Goal: Task Accomplishment & Management: Manage account settings

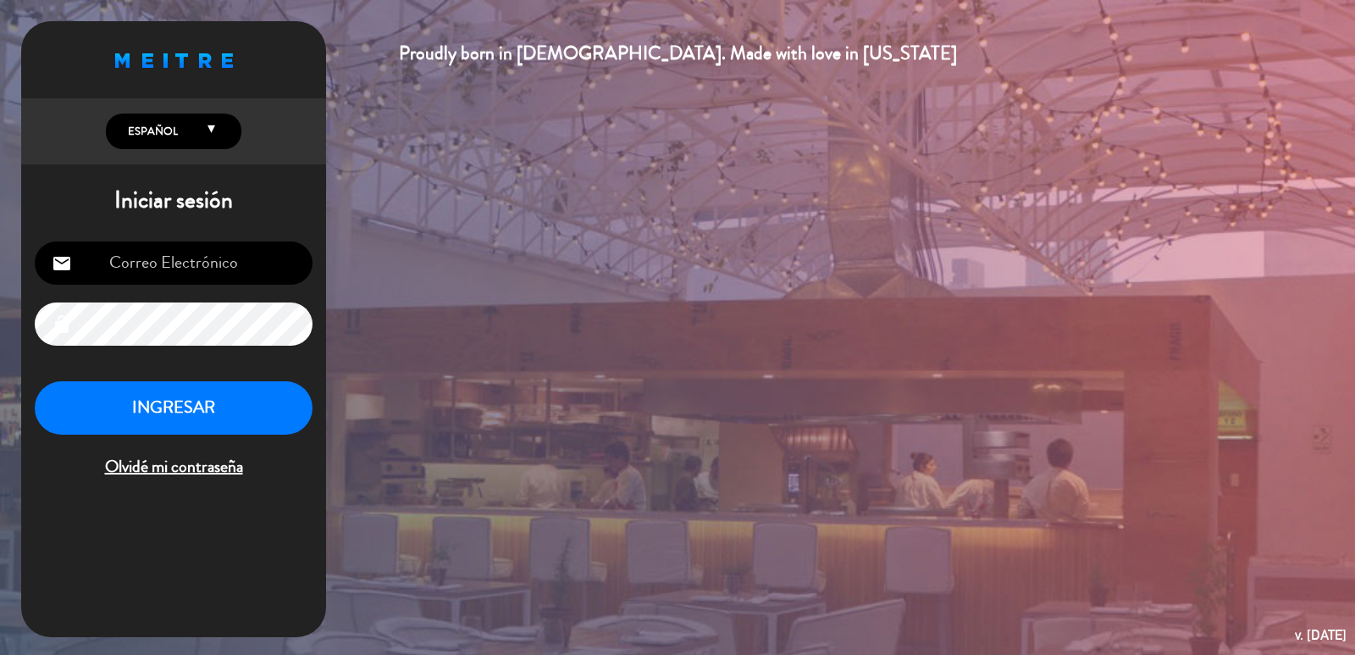
type input "[PERSON_NAME][EMAIL_ADDRESS][DOMAIN_NAME]"
click at [167, 408] on button "INGRESAR" at bounding box center [174, 407] width 278 height 53
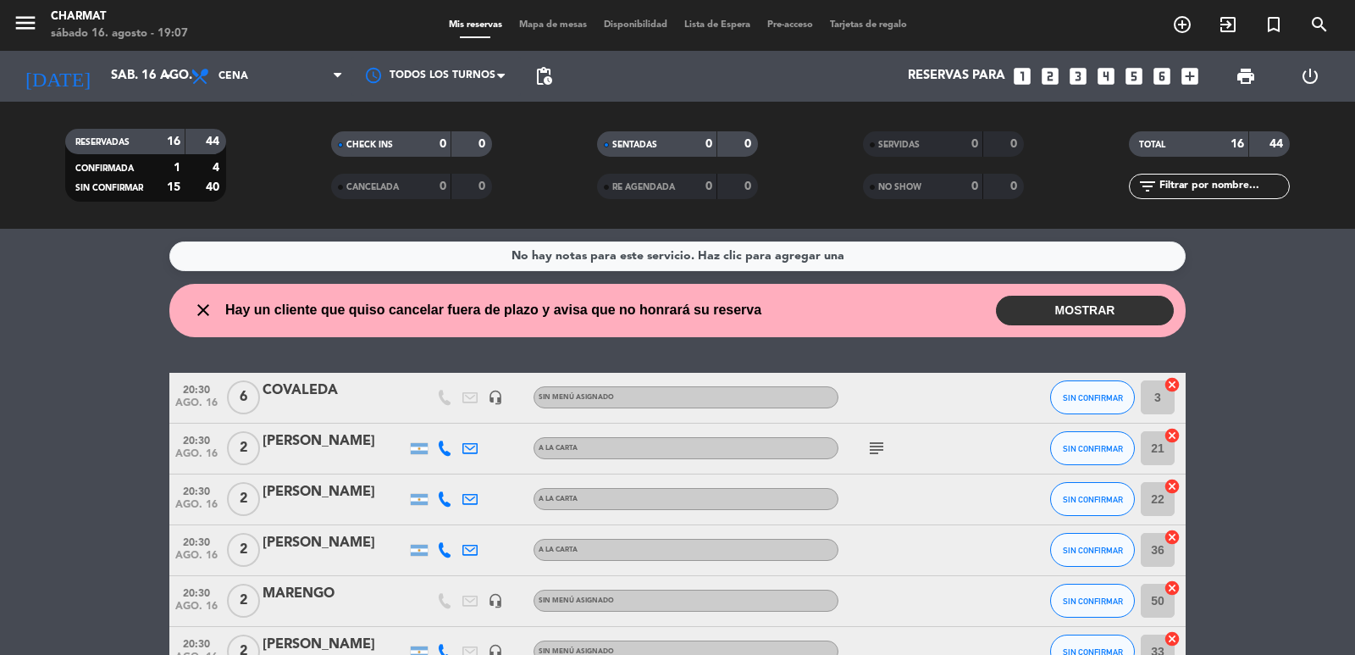
click at [539, 25] on span "Mapa de mesas" at bounding box center [553, 24] width 85 height 9
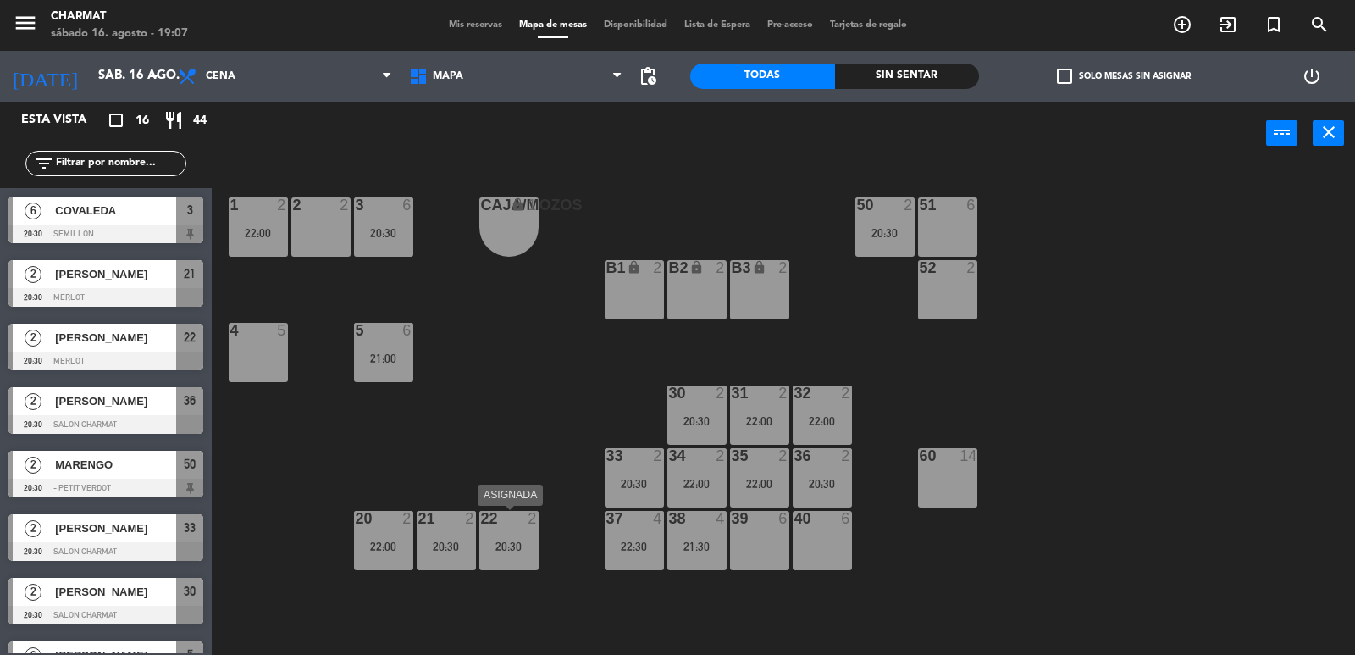
click at [504, 538] on div "22 2 20:30" at bounding box center [508, 540] width 59 height 59
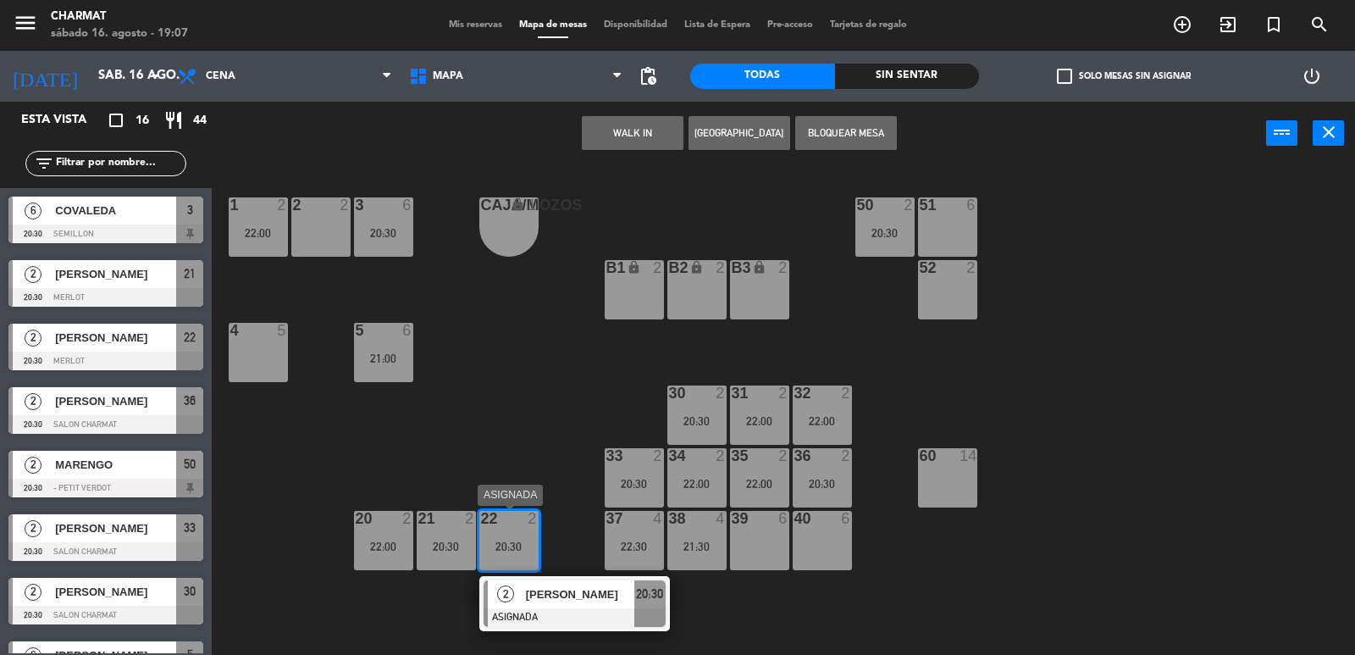
click at [513, 552] on div "20:30" at bounding box center [508, 546] width 59 height 12
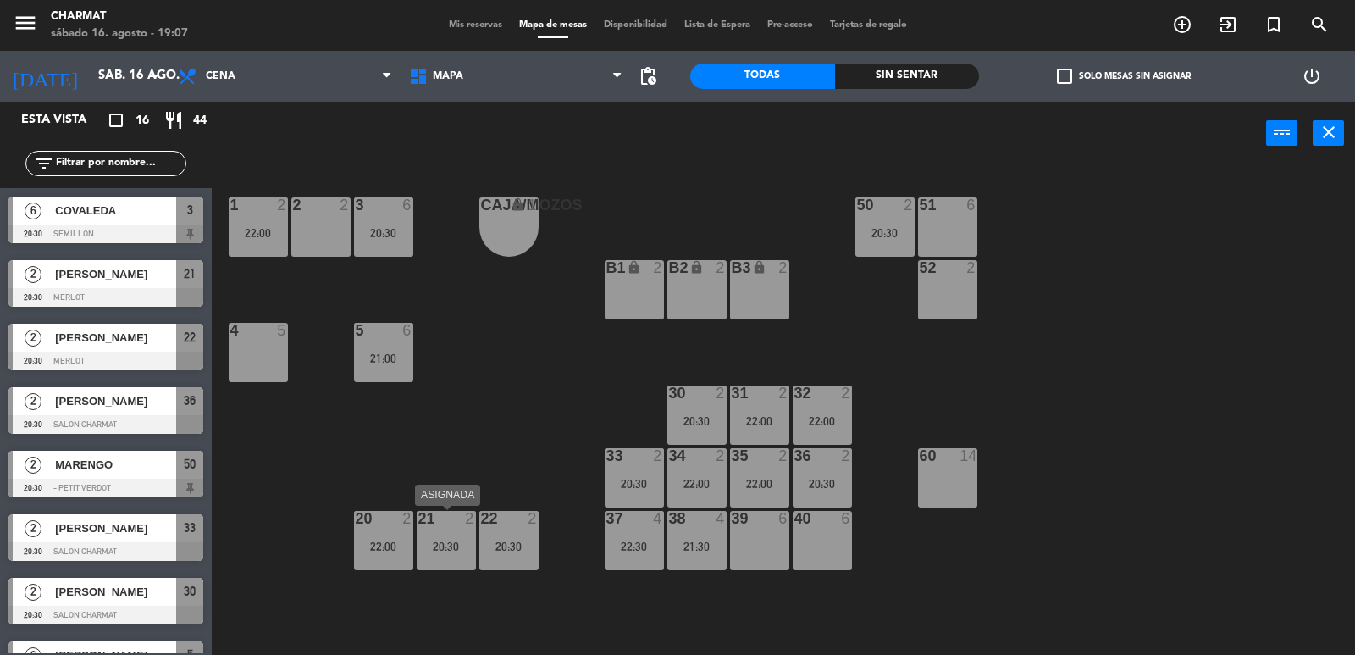
click at [453, 552] on div "20:30" at bounding box center [446, 546] width 59 height 12
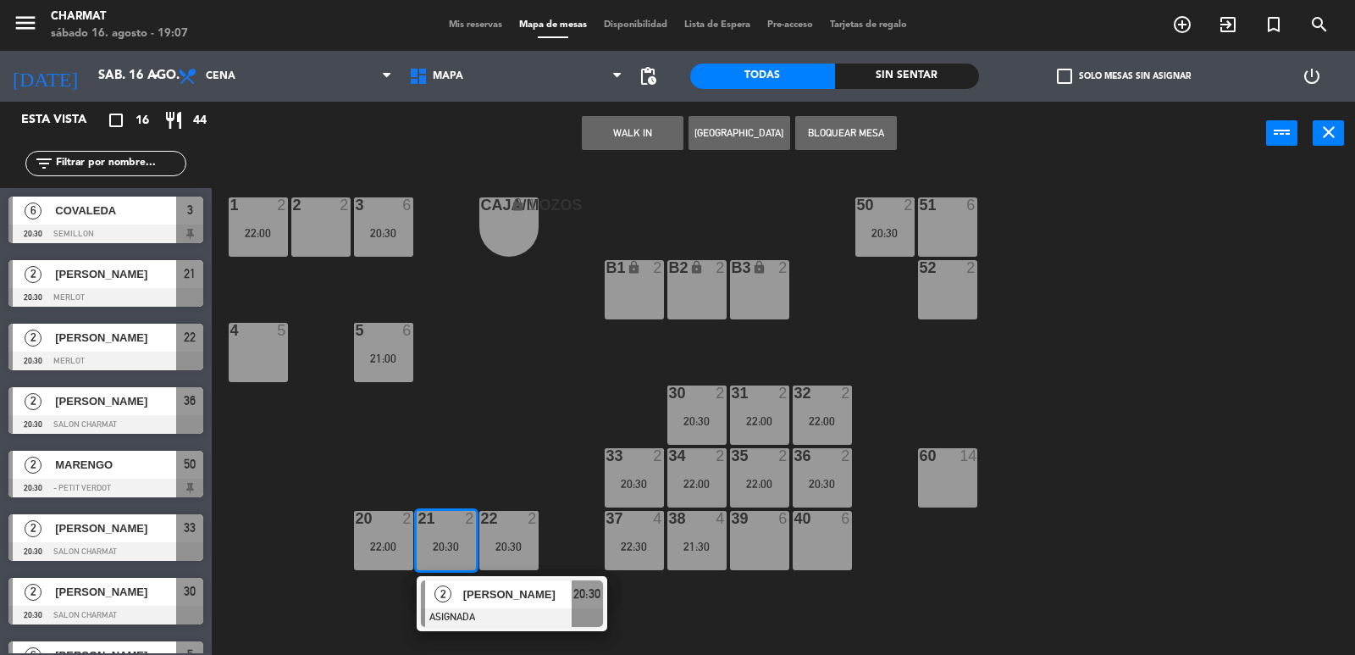
click at [453, 552] on div "20:30" at bounding box center [446, 546] width 59 height 12
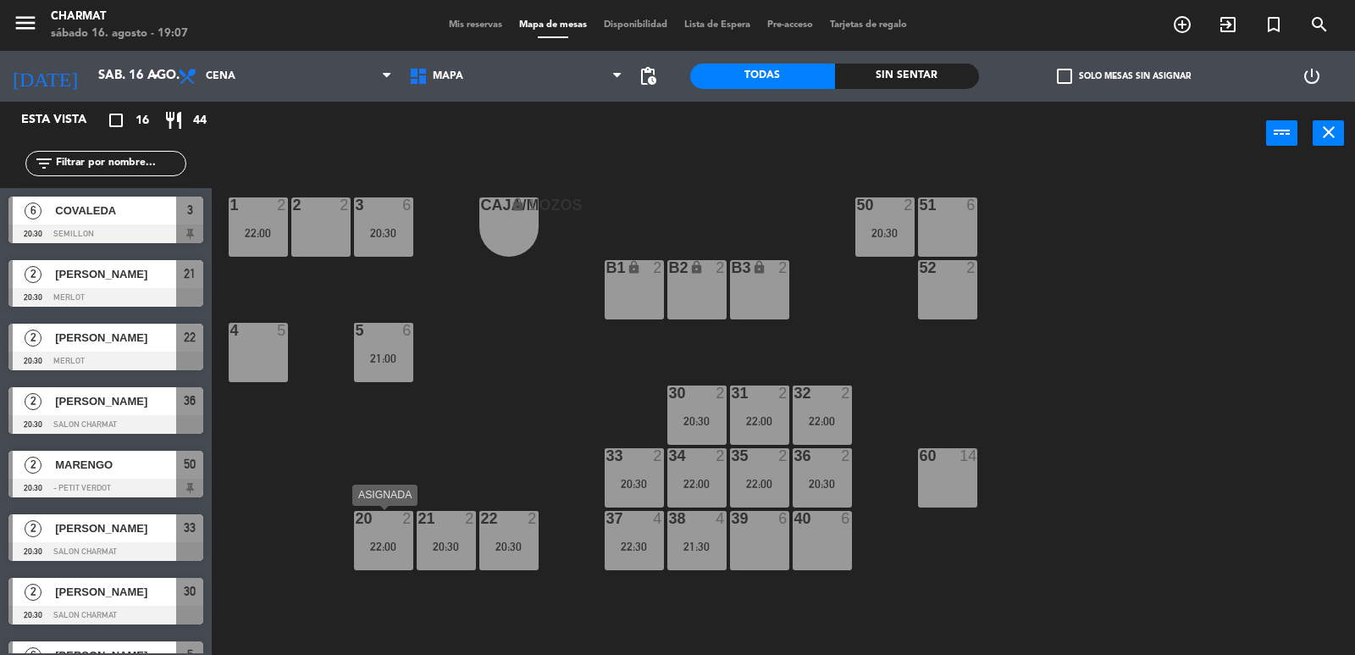
click at [388, 538] on div "20 2 22:00" at bounding box center [383, 540] width 59 height 59
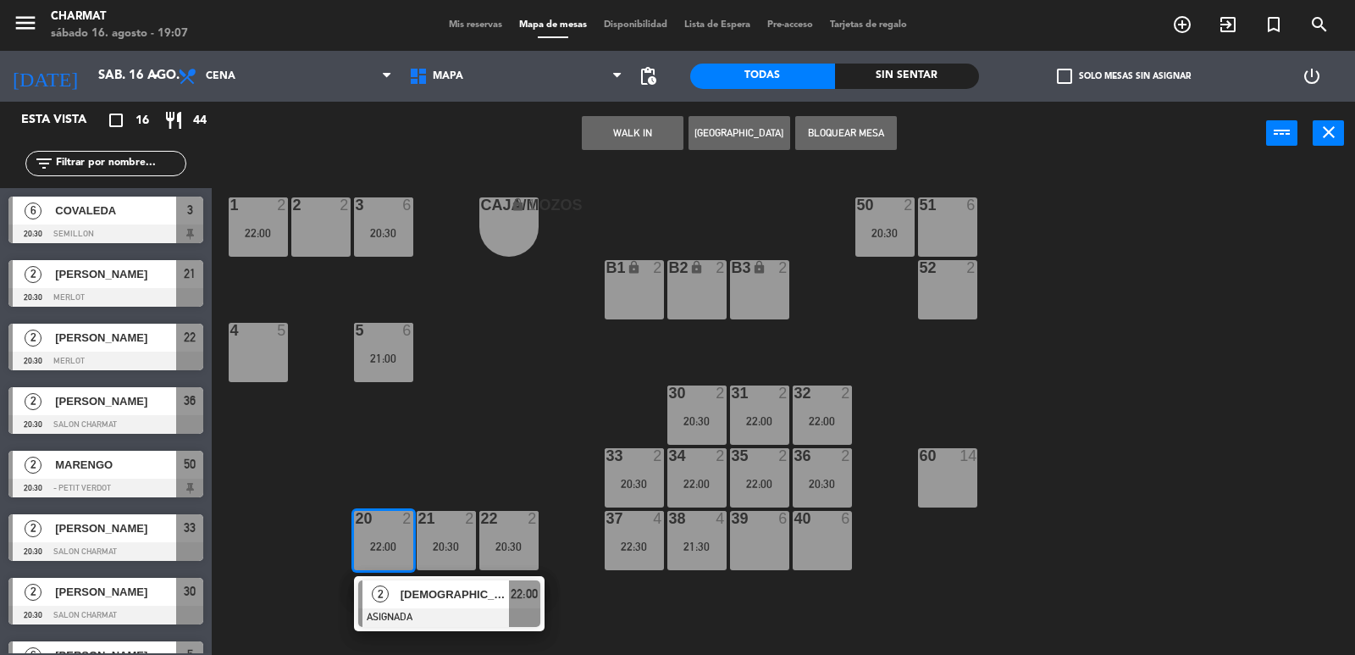
click at [388, 538] on div "20 2 22:00" at bounding box center [383, 540] width 59 height 59
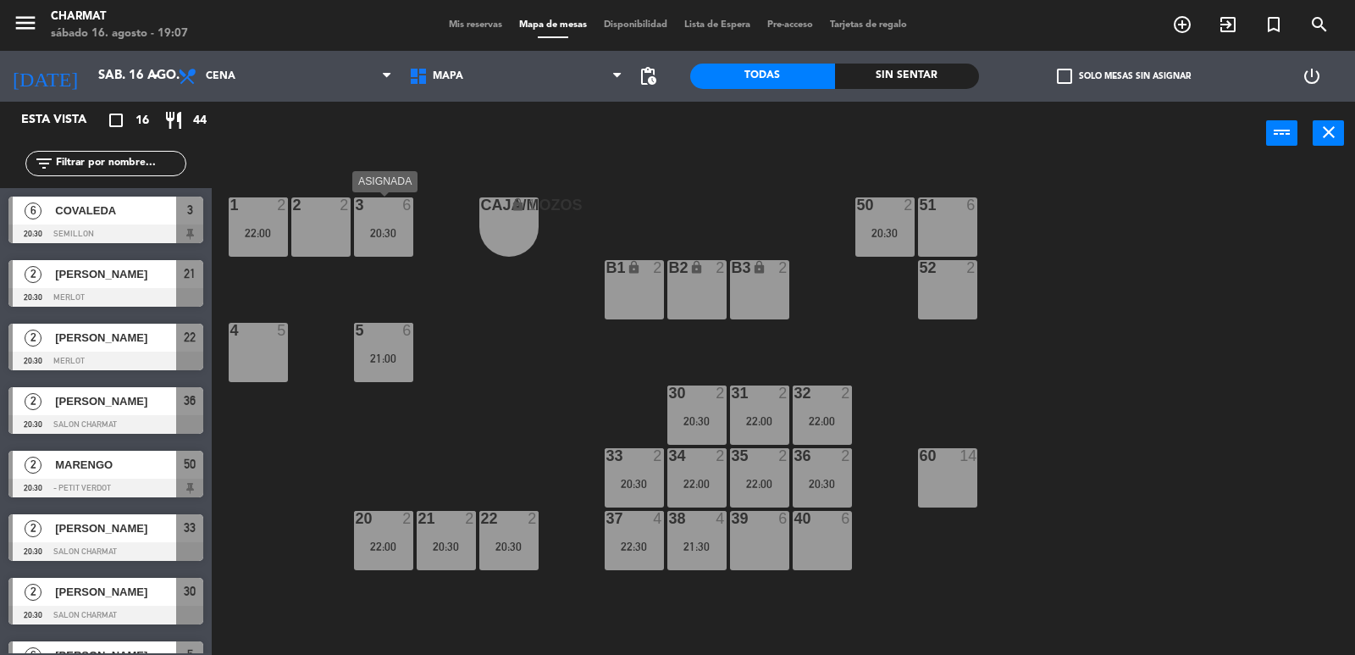
click at [383, 244] on div "3 6 20:30" at bounding box center [383, 226] width 59 height 59
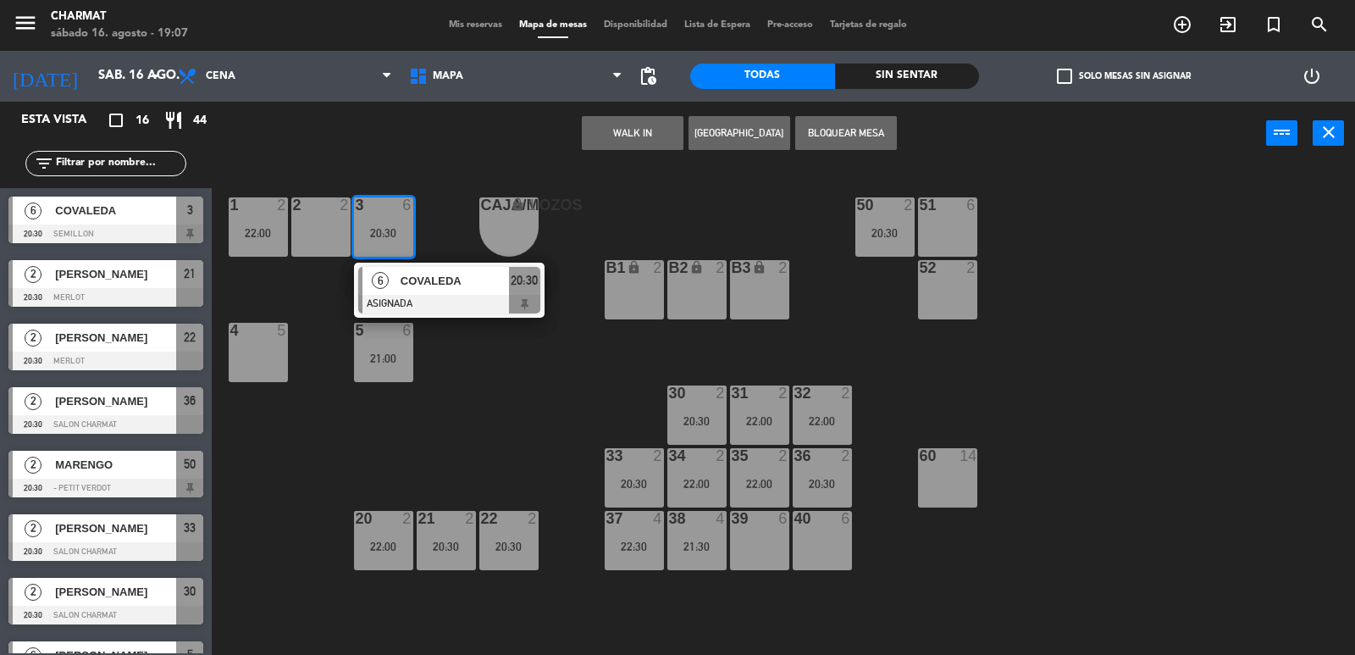
click at [383, 244] on div "3 6 20:30" at bounding box center [383, 226] width 59 height 59
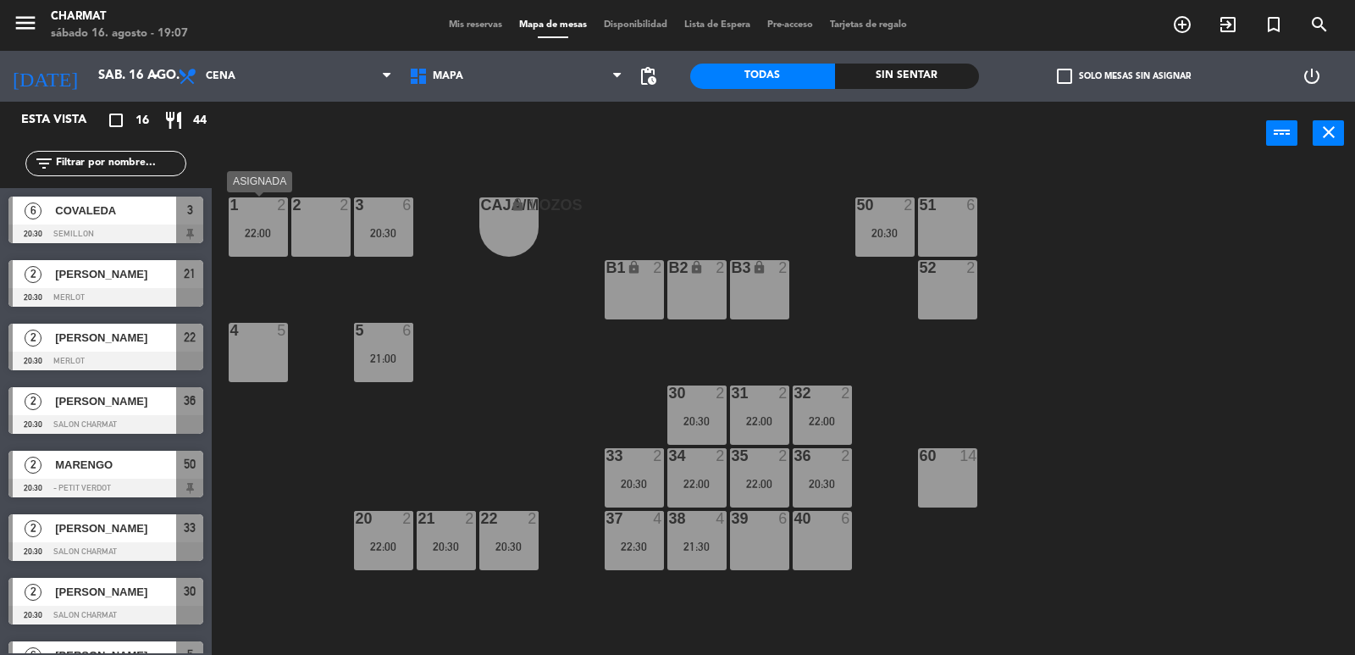
click at [267, 231] on div "22:00" at bounding box center [258, 233] width 59 height 12
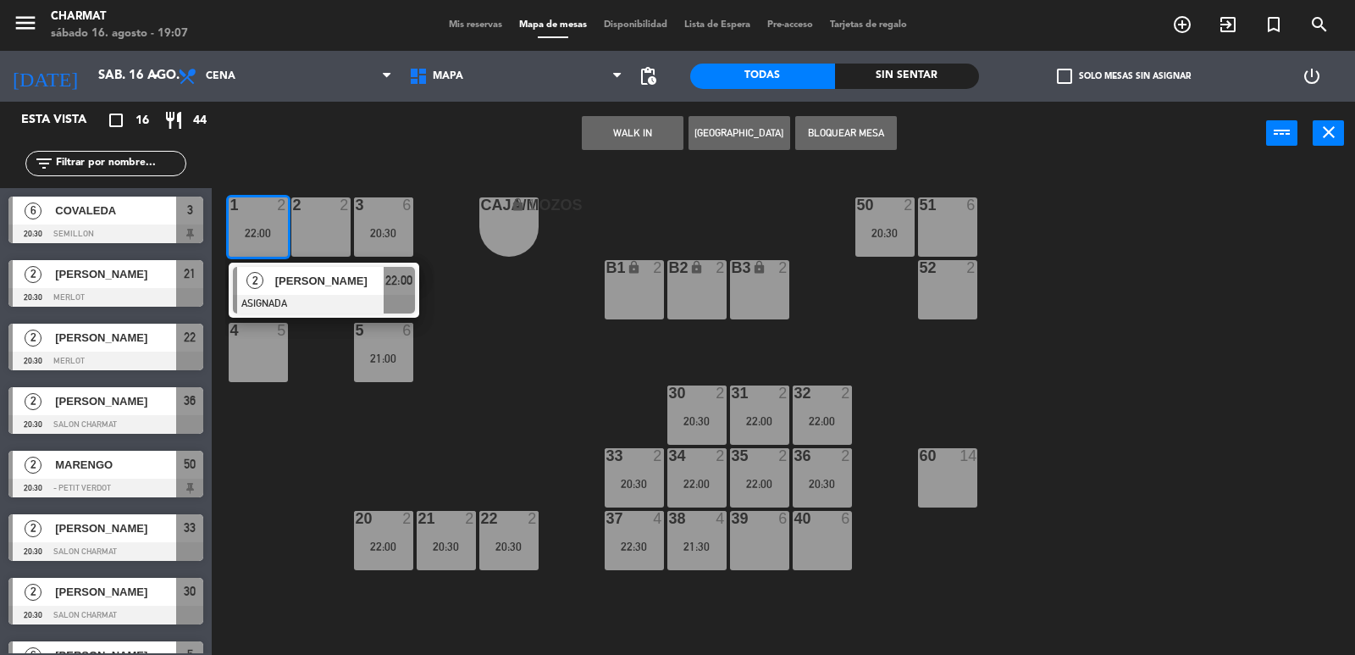
click at [267, 231] on div "22:00" at bounding box center [258, 233] width 59 height 12
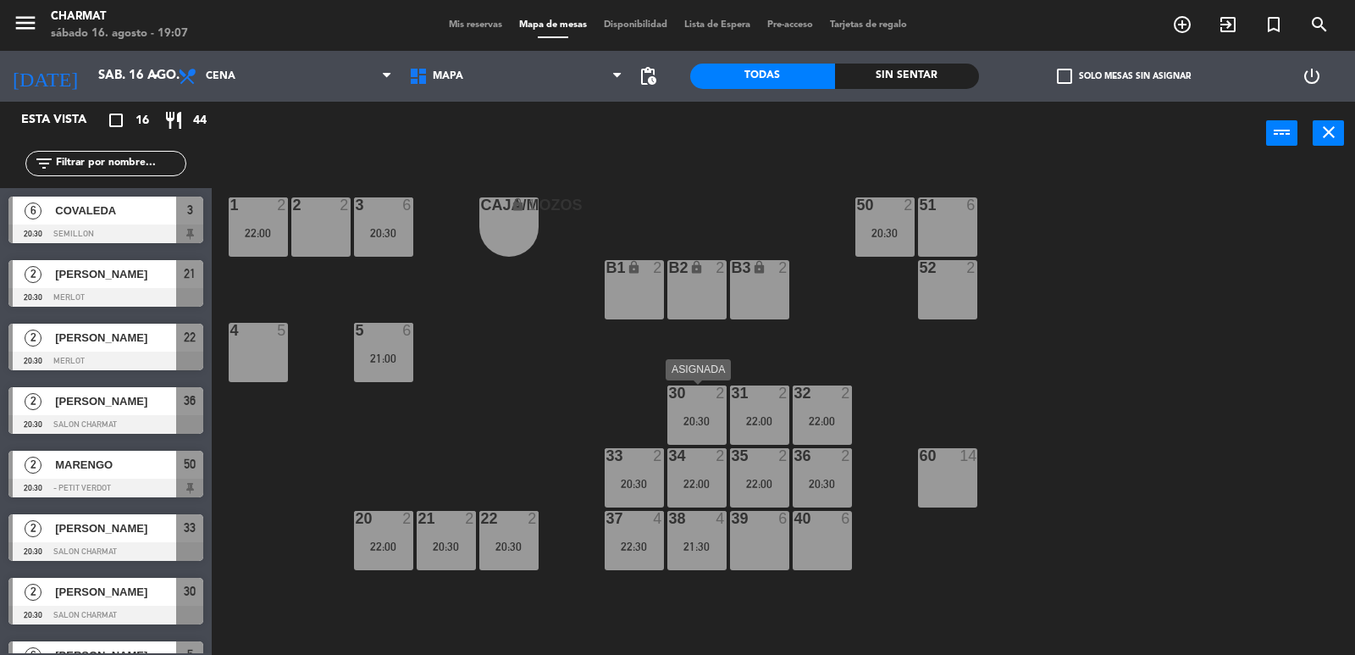
click at [705, 421] on div "20:30" at bounding box center [696, 421] width 59 height 12
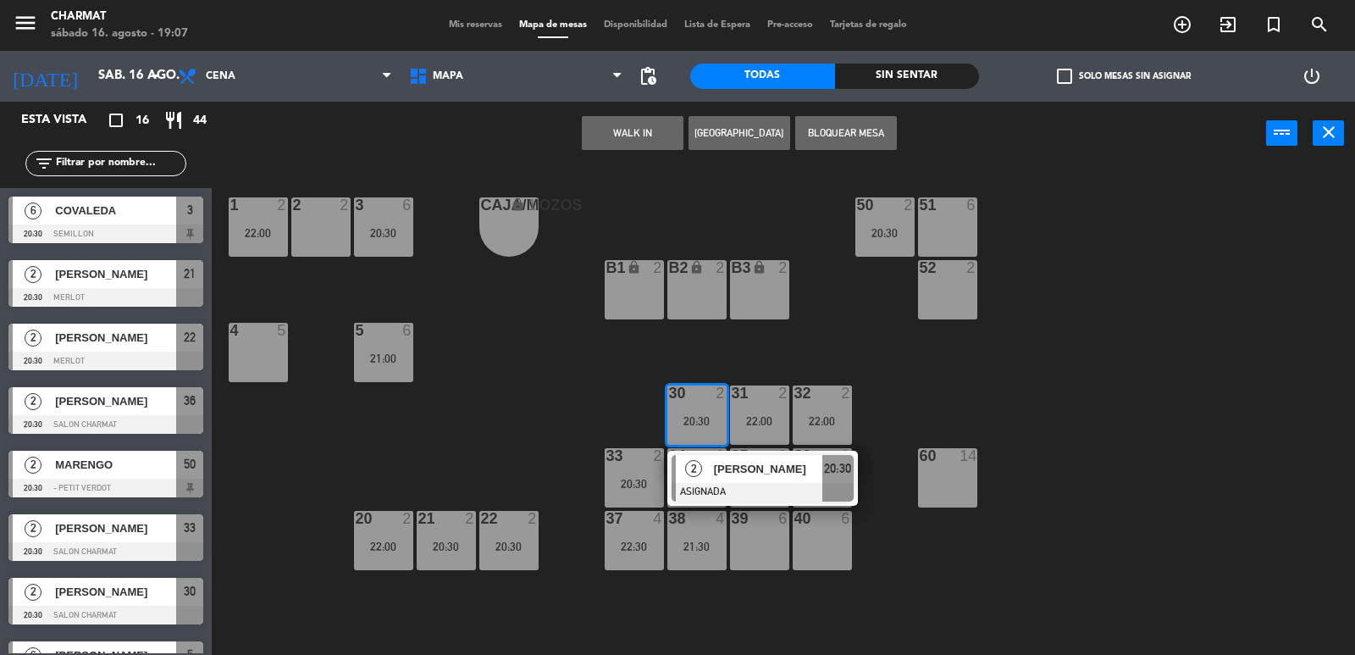
click at [705, 421] on div "20:30" at bounding box center [696, 421] width 59 height 12
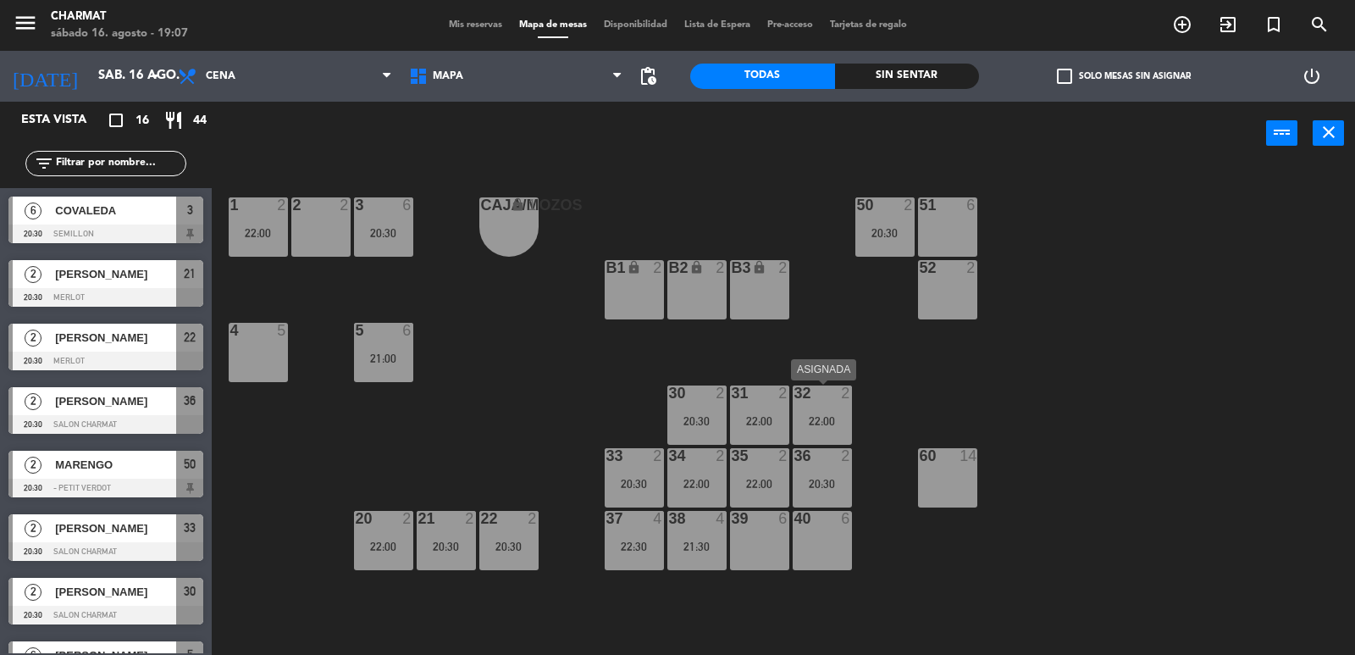
click at [828, 421] on div "22:00" at bounding box center [822, 421] width 59 height 12
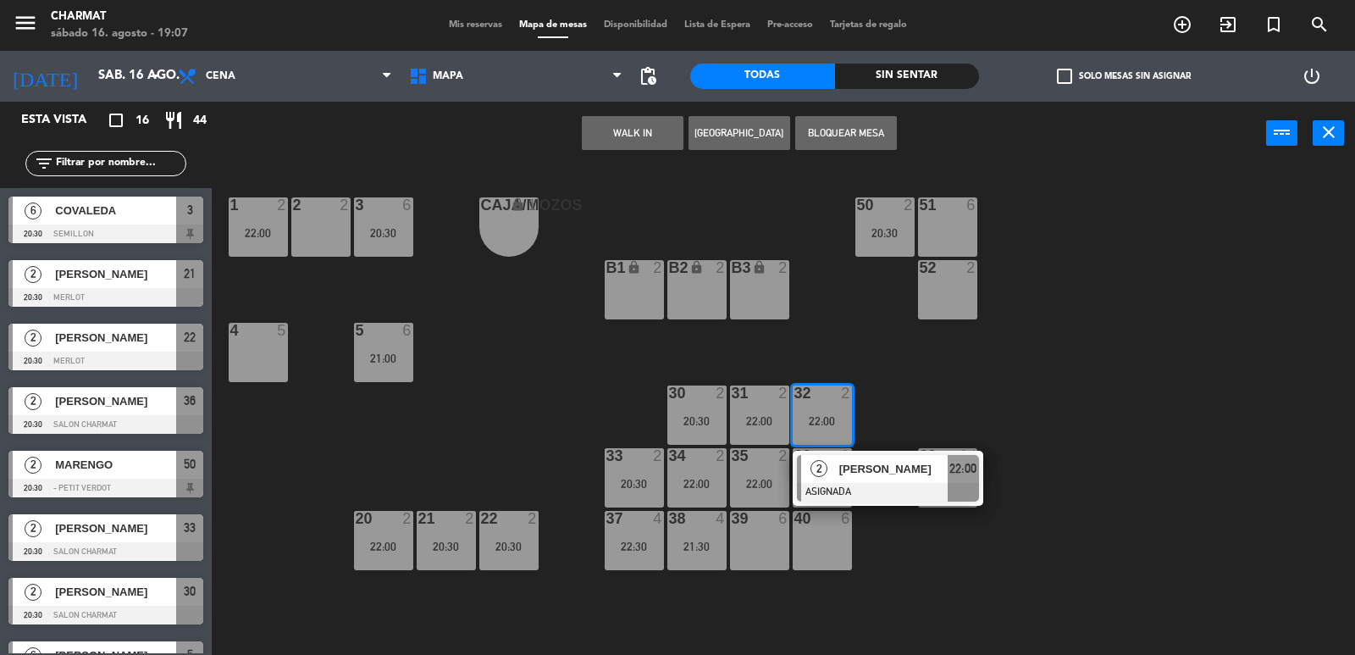
click at [828, 421] on div "22:00" at bounding box center [822, 421] width 59 height 12
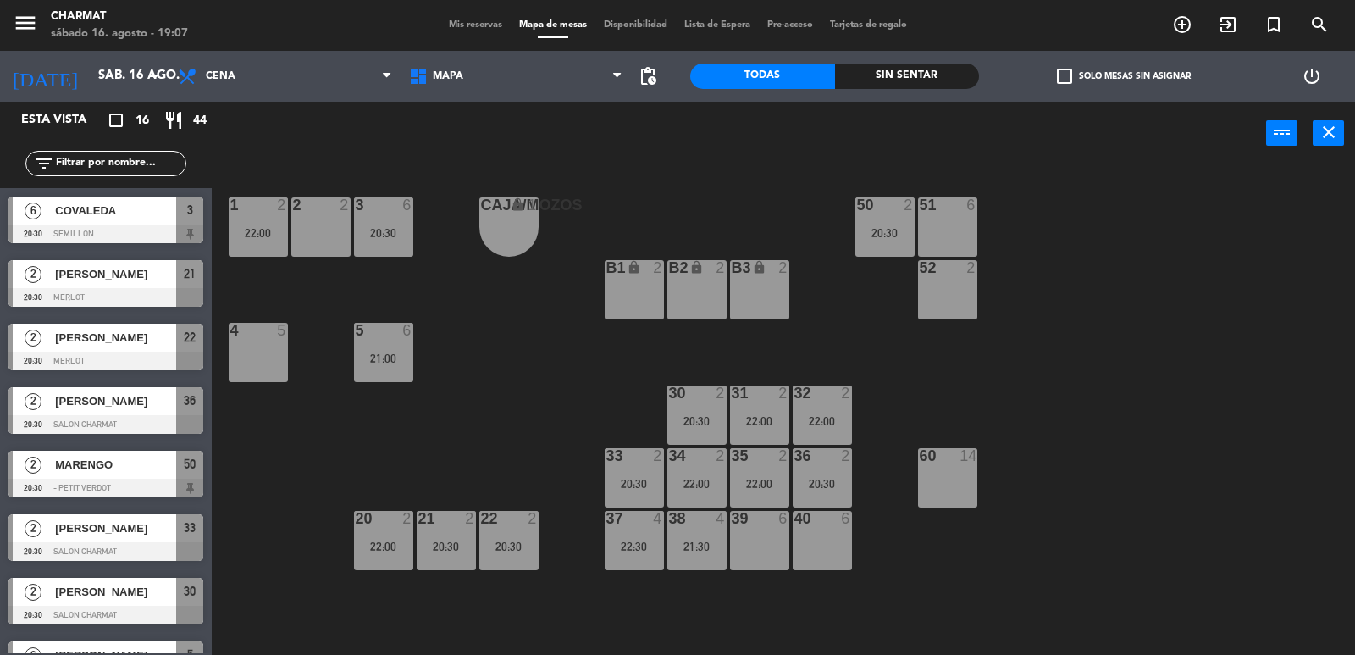
click at [828, 421] on div "22:00" at bounding box center [822, 421] width 59 height 12
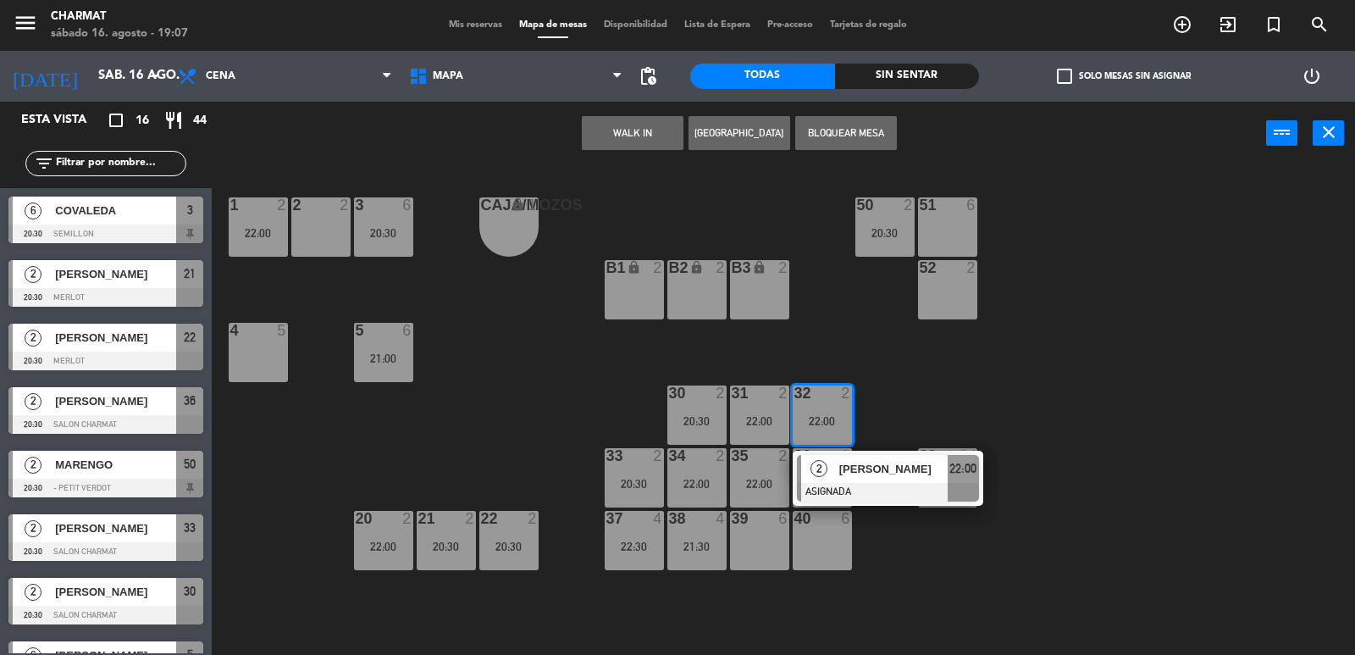
click at [828, 421] on div "22:00" at bounding box center [822, 421] width 59 height 12
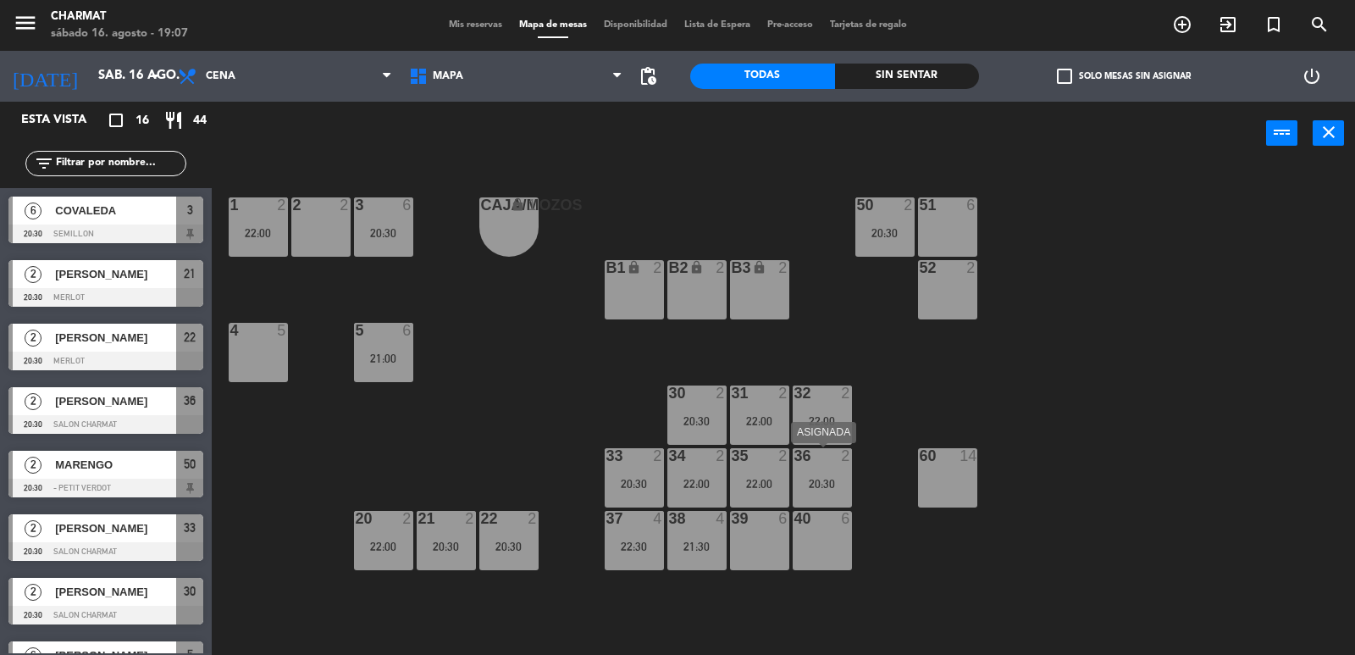
click at [825, 483] on div "20:30" at bounding box center [822, 484] width 59 height 12
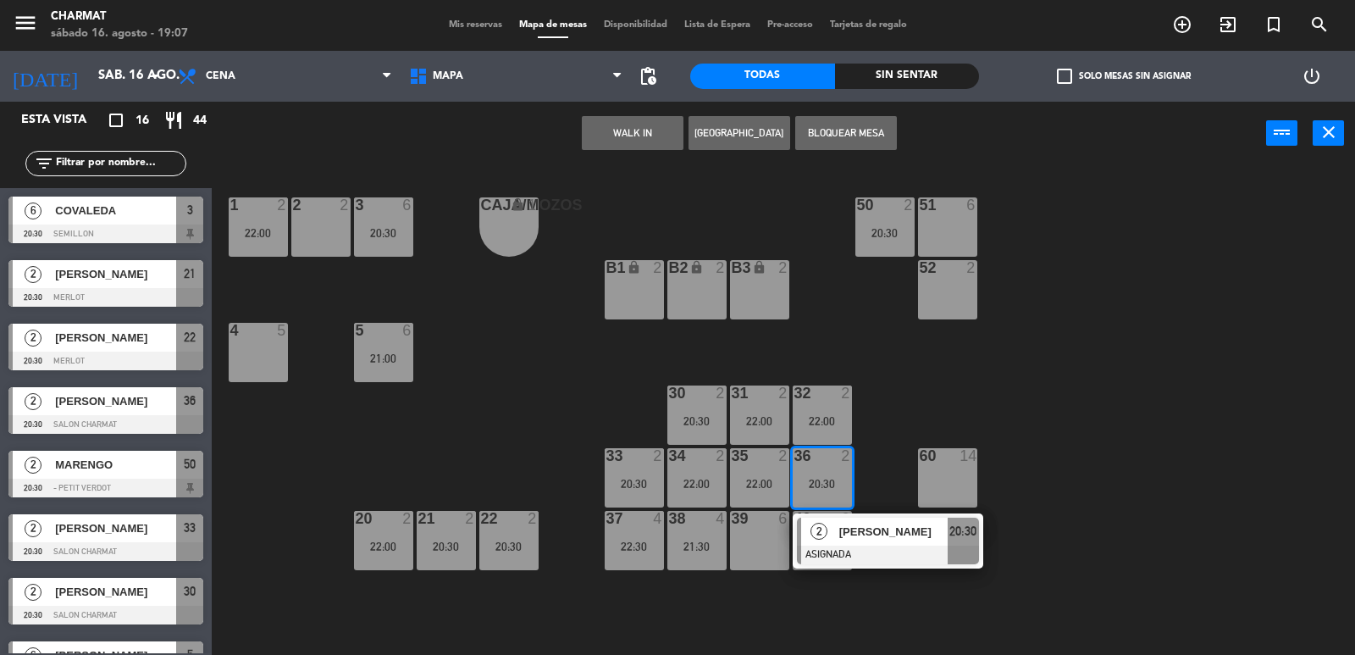
click at [825, 483] on div "20:30" at bounding box center [822, 484] width 59 height 12
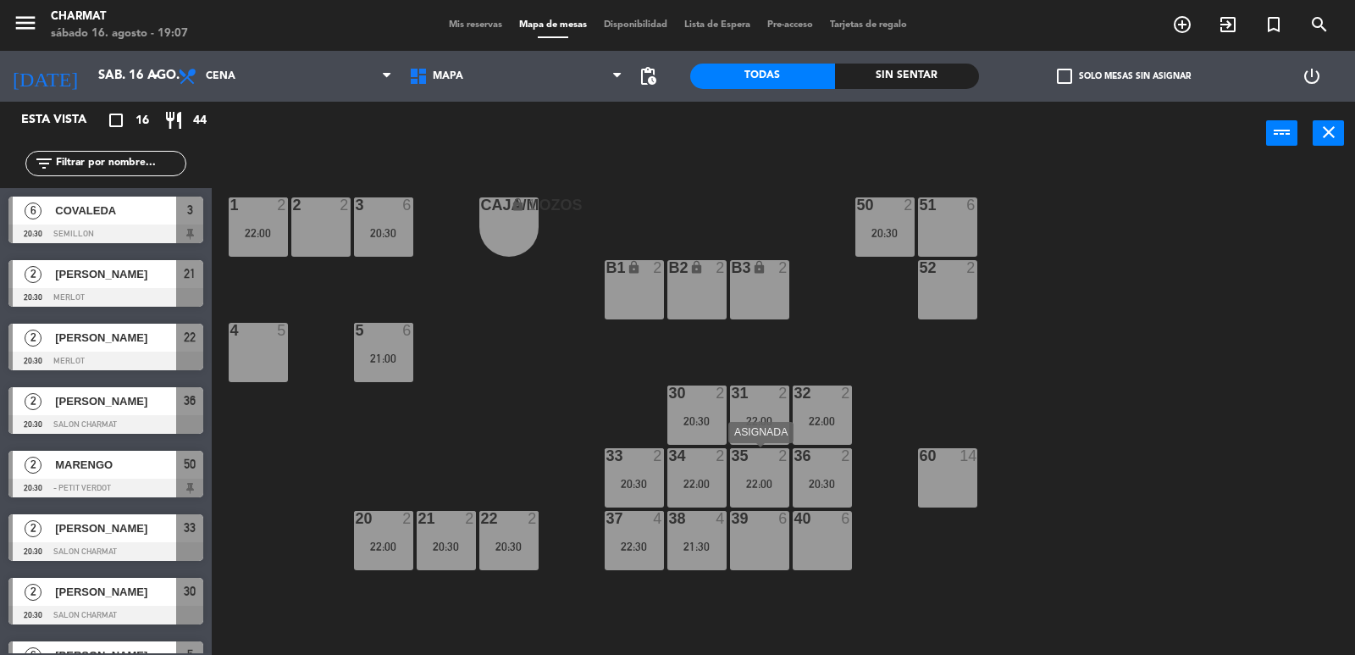
click at [778, 481] on div "22:00" at bounding box center [759, 484] width 59 height 12
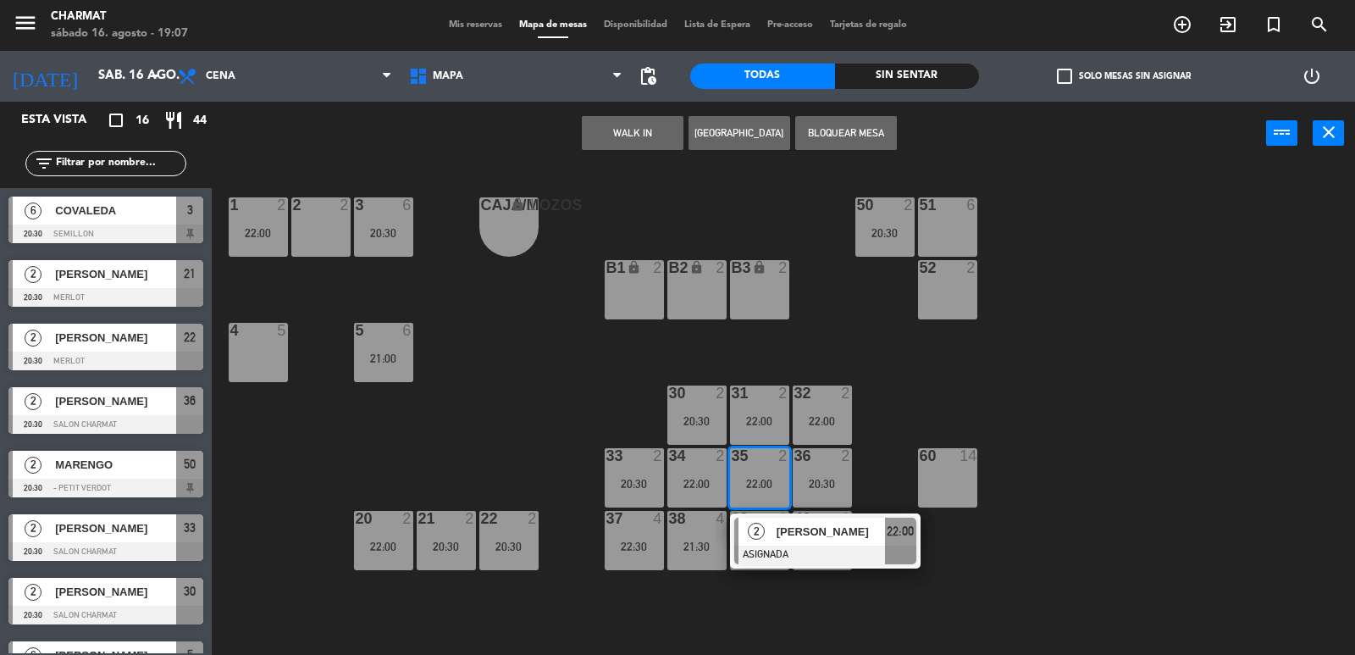
click at [778, 481] on div "22:00" at bounding box center [759, 484] width 59 height 12
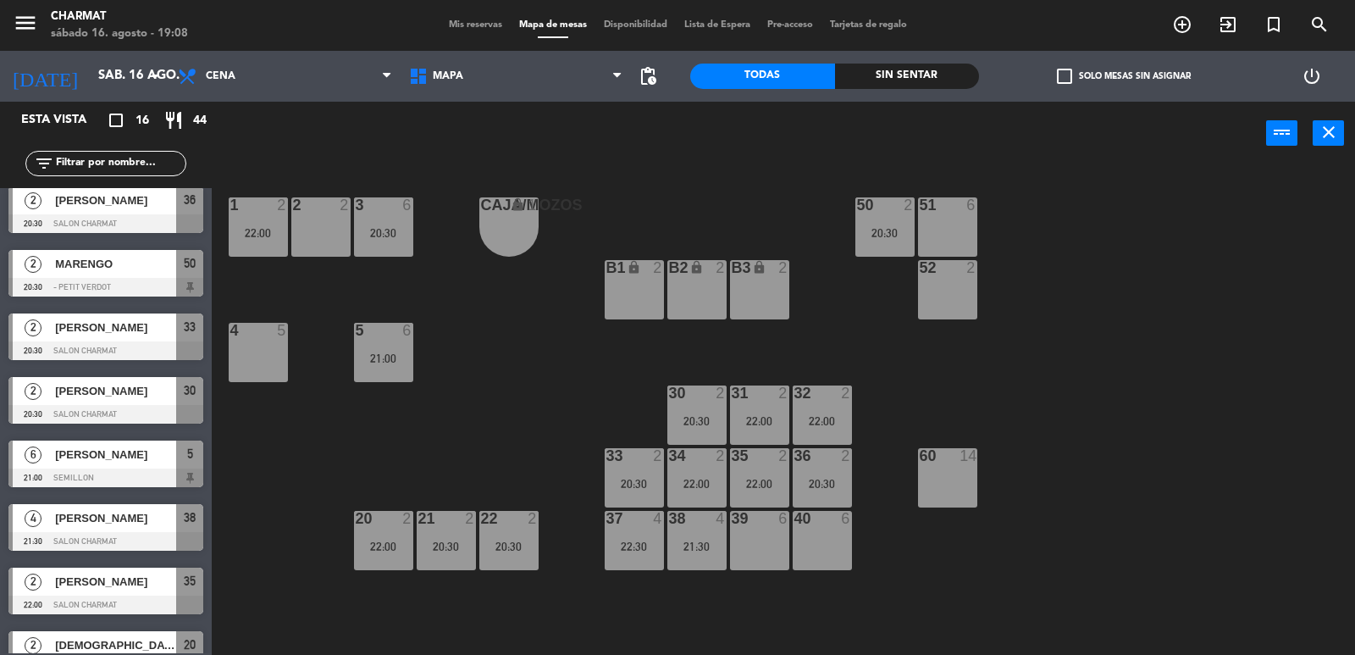
scroll to position [157, 0]
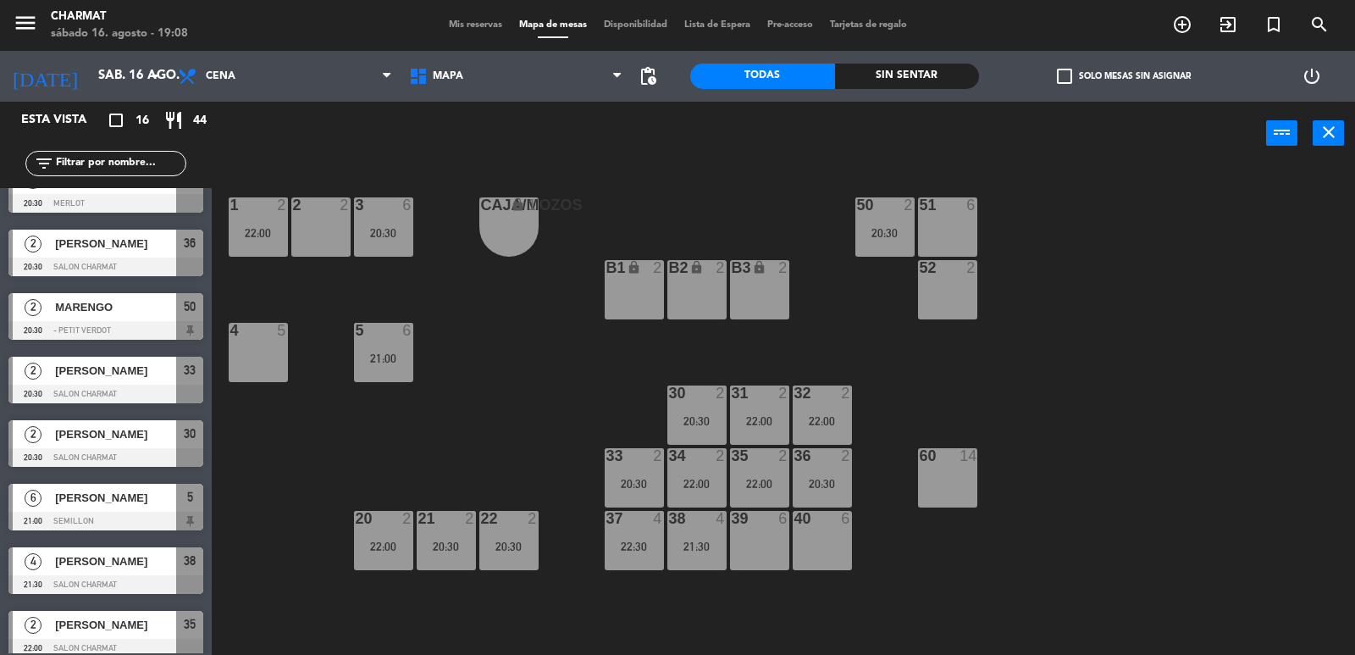
click at [481, 23] on span "Mis reservas" at bounding box center [475, 24] width 70 height 9
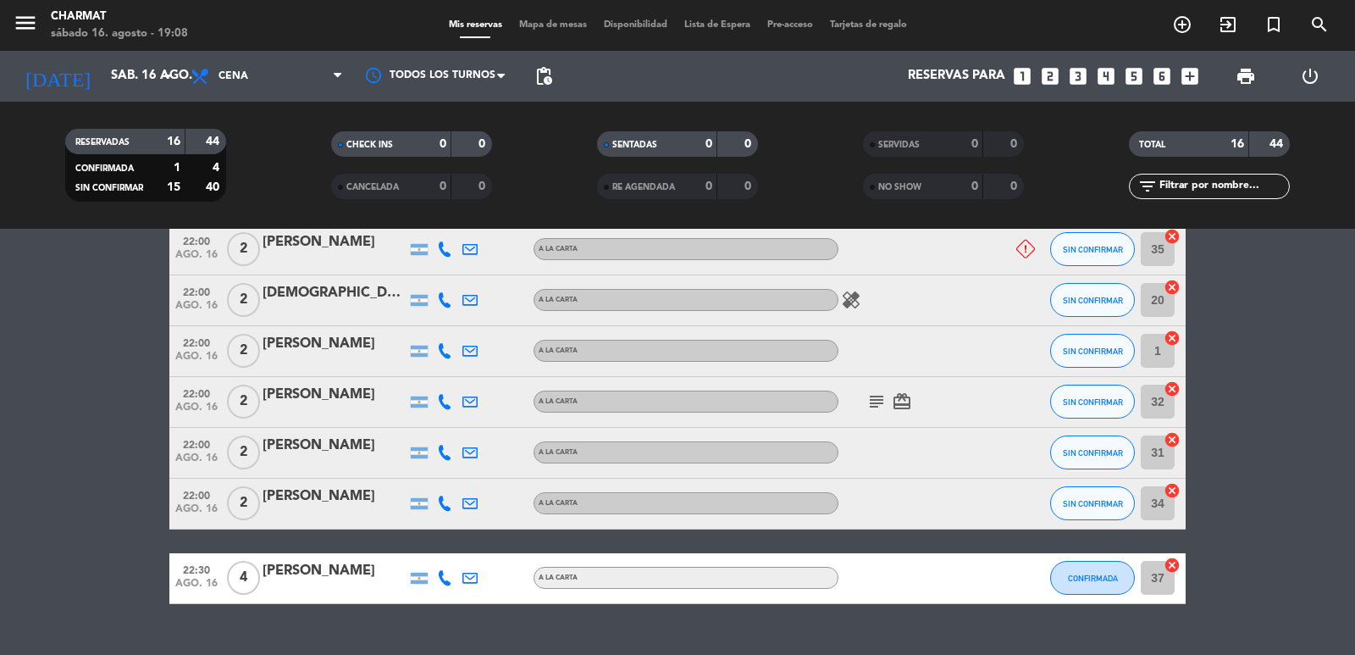
scroll to position [710, 0]
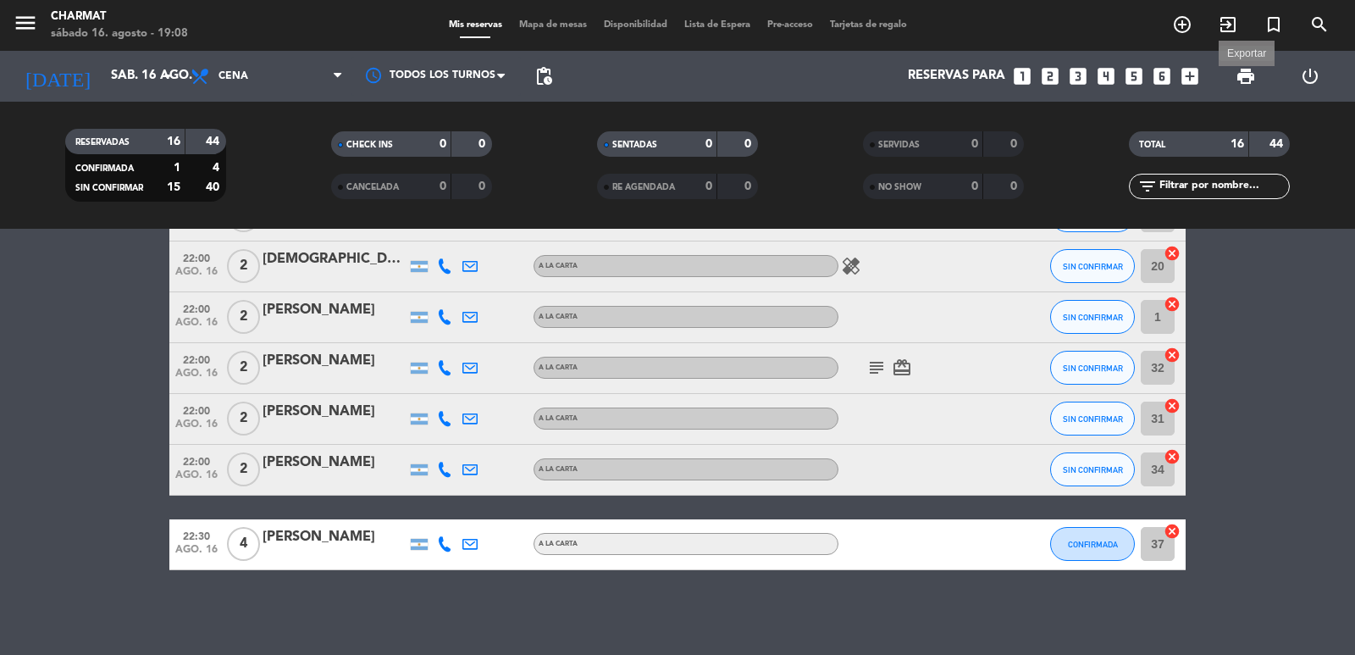
click at [1241, 84] on span "print" at bounding box center [1245, 76] width 20 height 20
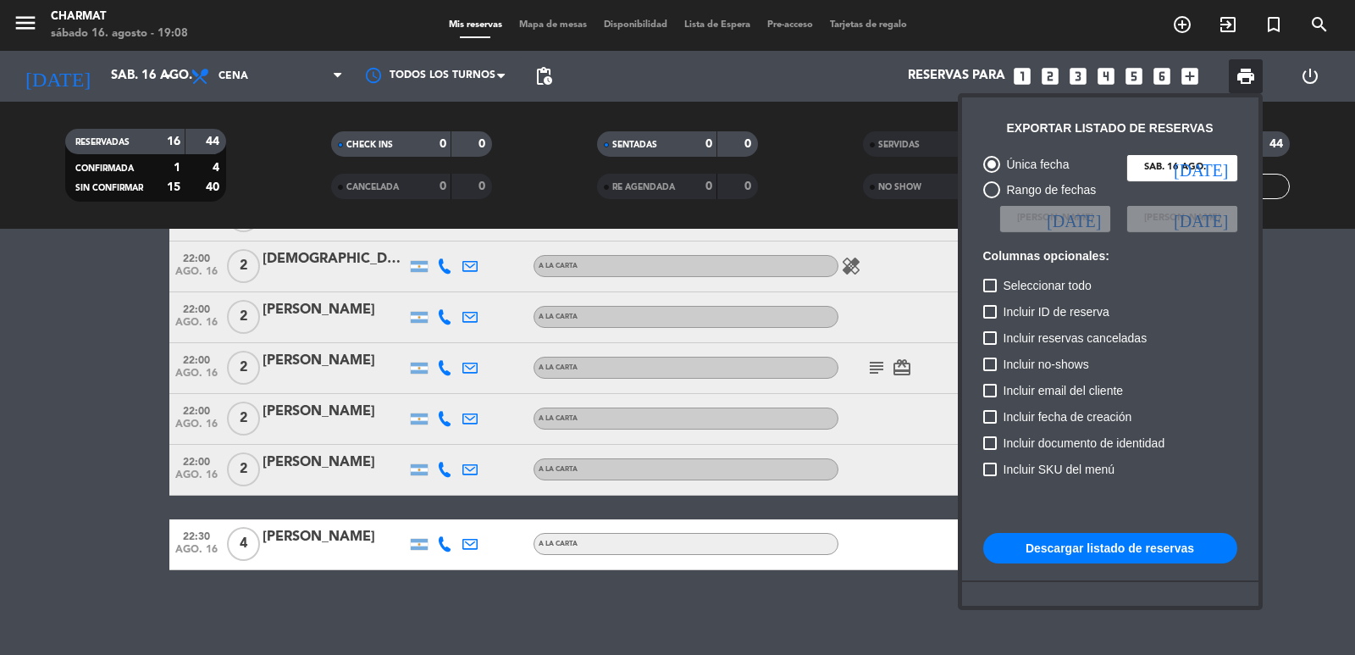
click at [1083, 538] on button "Descargar listado de reservas" at bounding box center [1110, 548] width 254 height 30
click at [545, 20] on div at bounding box center [677, 327] width 1355 height 655
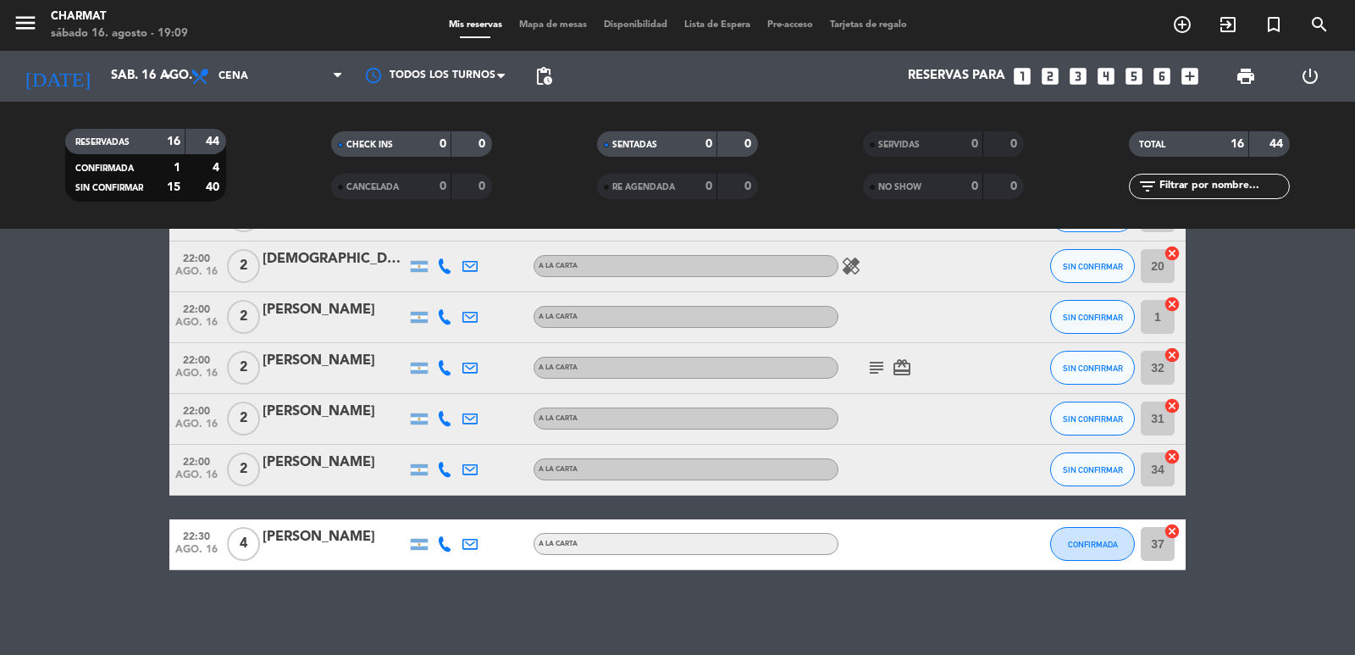
click at [545, 20] on span "Mapa de mesas" at bounding box center [553, 24] width 85 height 9
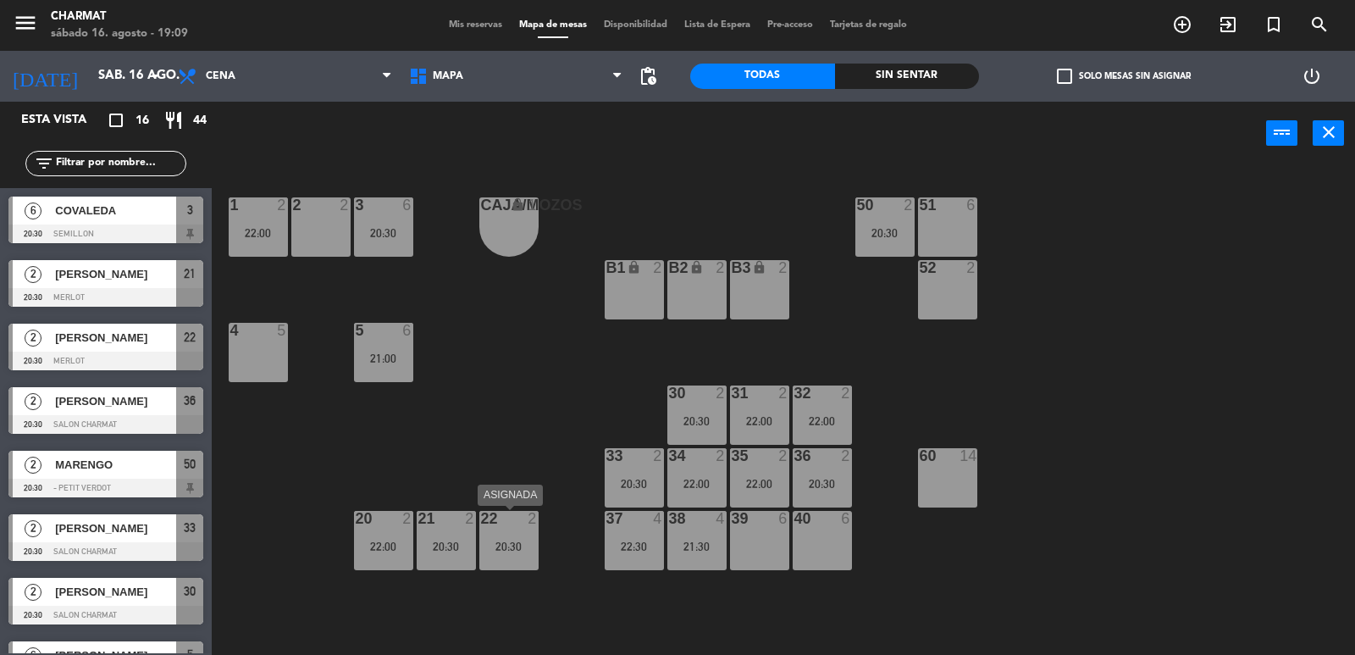
click at [513, 528] on div "22 2 20:30" at bounding box center [508, 540] width 59 height 59
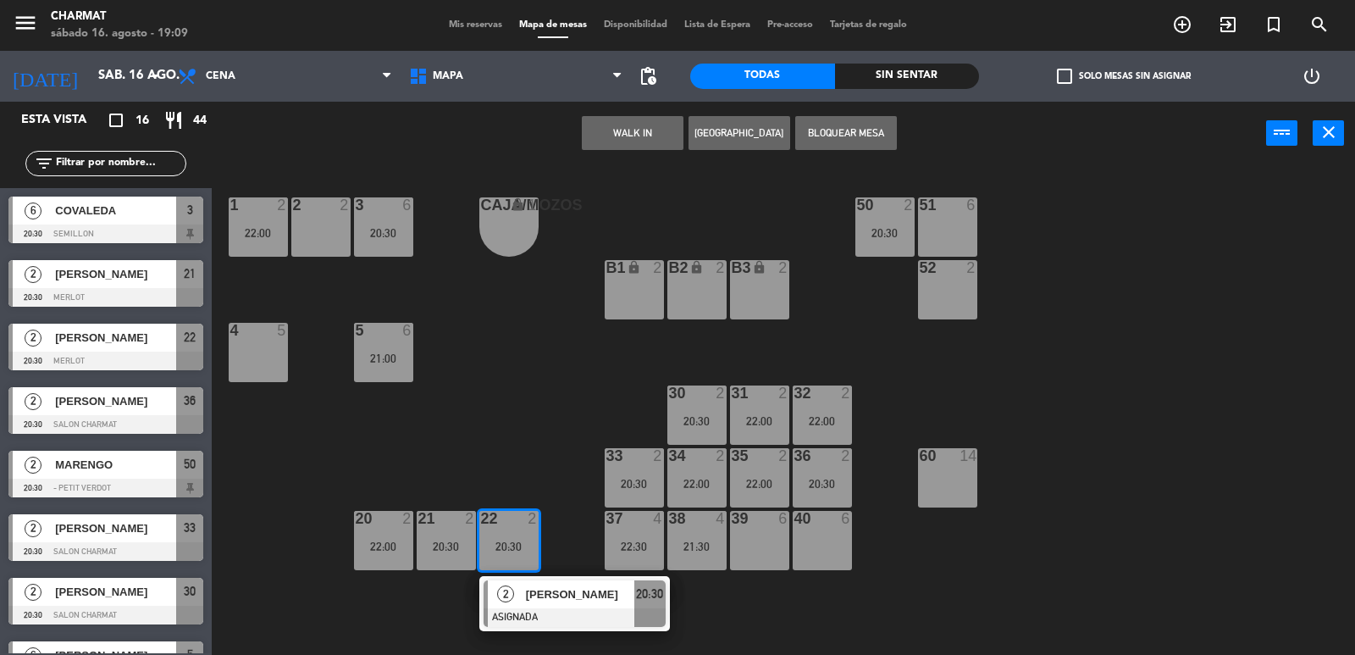
click at [513, 528] on div "22 2 20:30" at bounding box center [508, 540] width 59 height 59
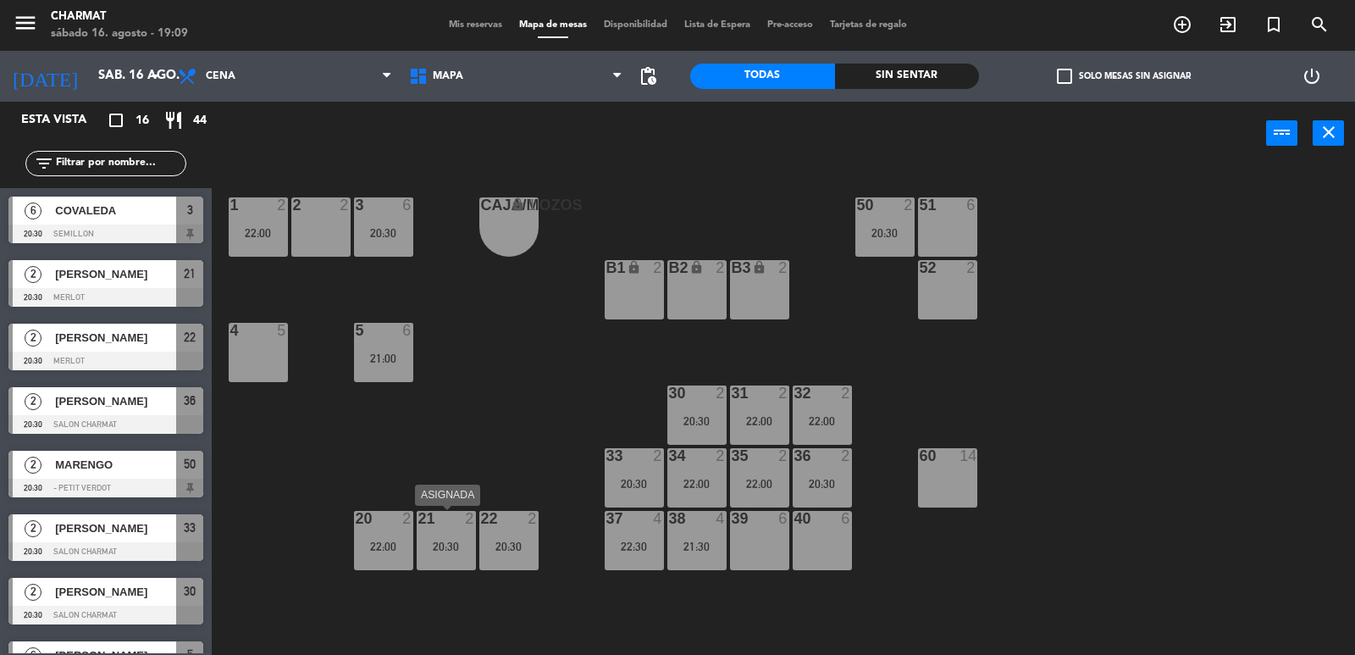
click at [443, 544] on div "20:30" at bounding box center [446, 546] width 59 height 12
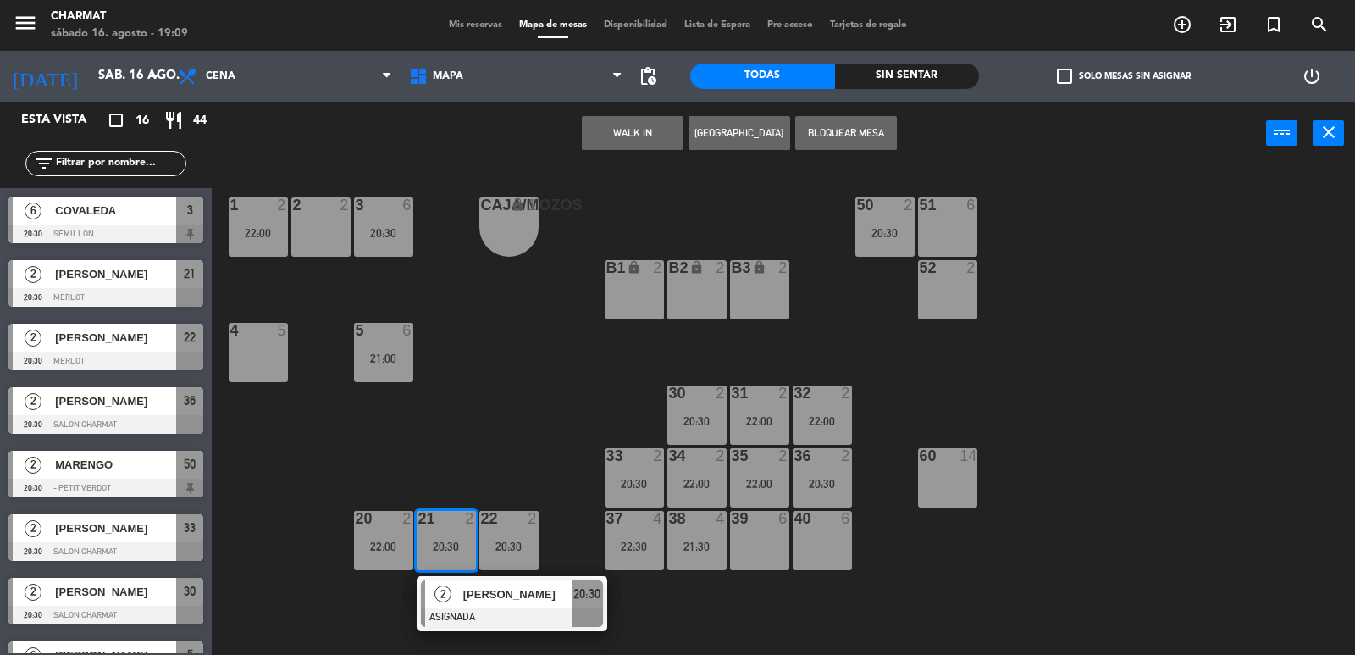
click at [443, 544] on div "20:30" at bounding box center [446, 546] width 59 height 12
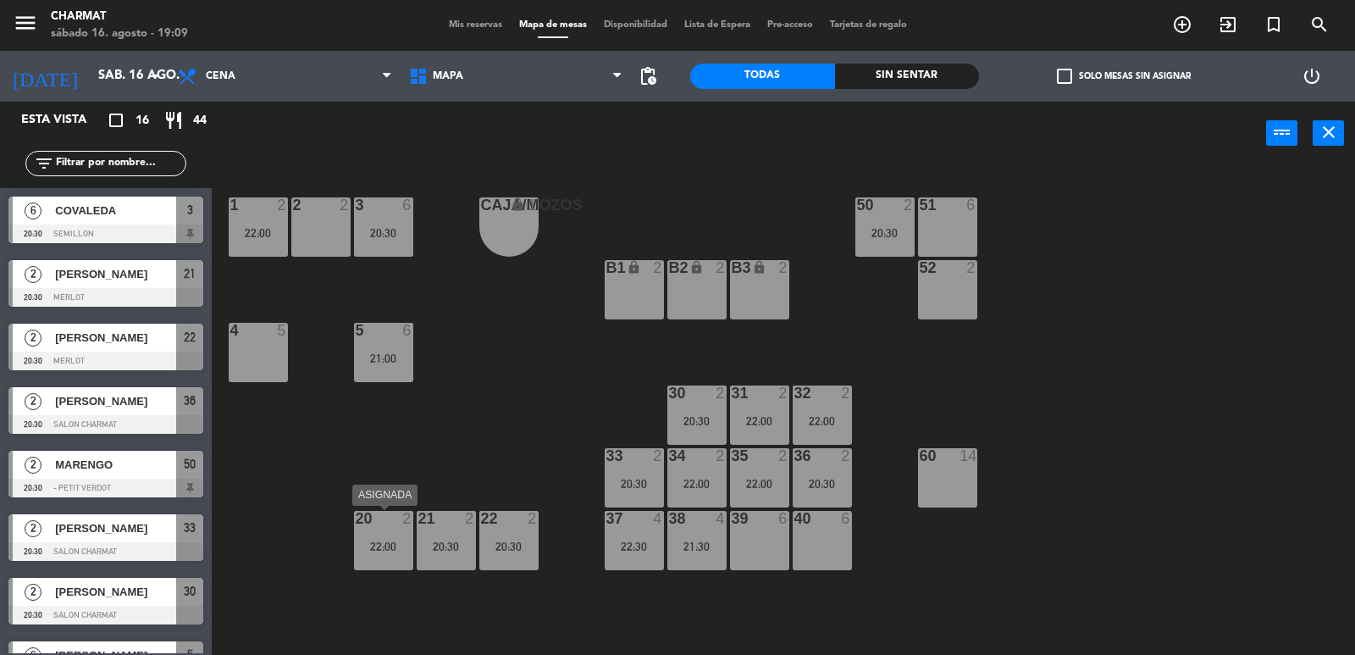
click at [394, 544] on div "22:00" at bounding box center [383, 546] width 59 height 12
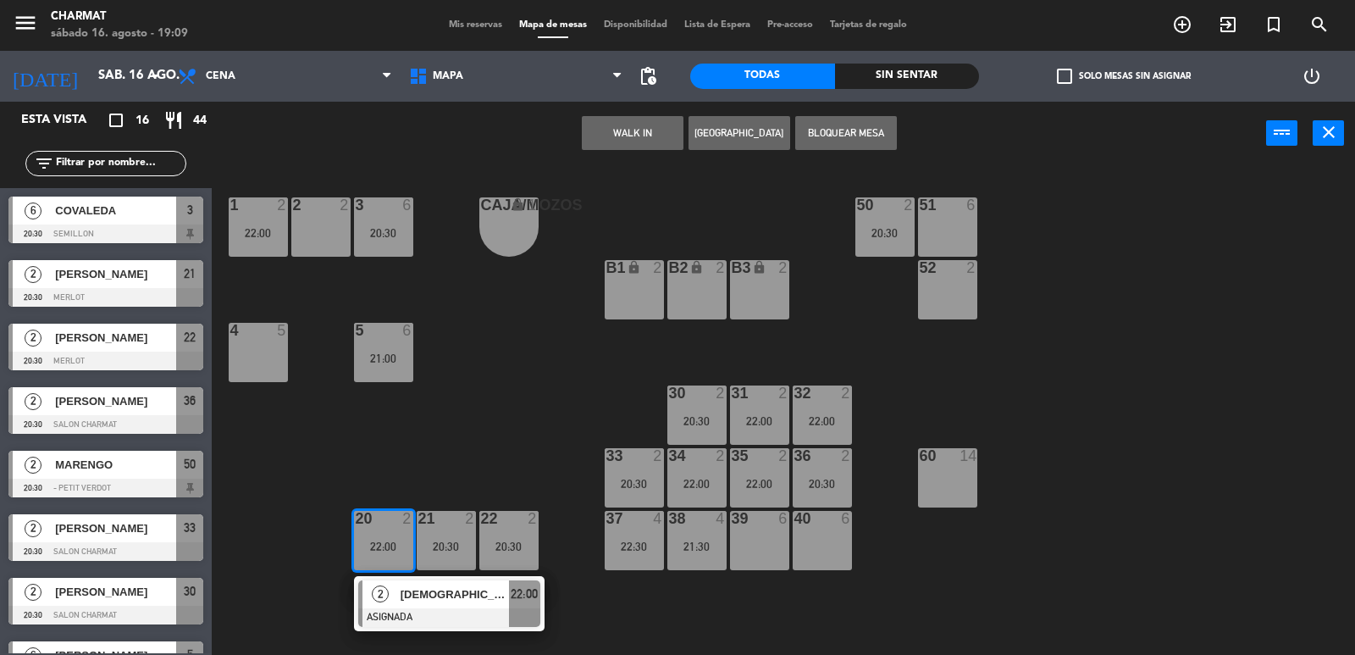
click at [394, 544] on div "22:00" at bounding box center [383, 546] width 59 height 12
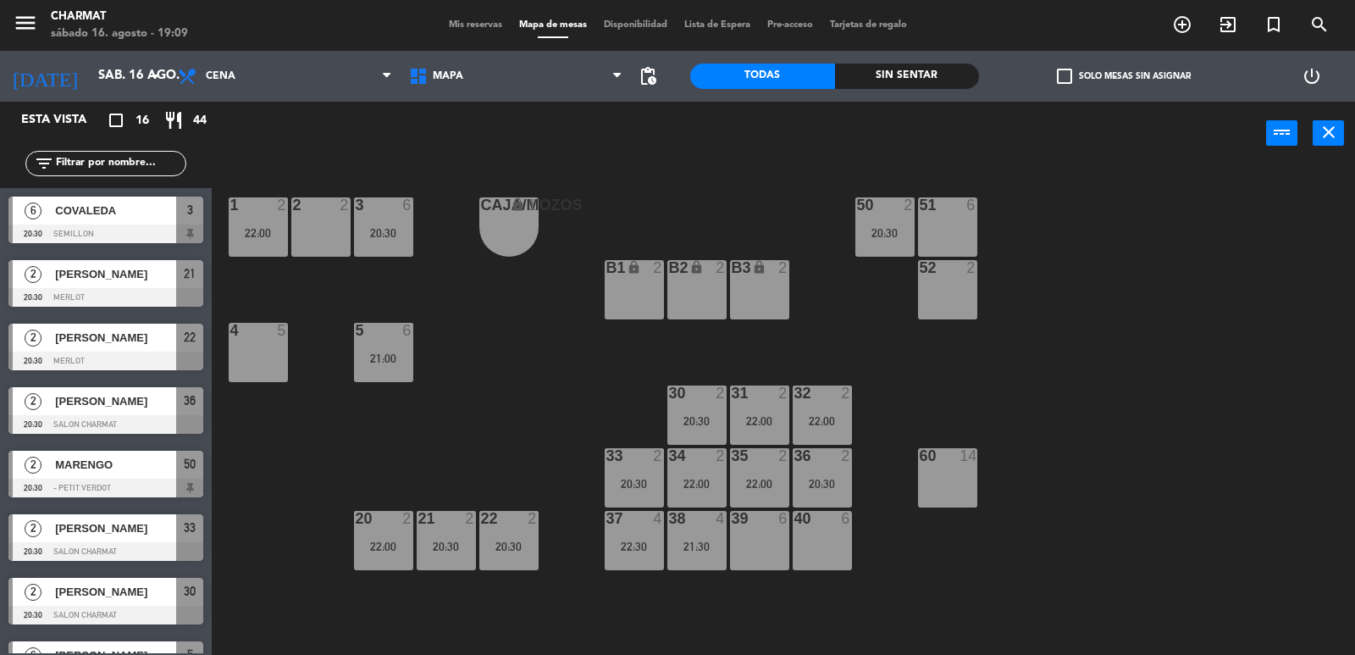
click at [442, 544] on div "20:30" at bounding box center [446, 546] width 59 height 12
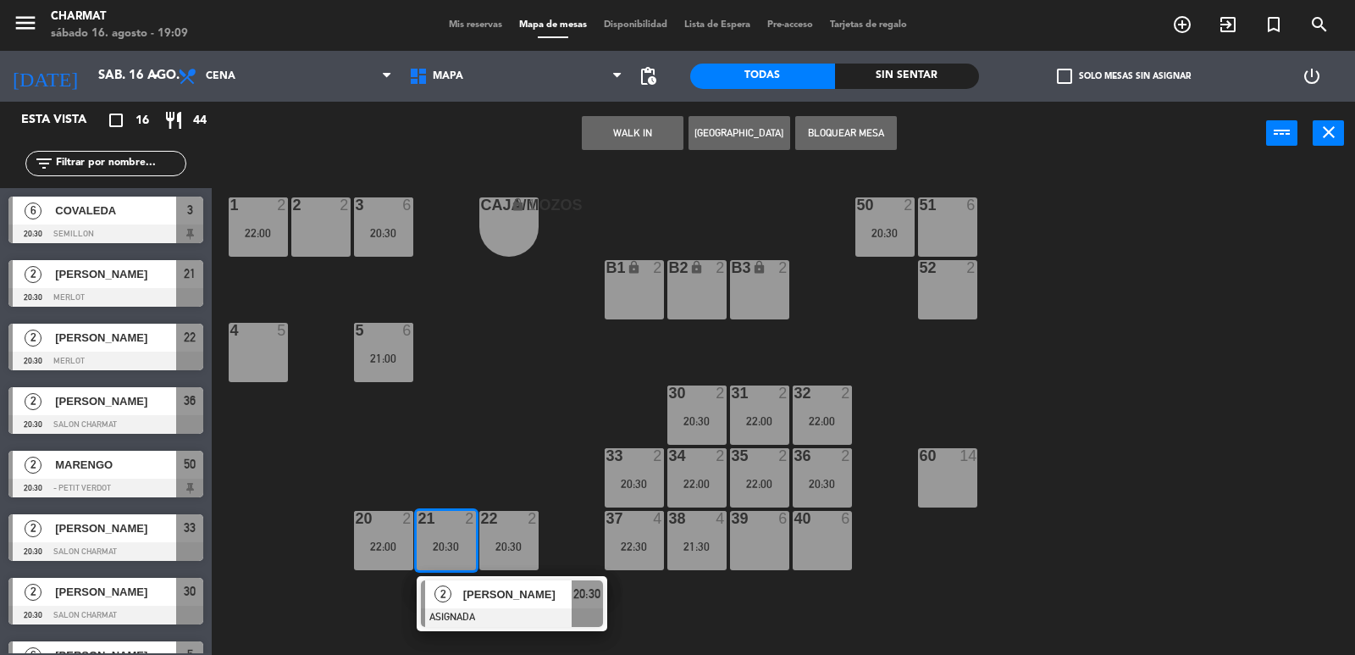
click at [442, 544] on div "20:30" at bounding box center [446, 546] width 59 height 12
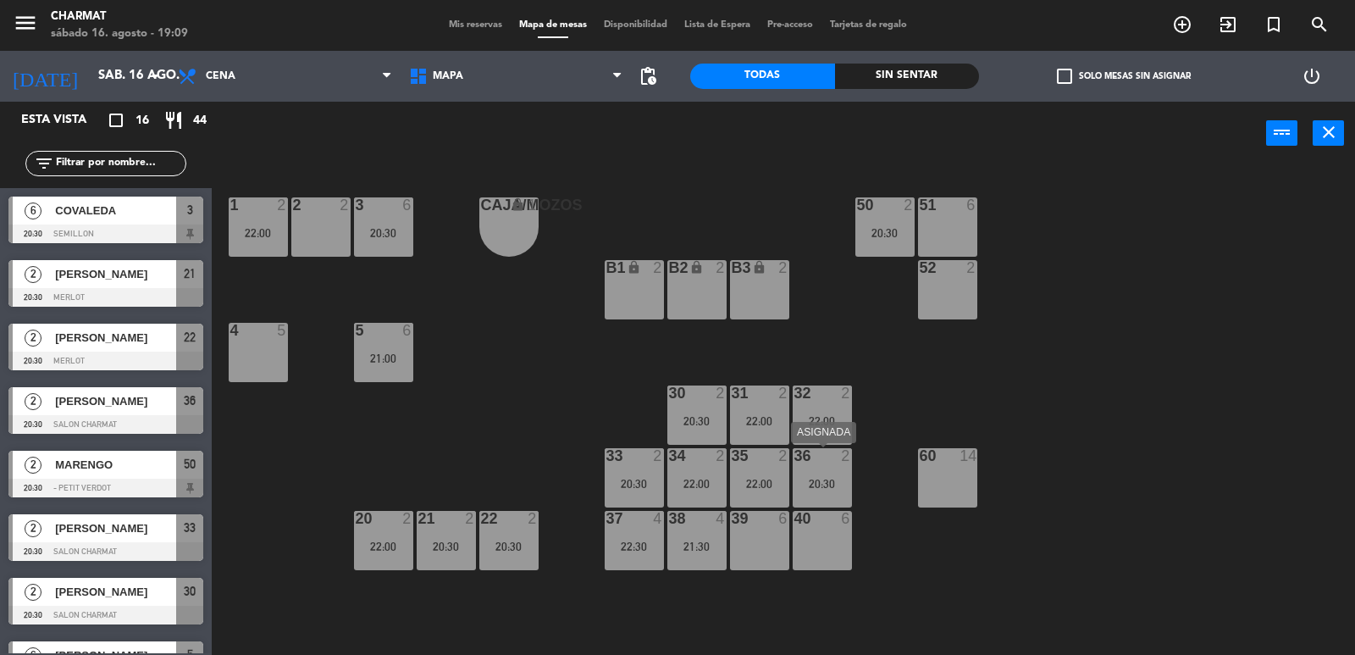
click at [837, 472] on div "36 2 20:30" at bounding box center [822, 477] width 59 height 59
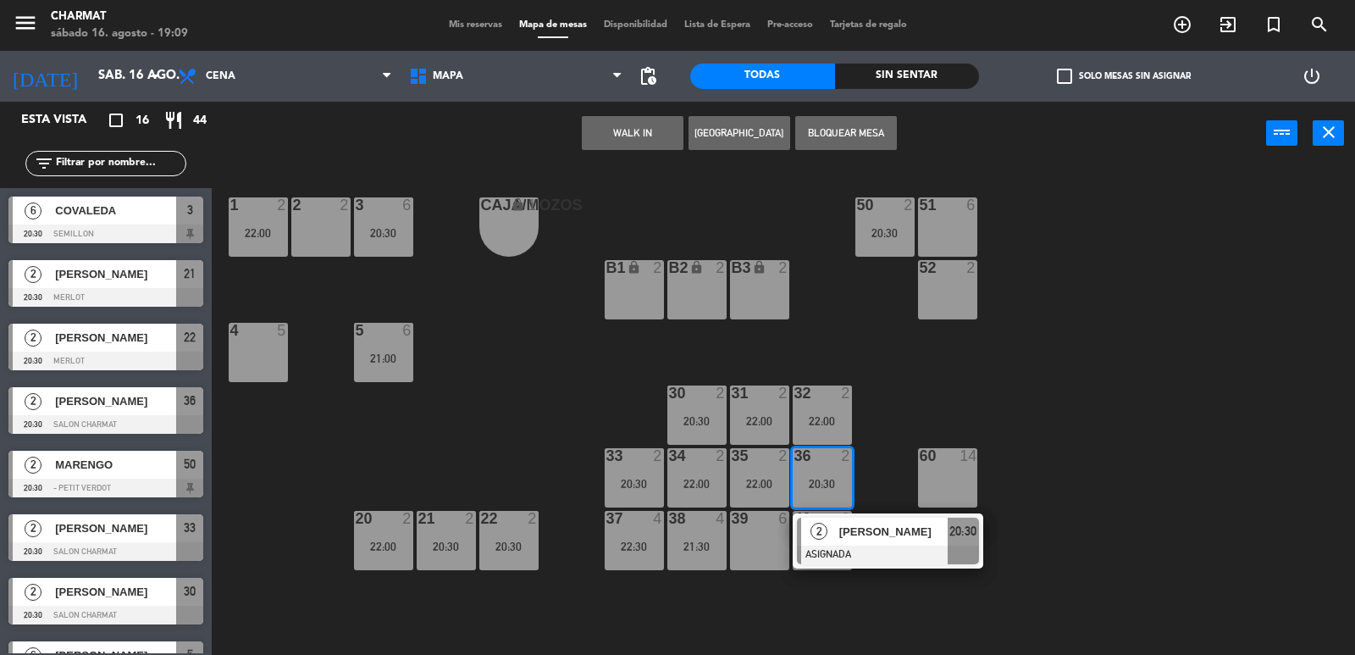
click at [450, 550] on div "20:30" at bounding box center [446, 546] width 59 height 12
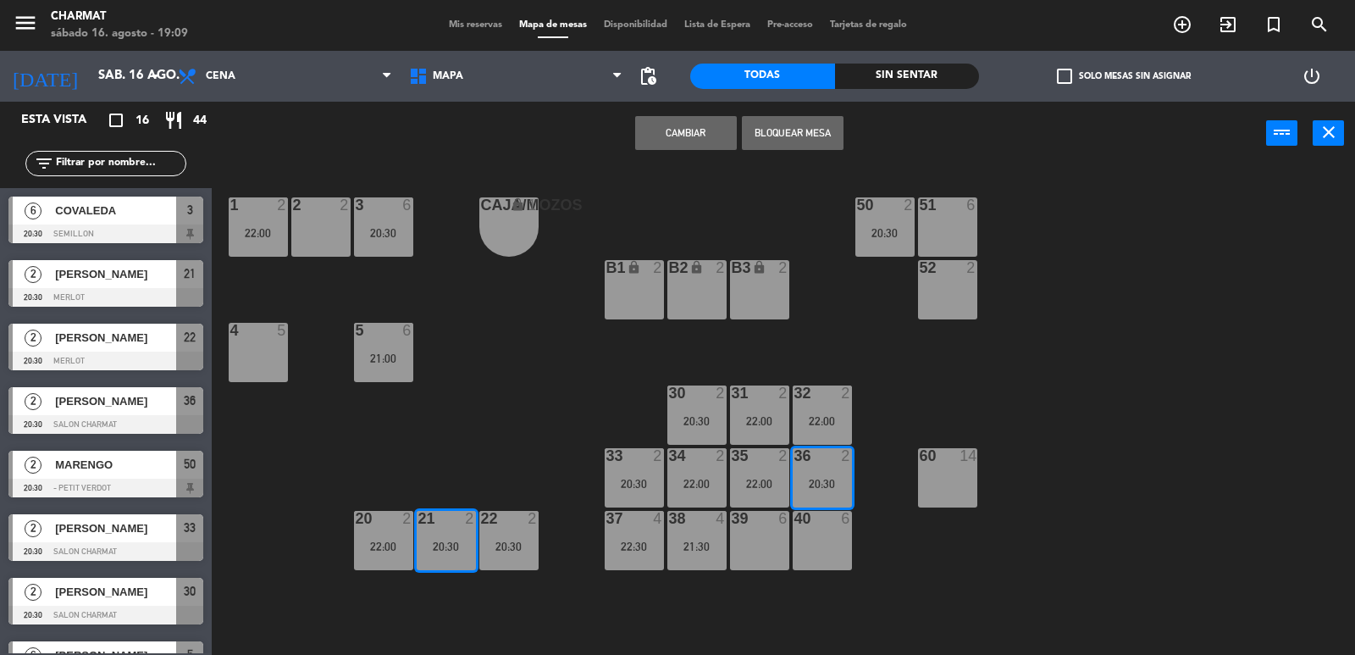
click at [450, 550] on div "20:30" at bounding box center [446, 546] width 59 height 12
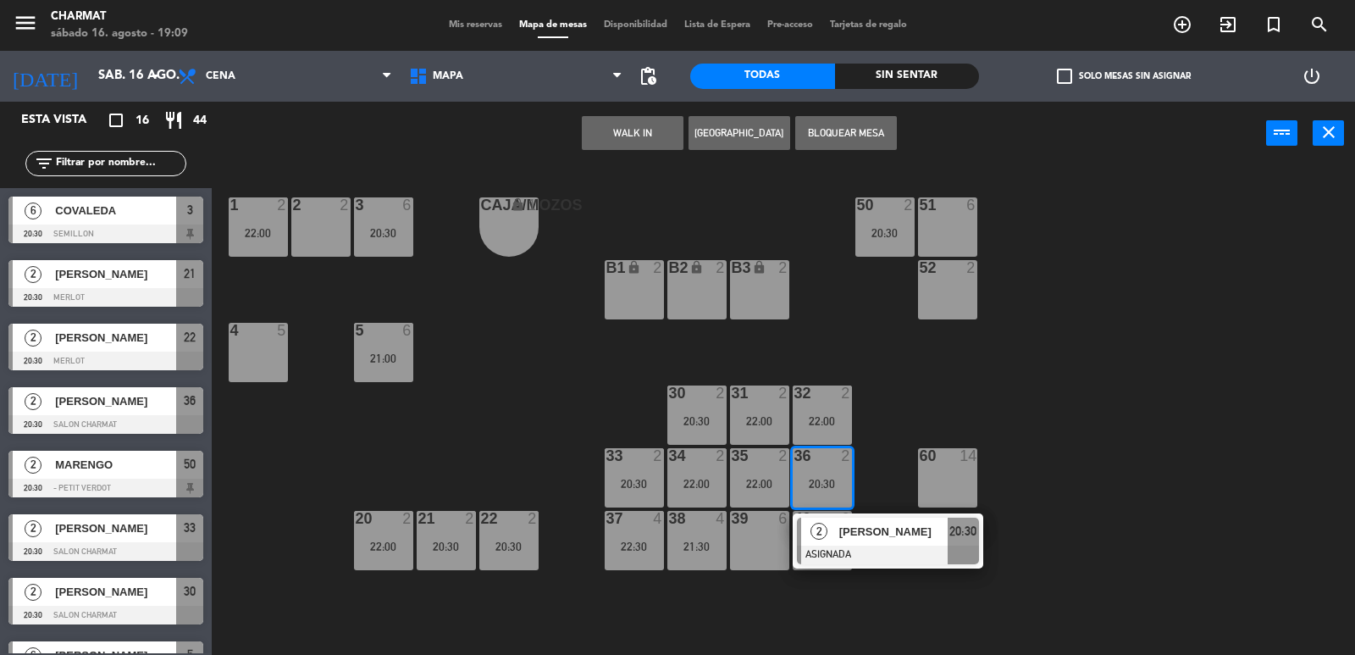
click at [450, 550] on div "20:30" at bounding box center [446, 546] width 59 height 12
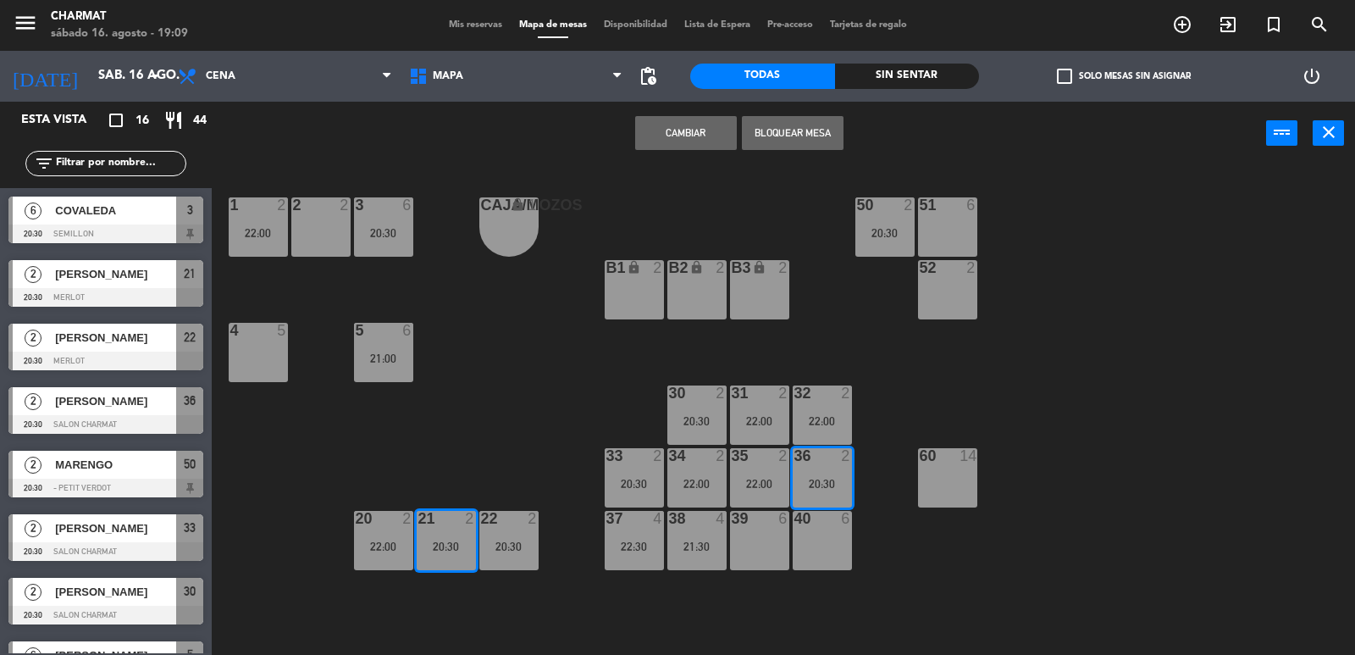
click at [699, 132] on button "Cambiar" at bounding box center [686, 133] width 102 height 34
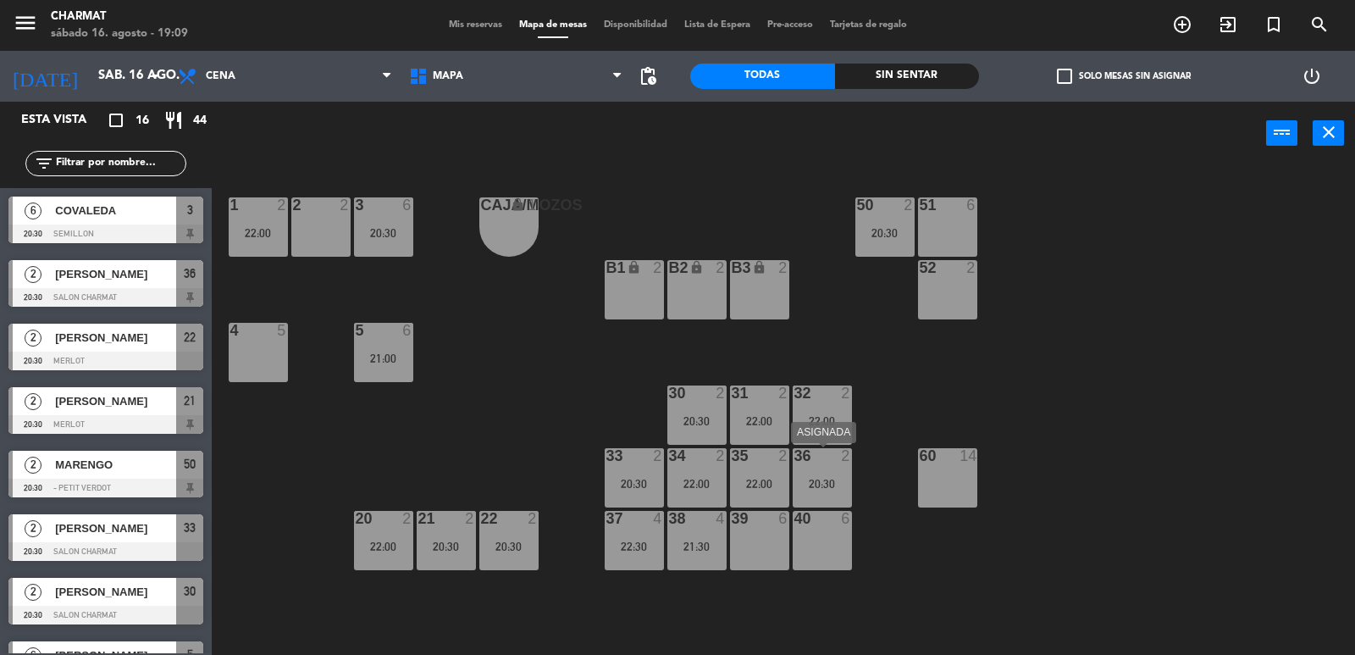
click at [821, 476] on div "36 2 20:30" at bounding box center [822, 477] width 59 height 59
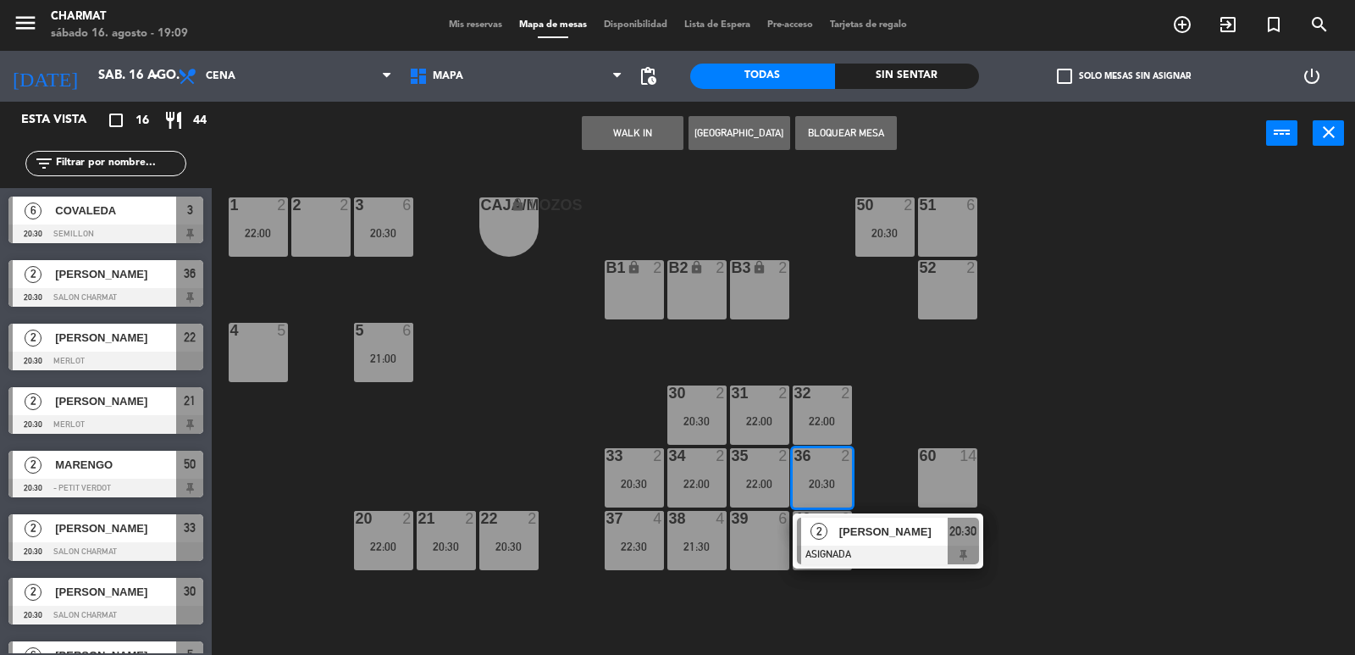
click at [821, 476] on div "36 2 20:30" at bounding box center [822, 477] width 59 height 59
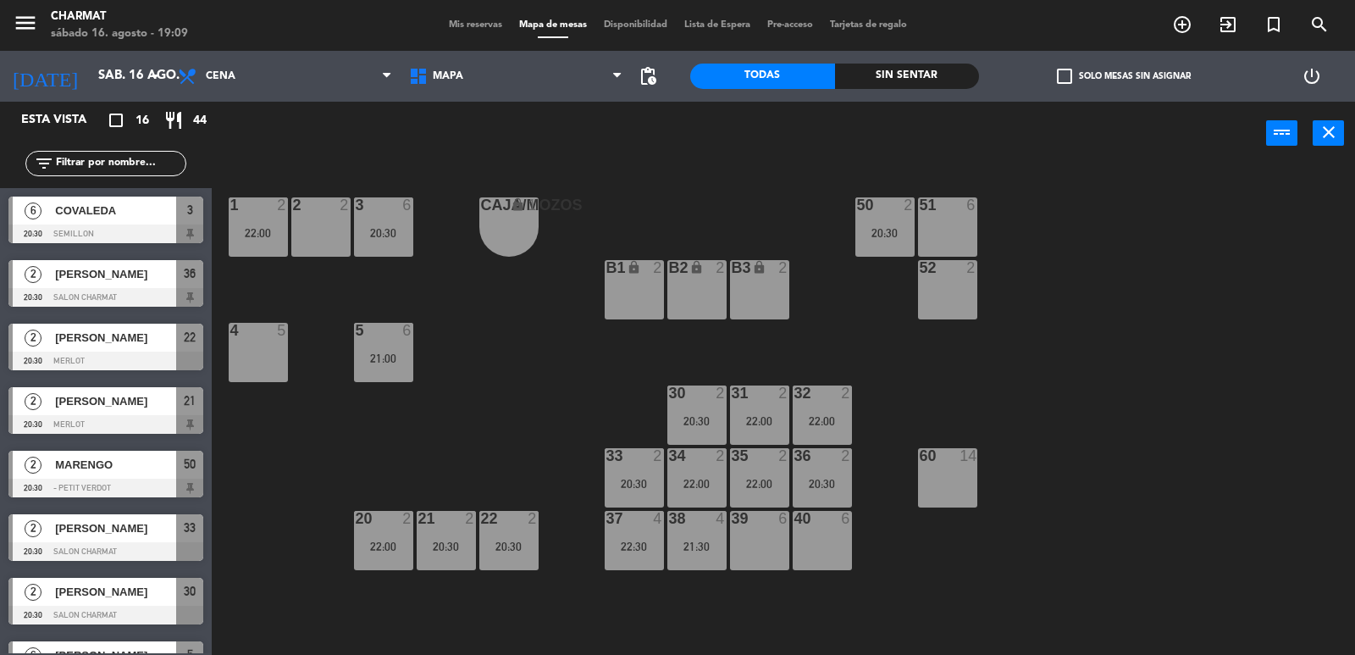
click at [821, 476] on div "36 2 20:30" at bounding box center [822, 477] width 59 height 59
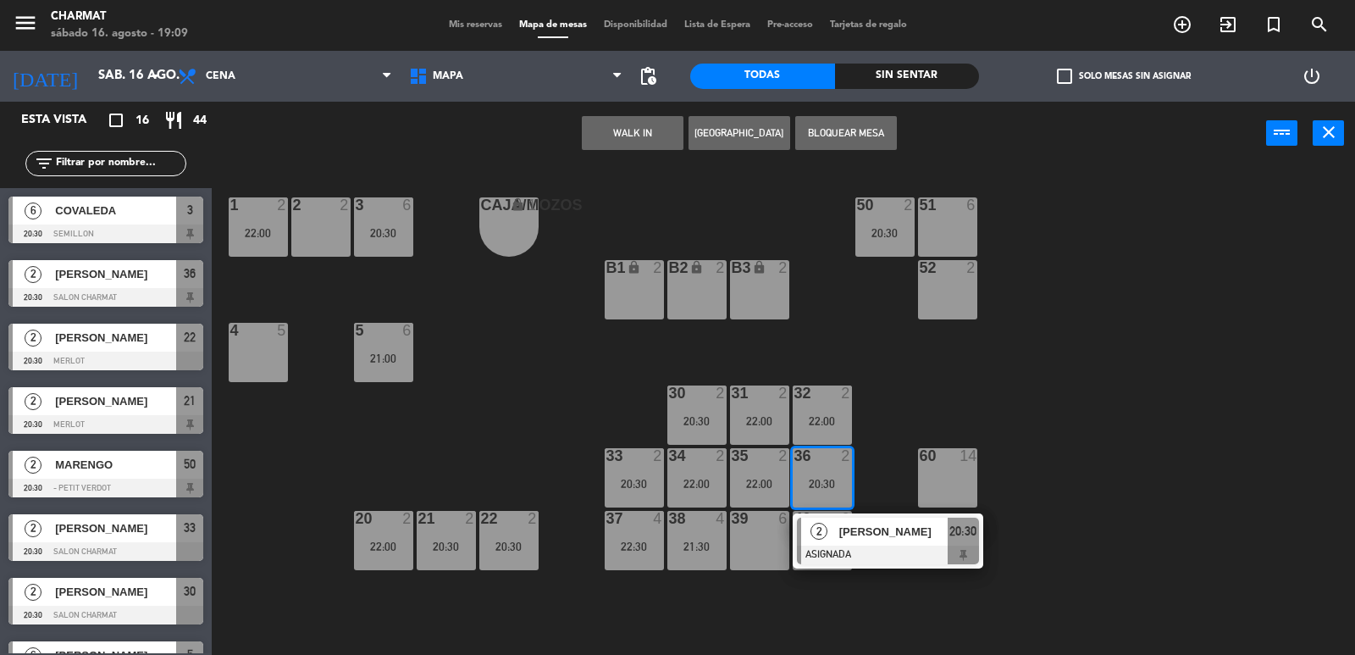
click at [952, 285] on div "52 2" at bounding box center [947, 289] width 59 height 59
click at [688, 135] on button "Mover" at bounding box center [686, 133] width 102 height 34
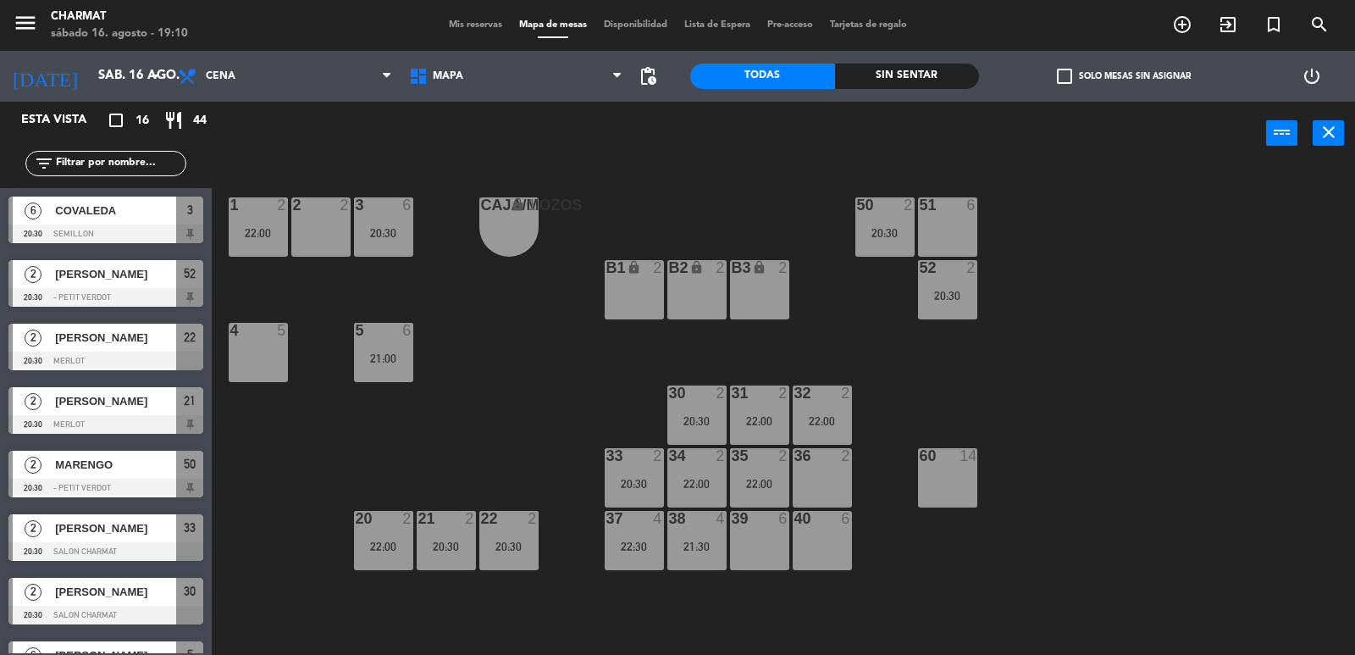
click at [266, 363] on div "4 5" at bounding box center [258, 352] width 59 height 59
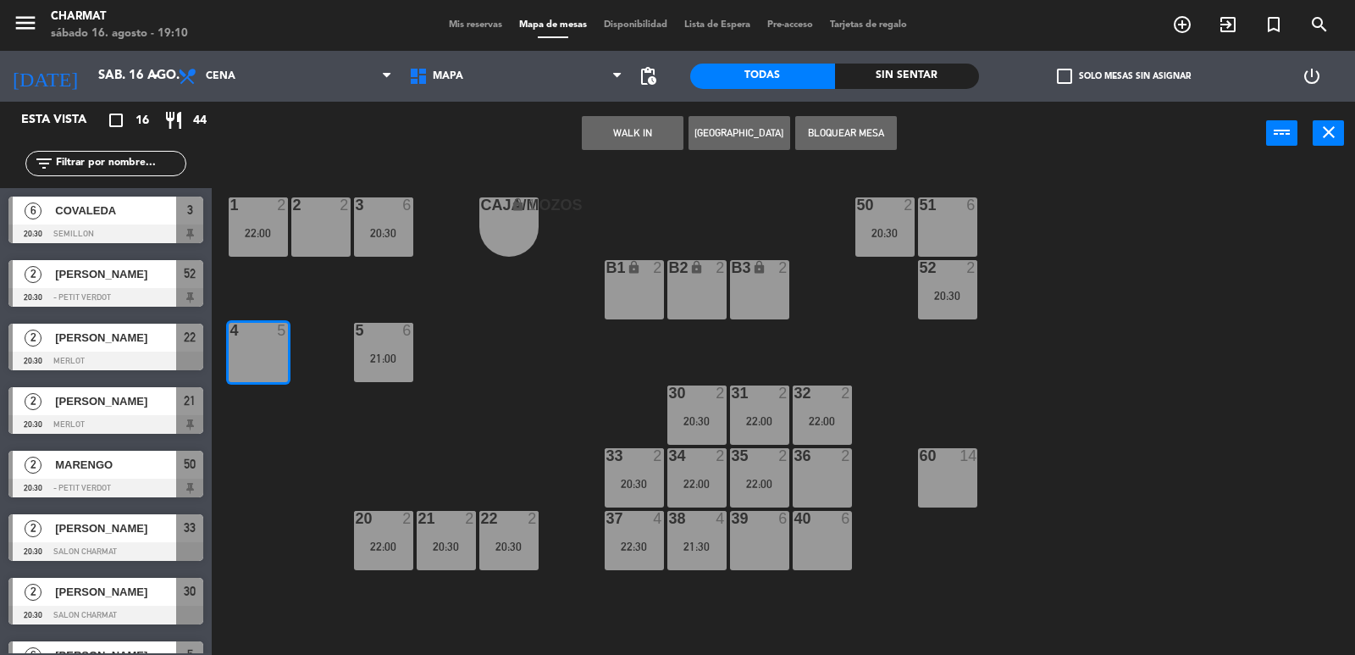
click at [755, 132] on button "[GEOGRAPHIC_DATA]" at bounding box center [739, 133] width 102 height 34
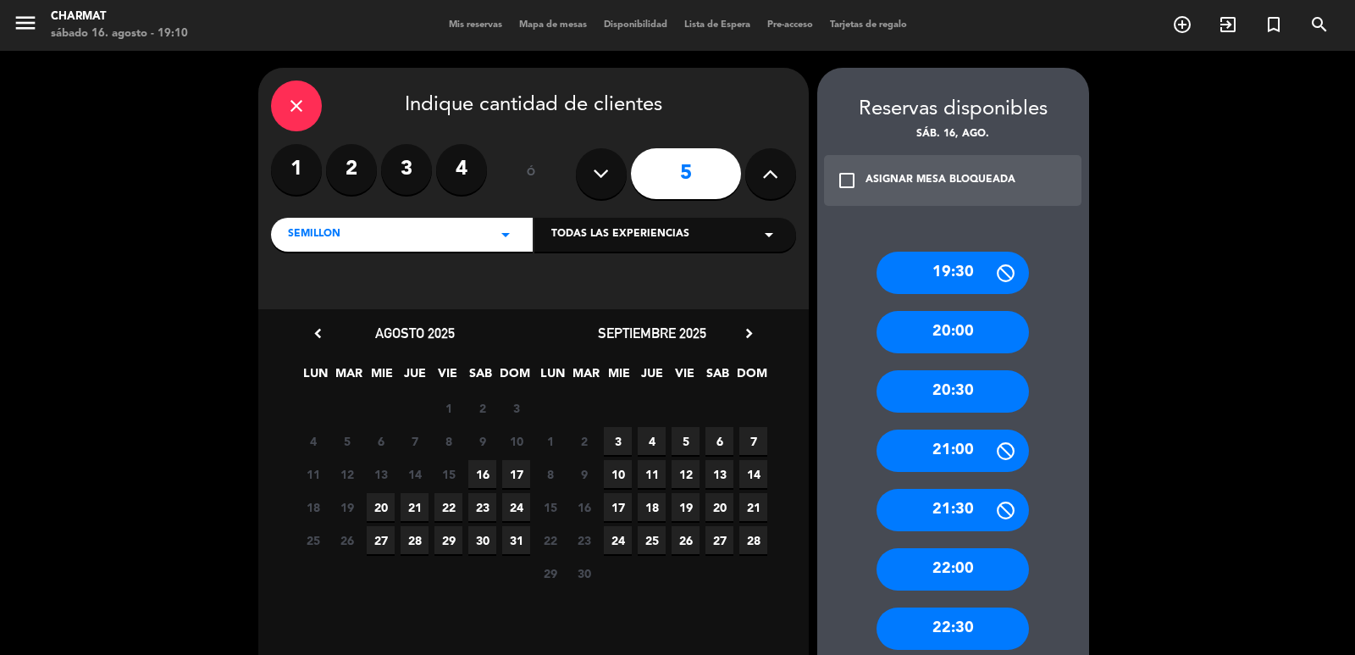
click at [612, 179] on button at bounding box center [601, 173] width 51 height 51
click at [393, 169] on label "3" at bounding box center [406, 169] width 51 height 51
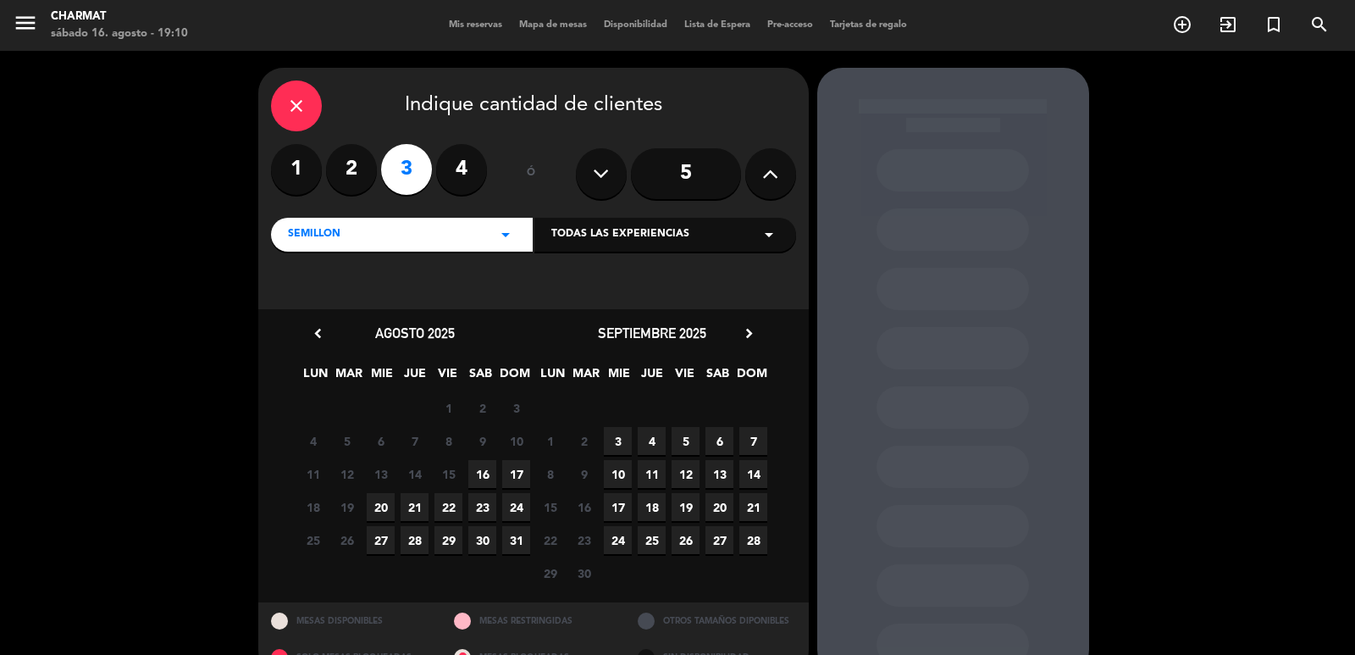
click at [483, 478] on span "16" at bounding box center [482, 474] width 28 height 28
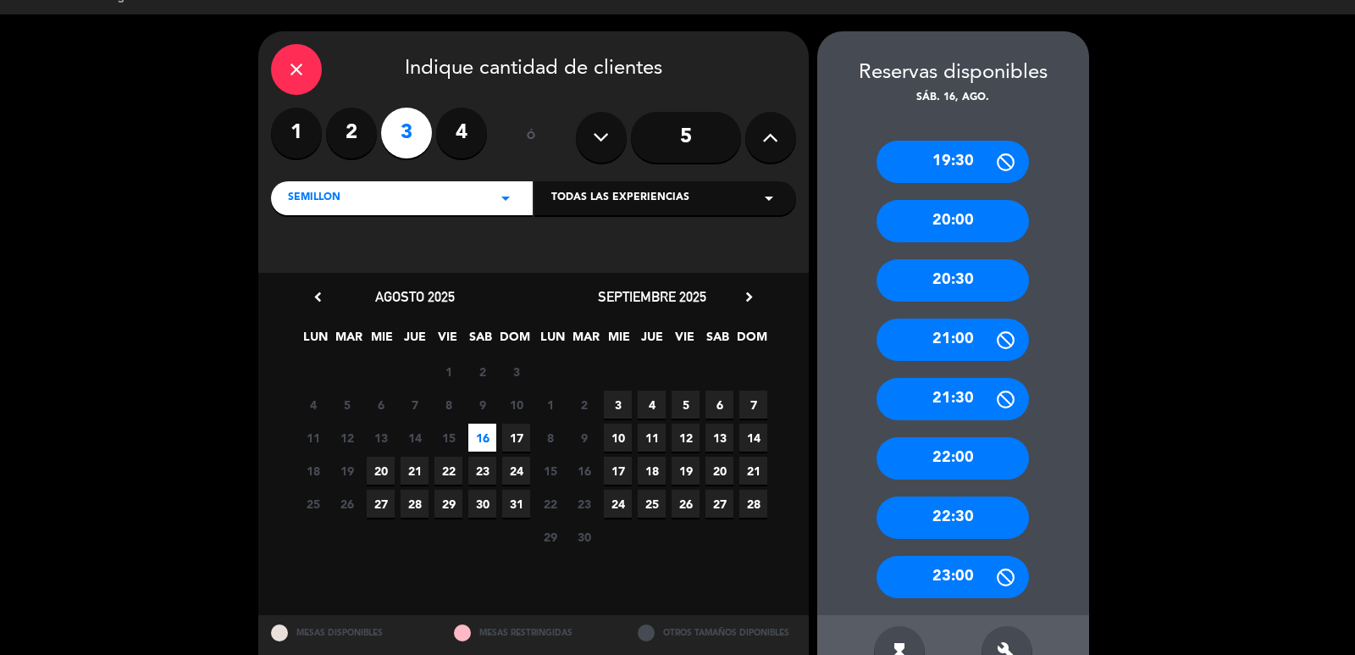
scroll to position [86, 0]
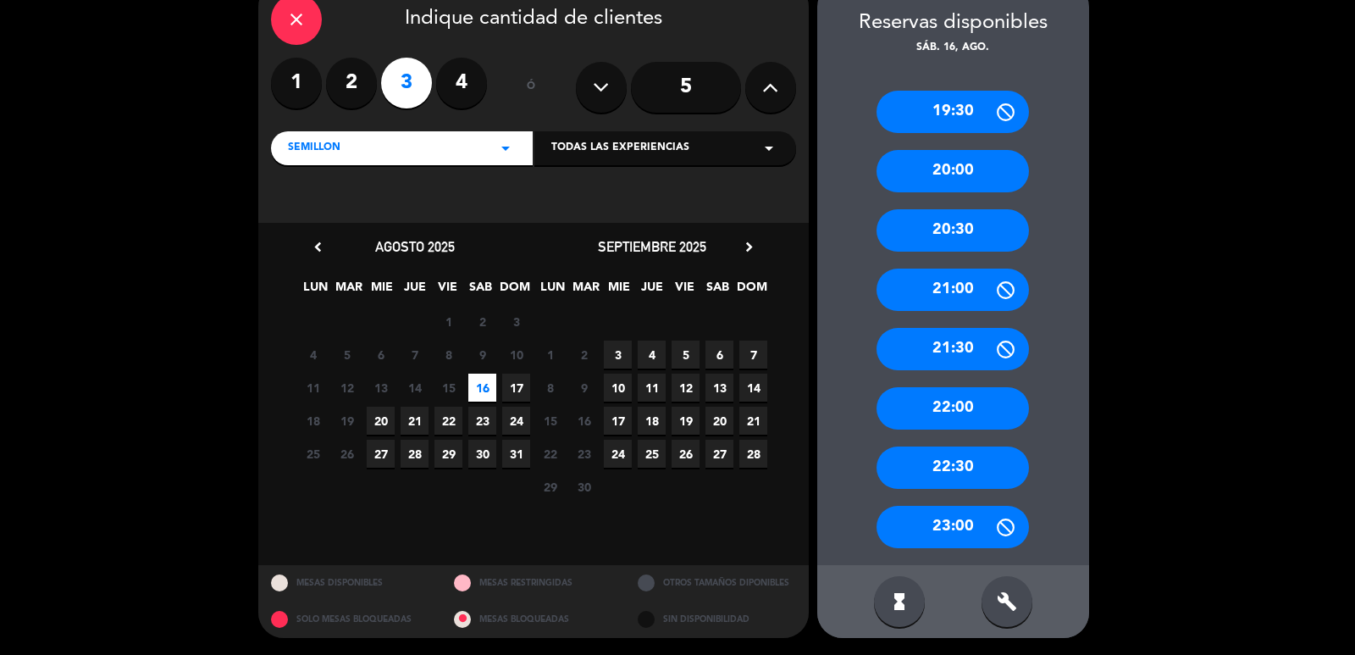
click at [948, 245] on div "20:30" at bounding box center [952, 230] width 152 height 42
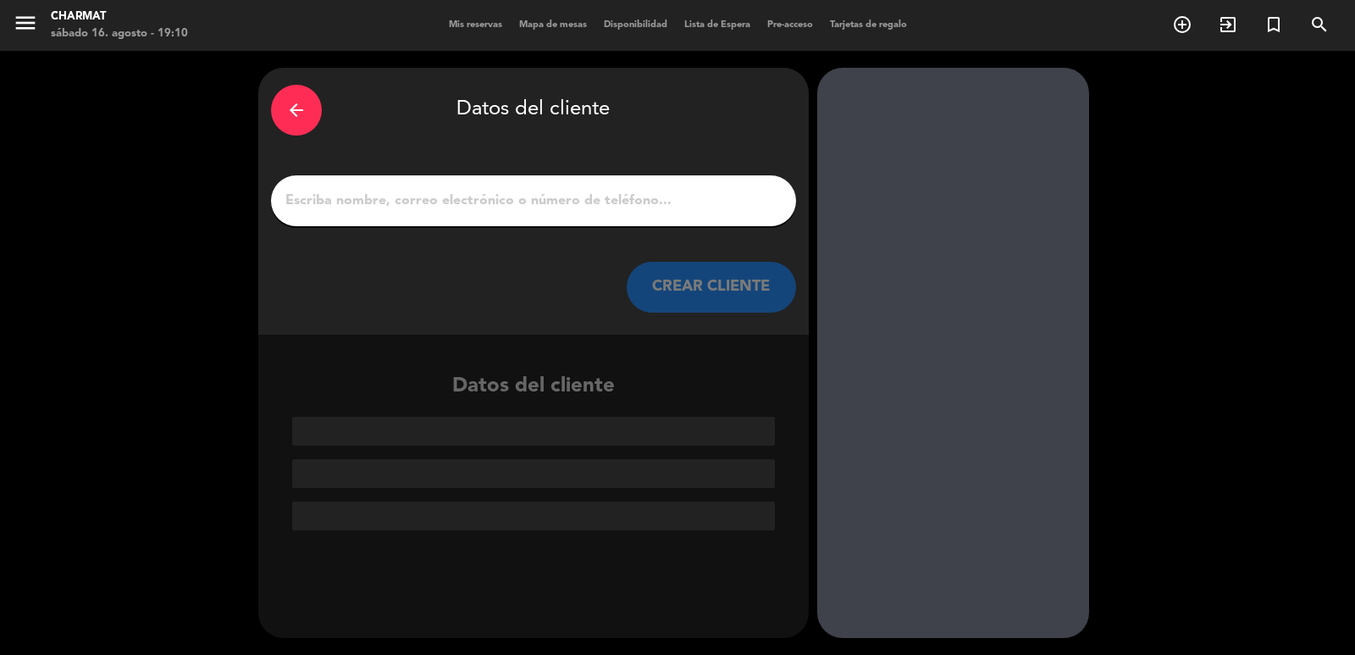
scroll to position [0, 0]
click at [582, 205] on input "1" at bounding box center [534, 201] width 500 height 24
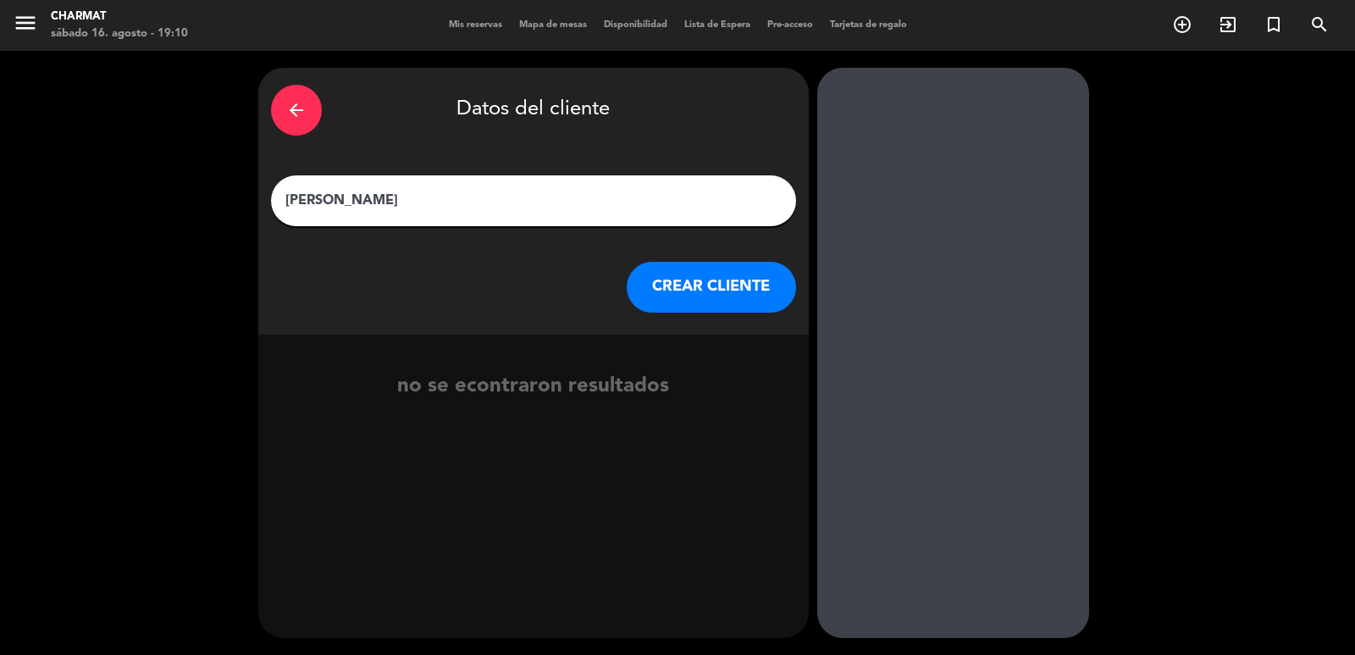
type input "[PERSON_NAME]"
click at [715, 289] on button "CREAR CLIENTE" at bounding box center [711, 287] width 169 height 51
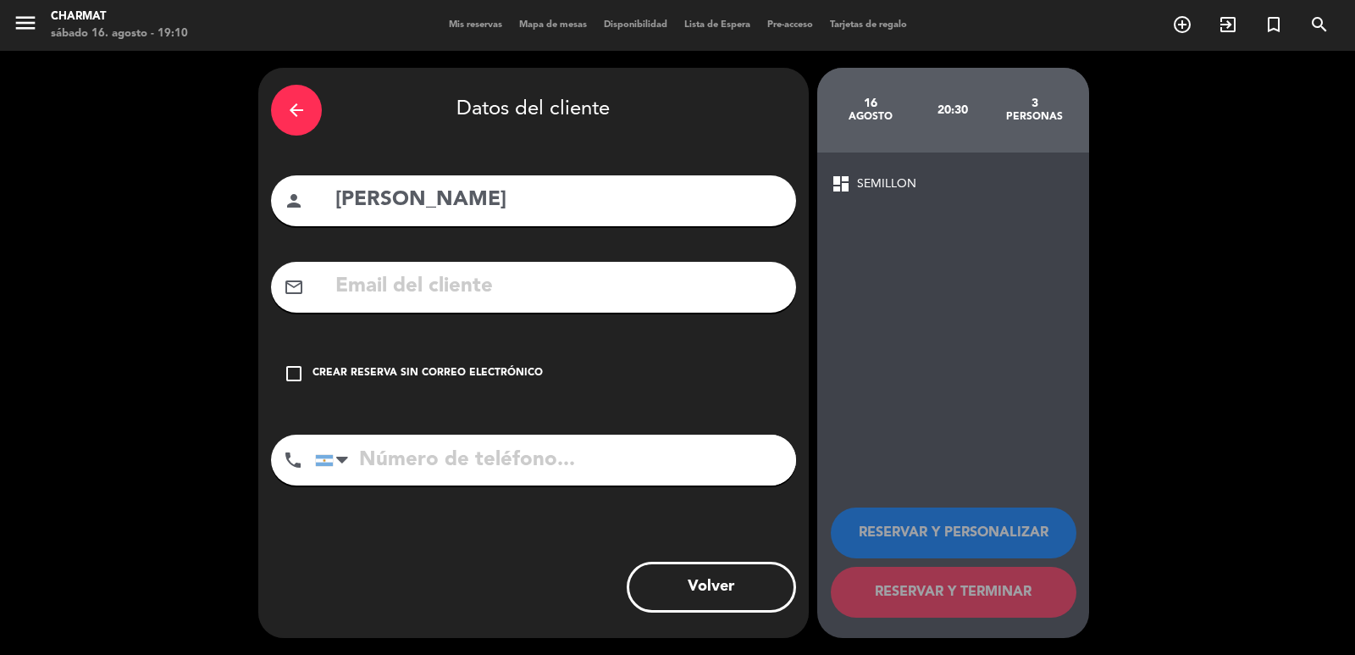
click at [285, 367] on icon "check_box_outline_blank" at bounding box center [294, 373] width 20 height 20
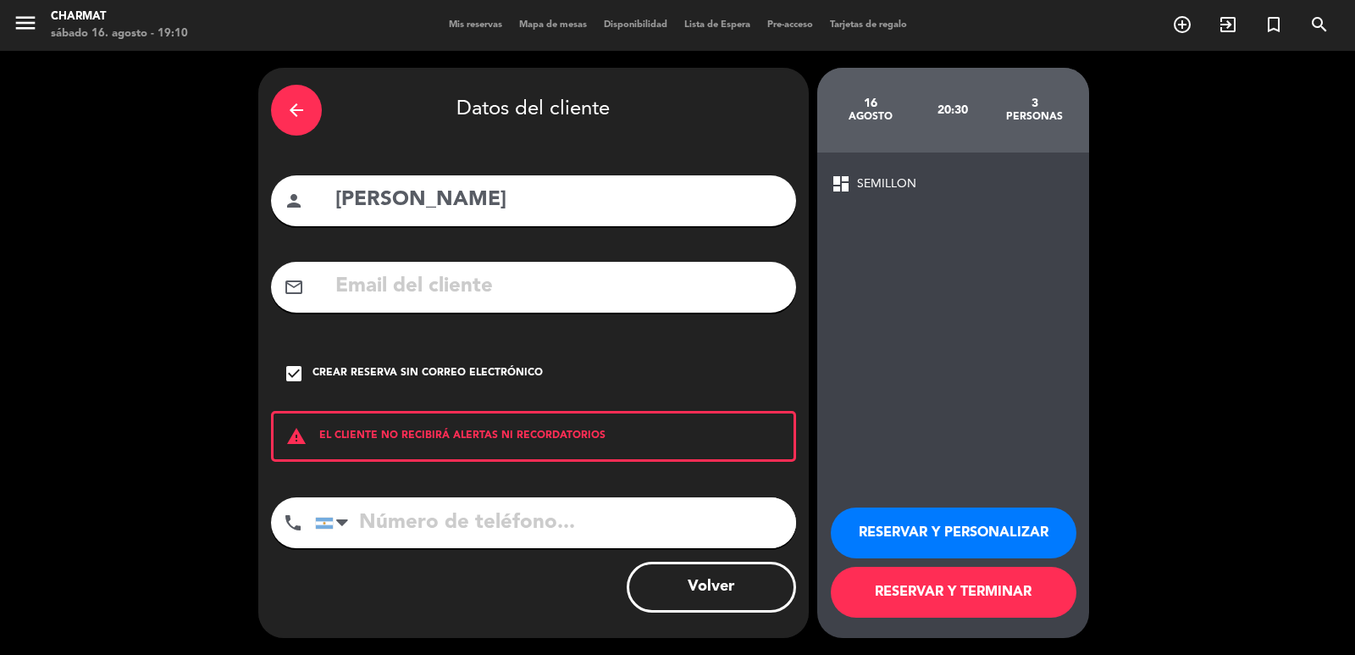
click at [981, 592] on button "RESERVAR Y TERMINAR" at bounding box center [954, 591] width 246 height 51
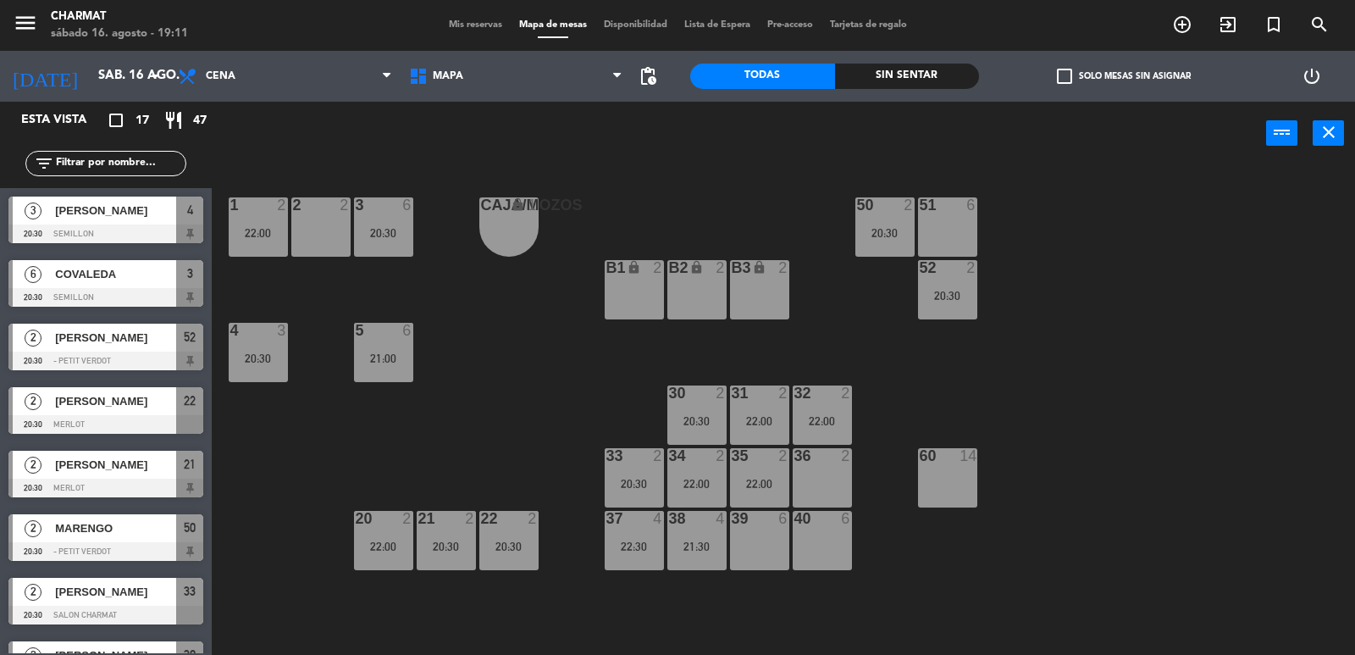
click at [460, 30] on span "Mis reservas" at bounding box center [475, 24] width 70 height 9
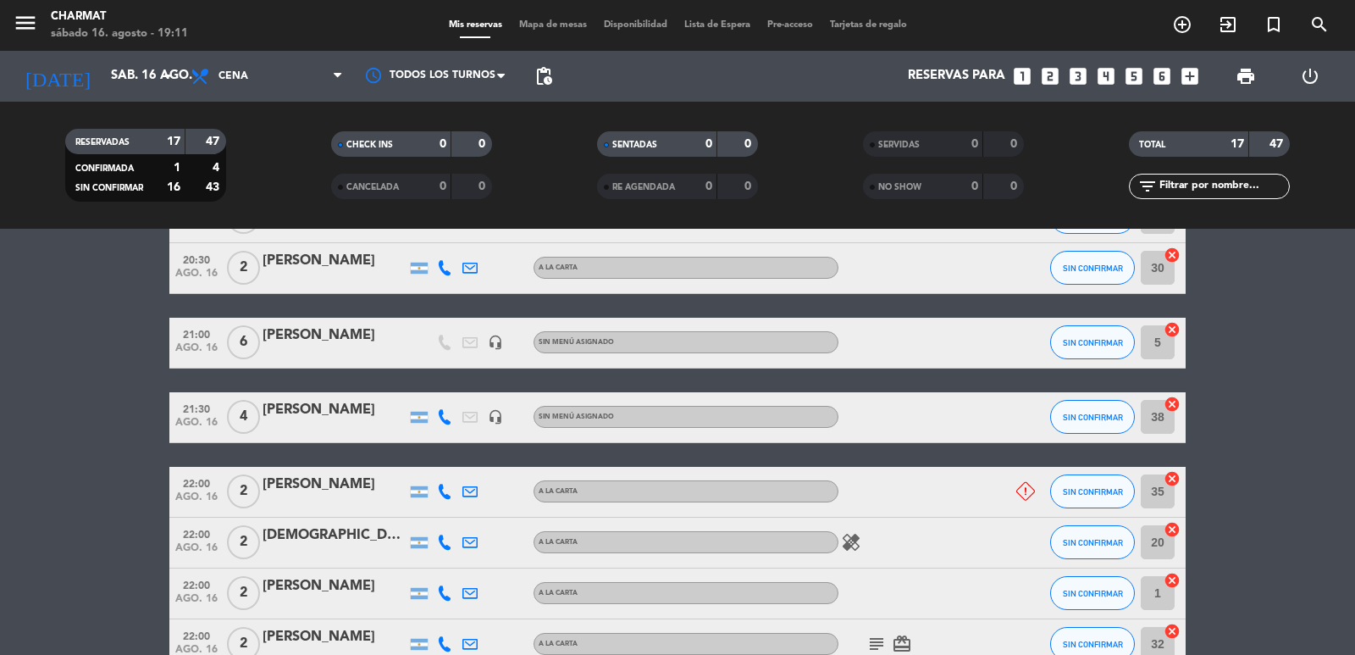
scroll to position [486, 0]
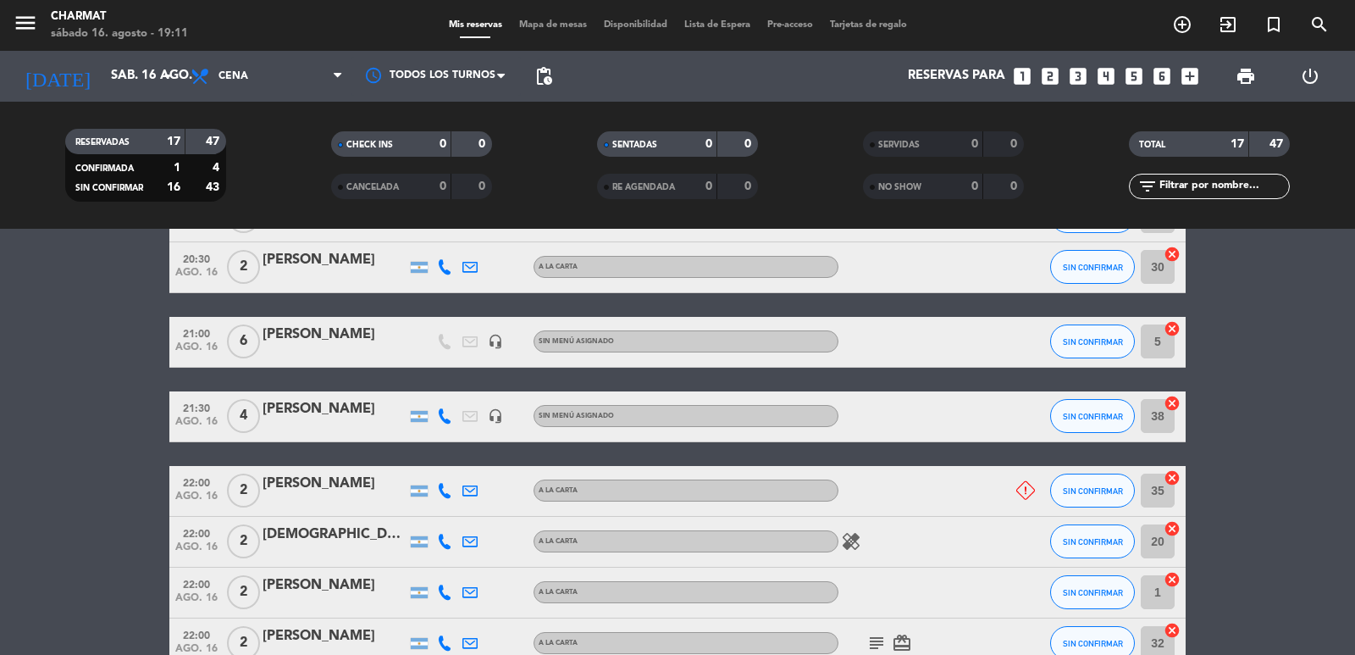
click at [555, 30] on span "Mapa de mesas" at bounding box center [553, 24] width 85 height 9
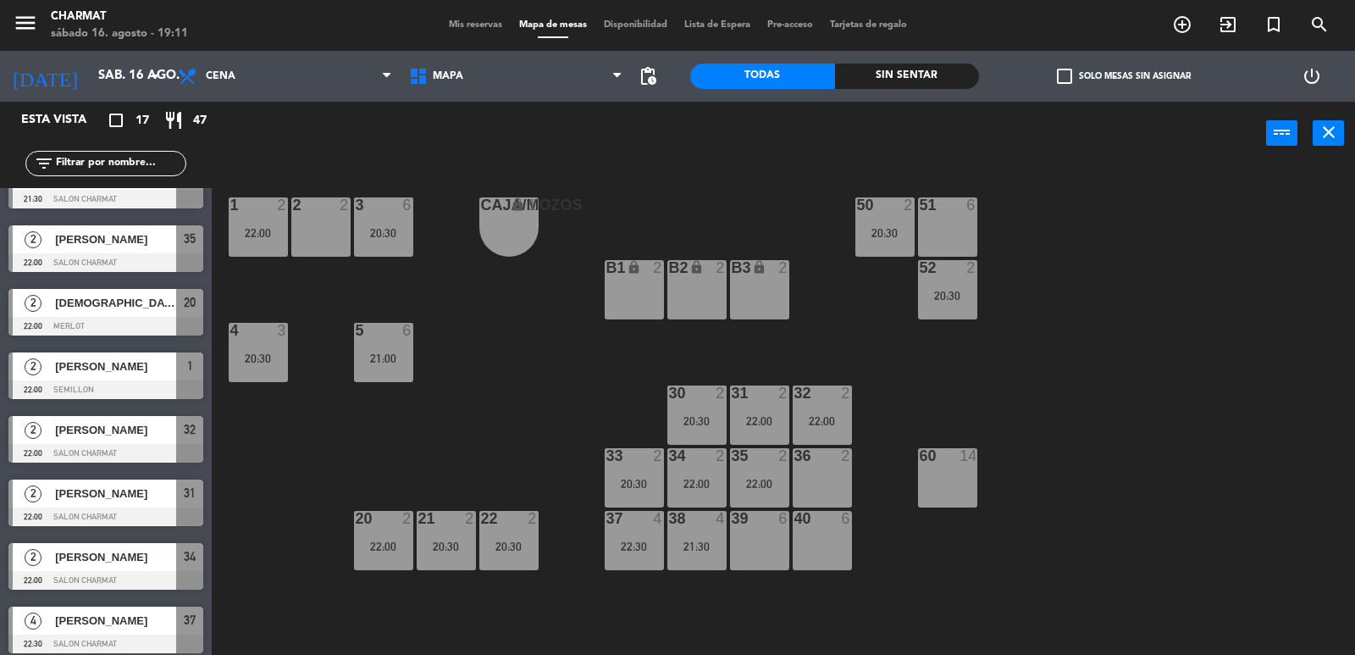
scroll to position [607, 0]
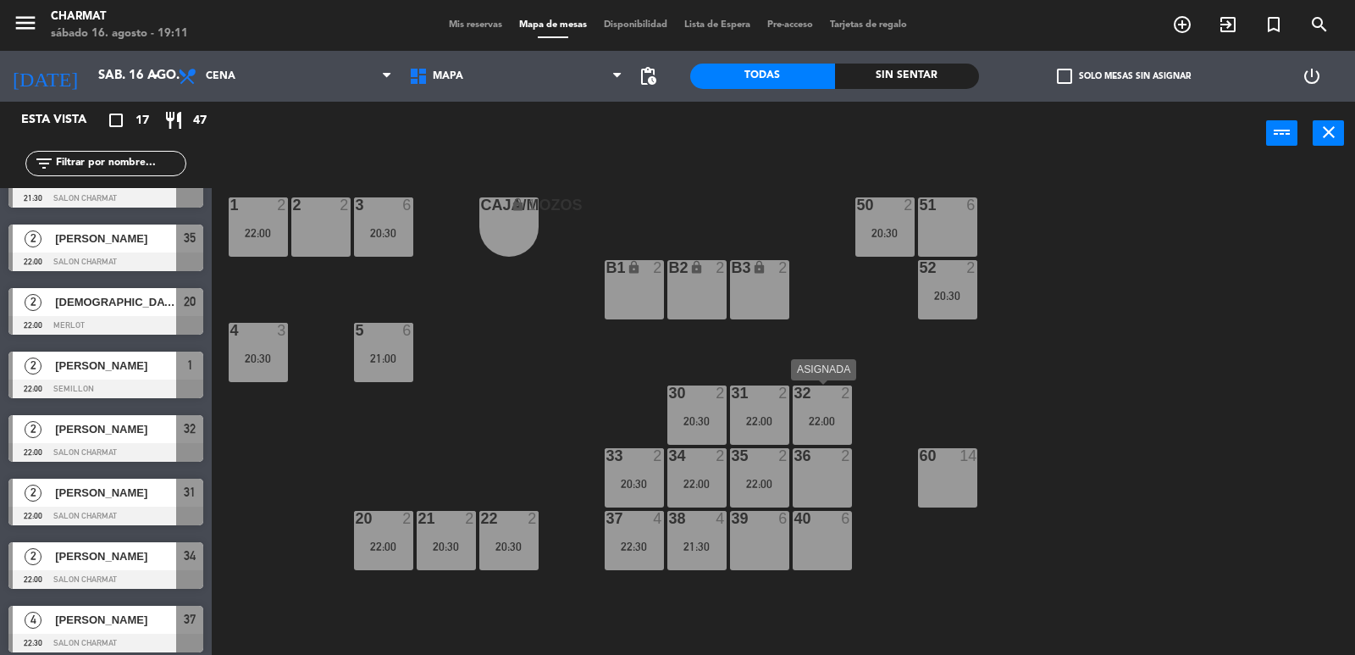
click at [831, 415] on div "22:00" at bounding box center [822, 421] width 59 height 12
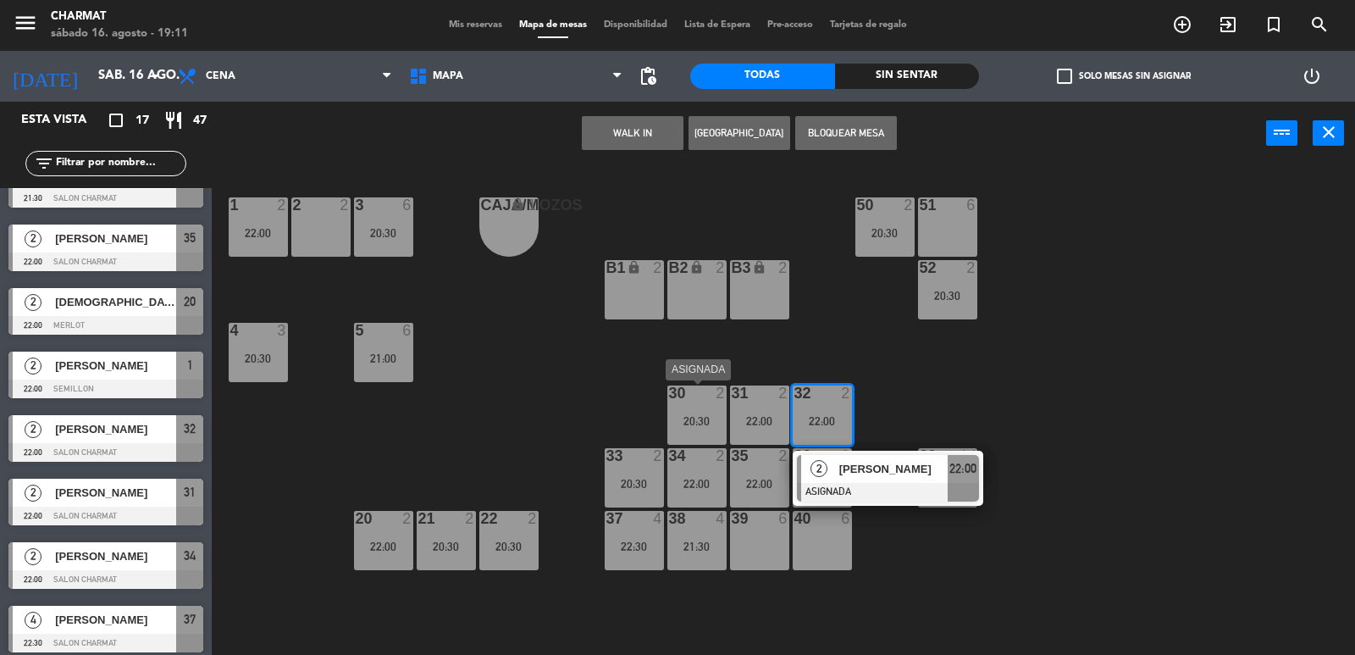
click at [683, 430] on div "30 2 20:30" at bounding box center [696, 414] width 59 height 59
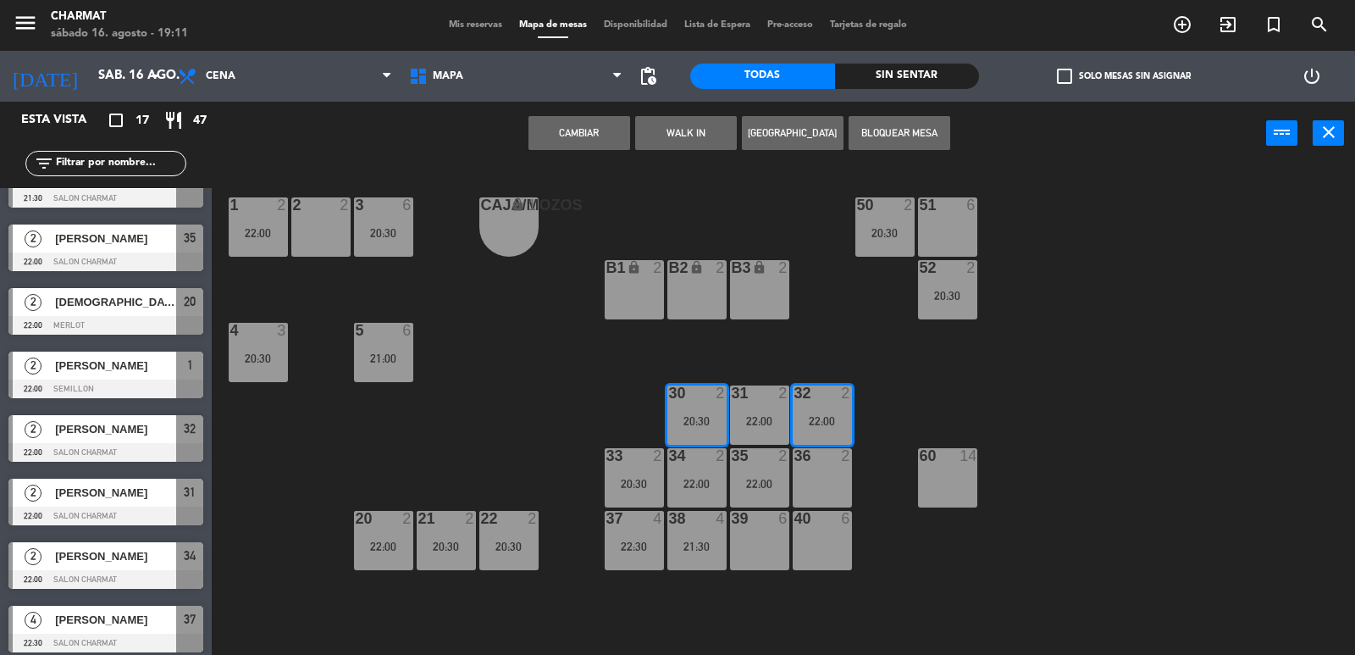
click at [583, 135] on button "Cambiar" at bounding box center [579, 133] width 102 height 34
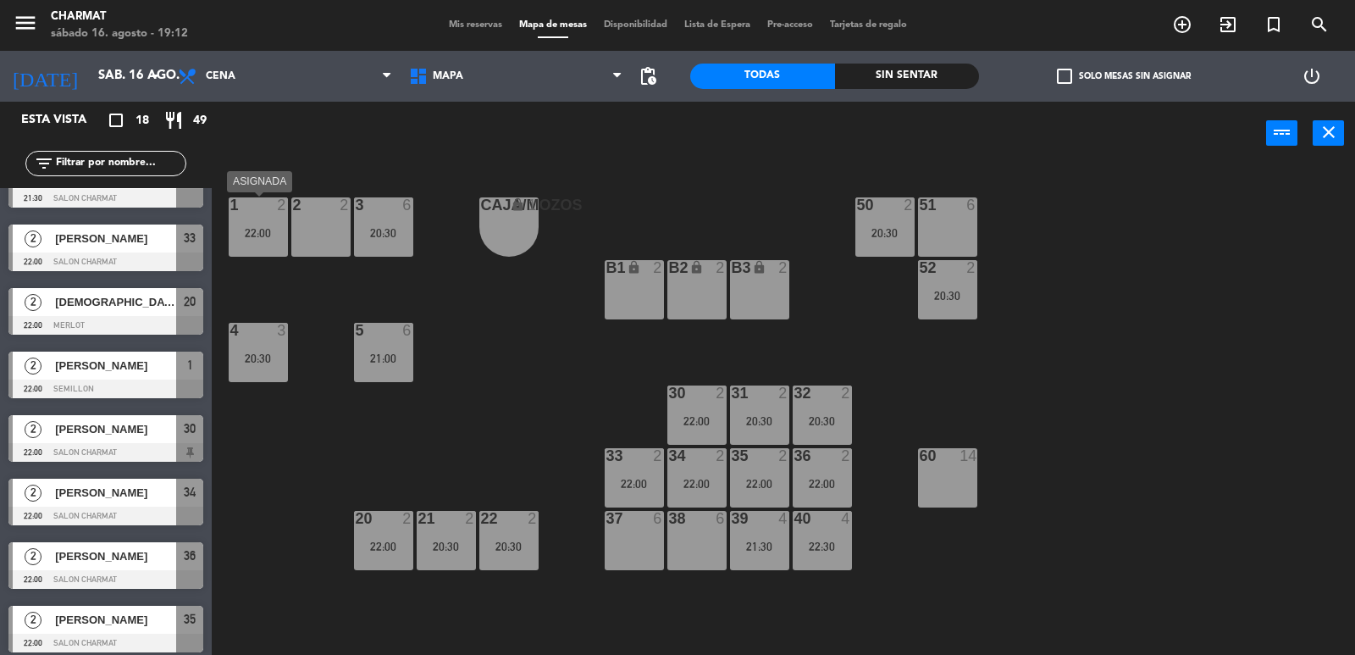
click at [253, 224] on div "1 2 22:00" at bounding box center [258, 226] width 59 height 59
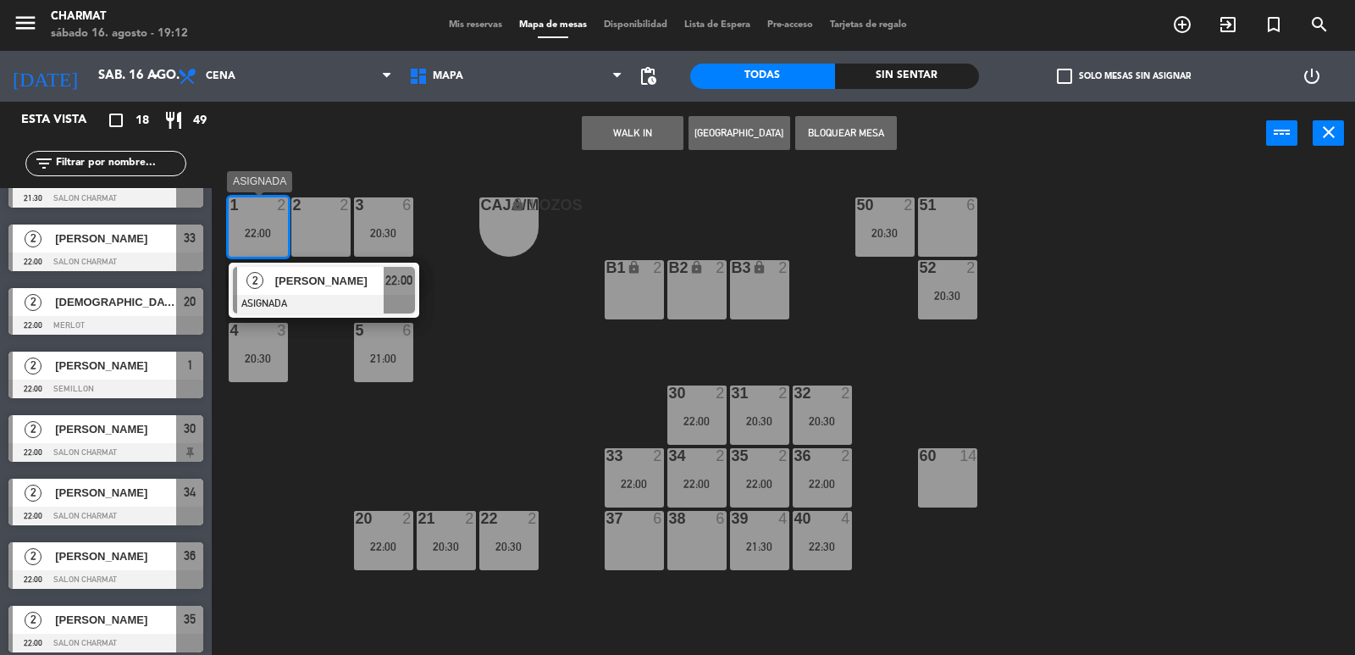
click at [268, 236] on div "22:00" at bounding box center [258, 233] width 59 height 12
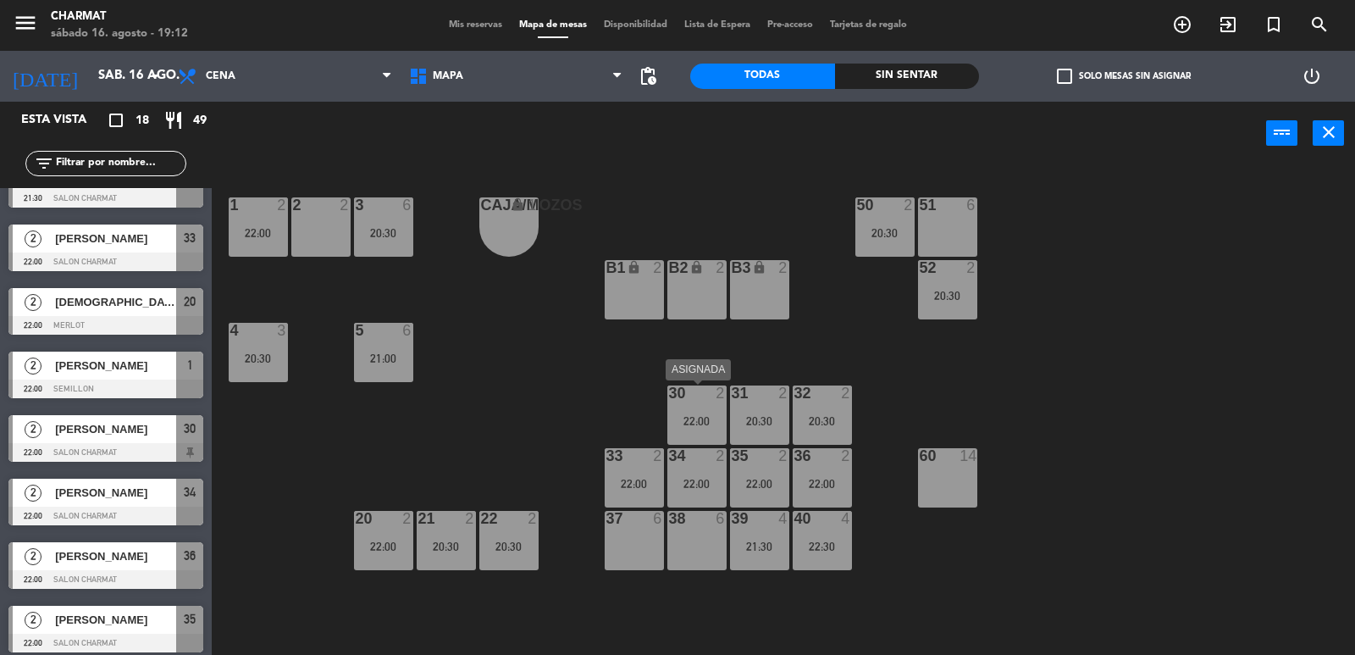
click at [693, 415] on div "22:00" at bounding box center [696, 421] width 59 height 12
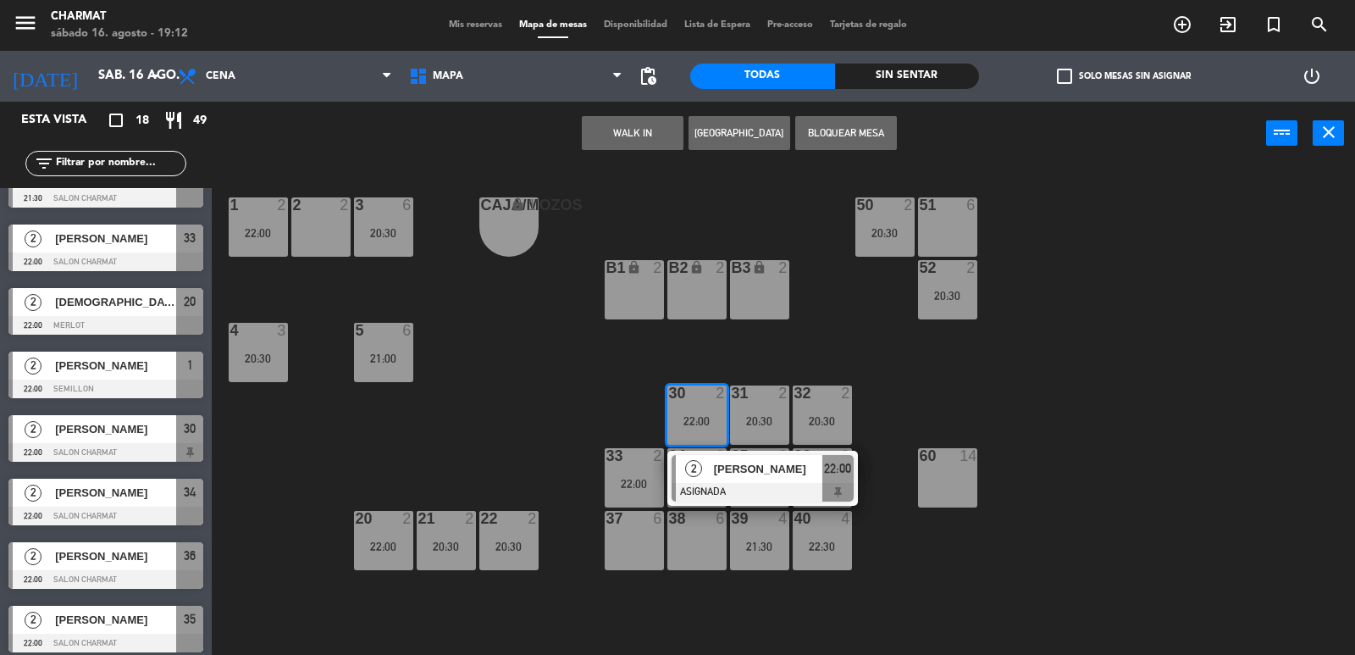
click at [267, 233] on div "22:00" at bounding box center [258, 233] width 59 height 12
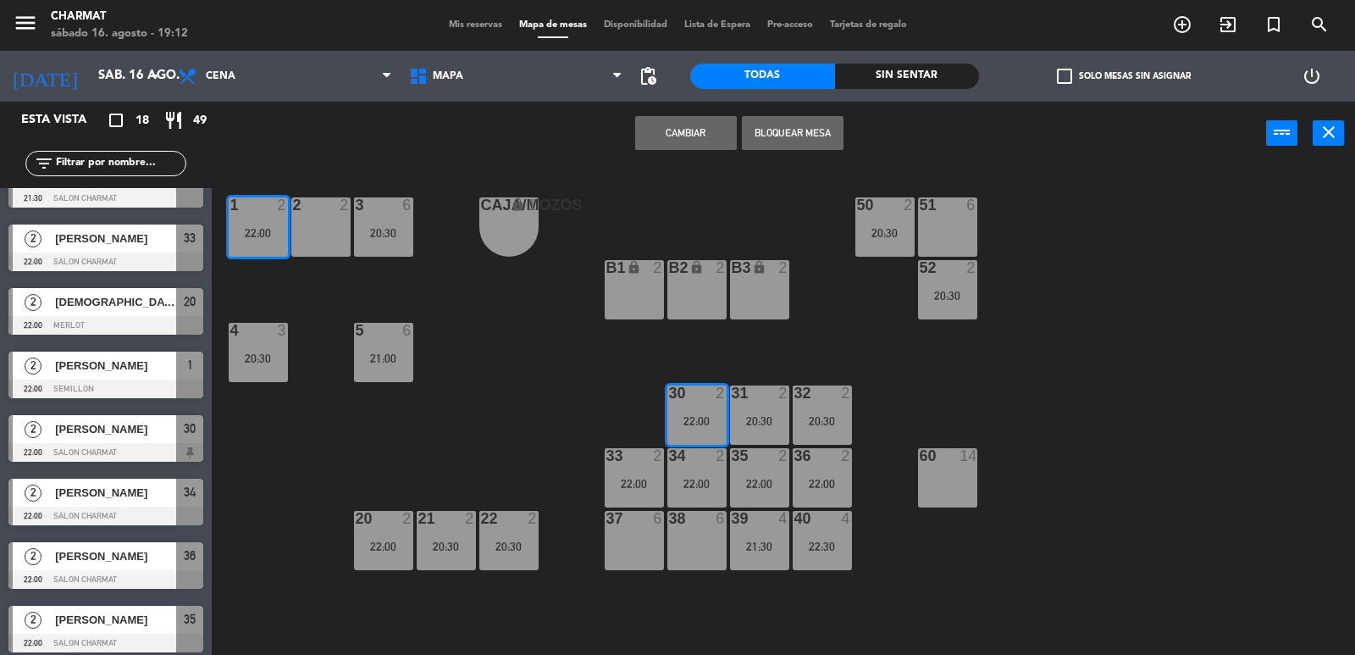
click at [662, 123] on button "Cambiar" at bounding box center [686, 133] width 102 height 34
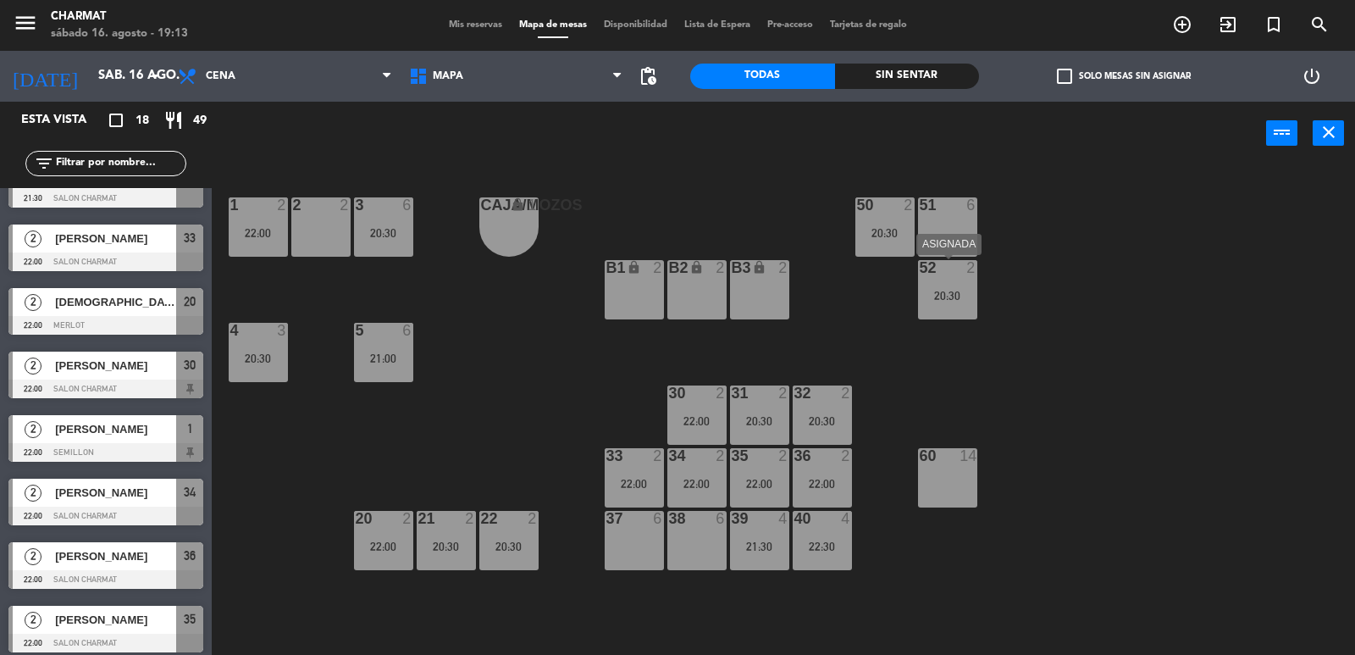
click at [954, 285] on div "52 2 20:30" at bounding box center [947, 289] width 59 height 59
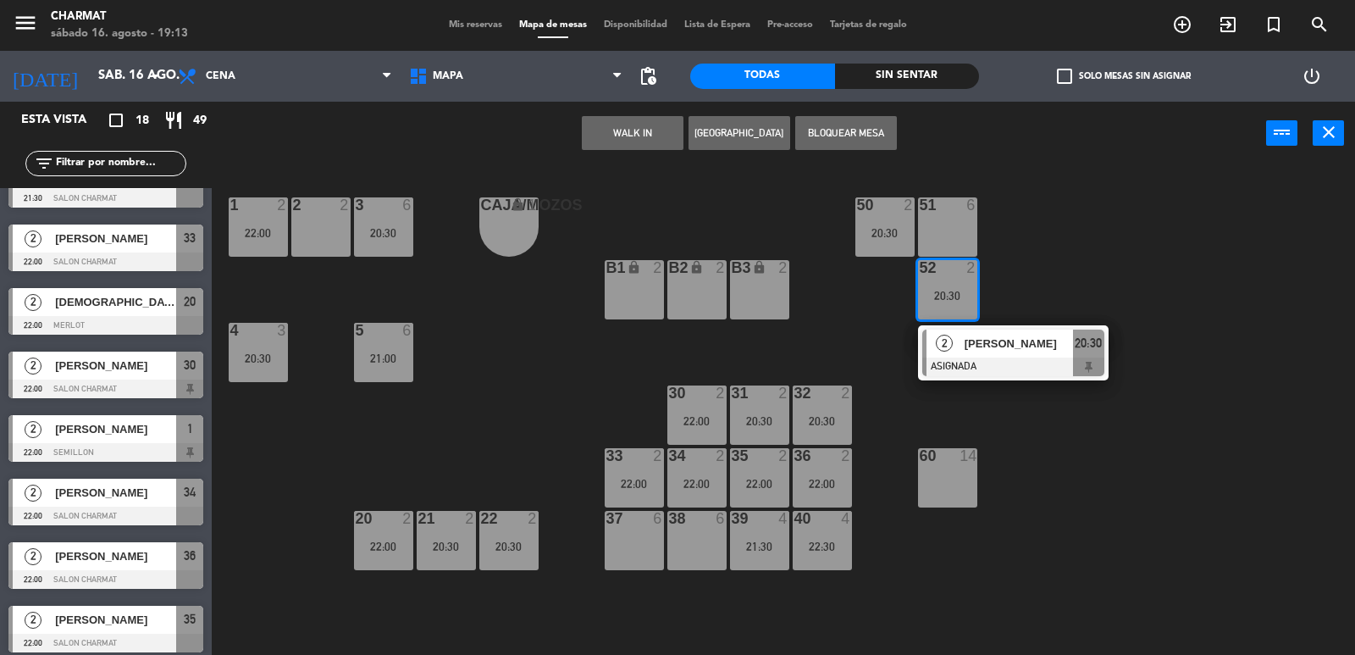
click at [944, 227] on div "51 6" at bounding box center [947, 226] width 59 height 59
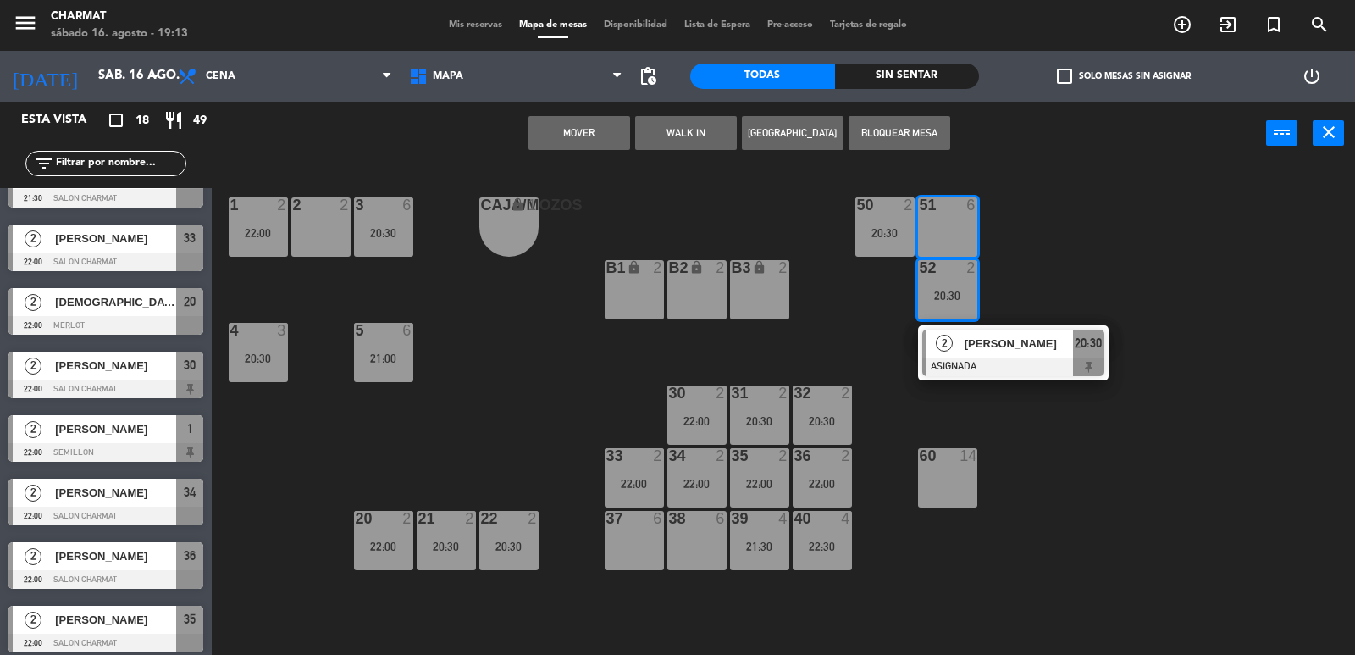
click at [592, 133] on button "Mover" at bounding box center [579, 133] width 102 height 34
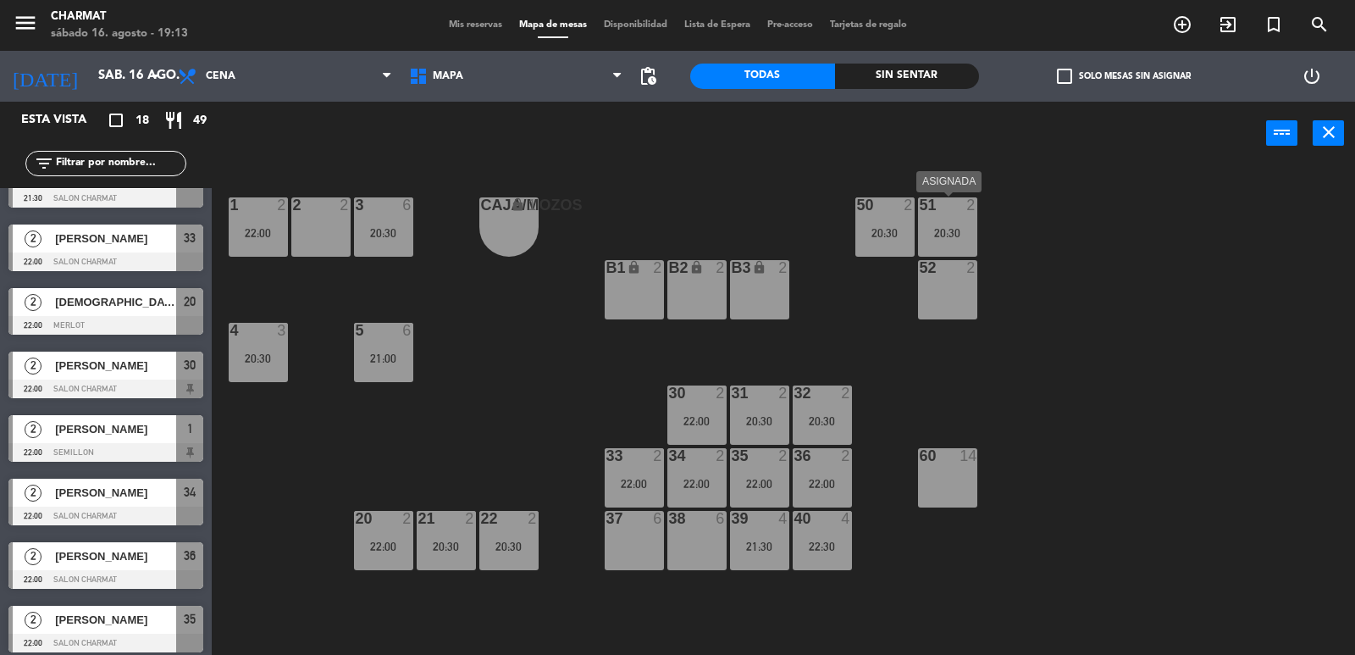
click at [948, 221] on div "51 2 20:30" at bounding box center [947, 226] width 59 height 59
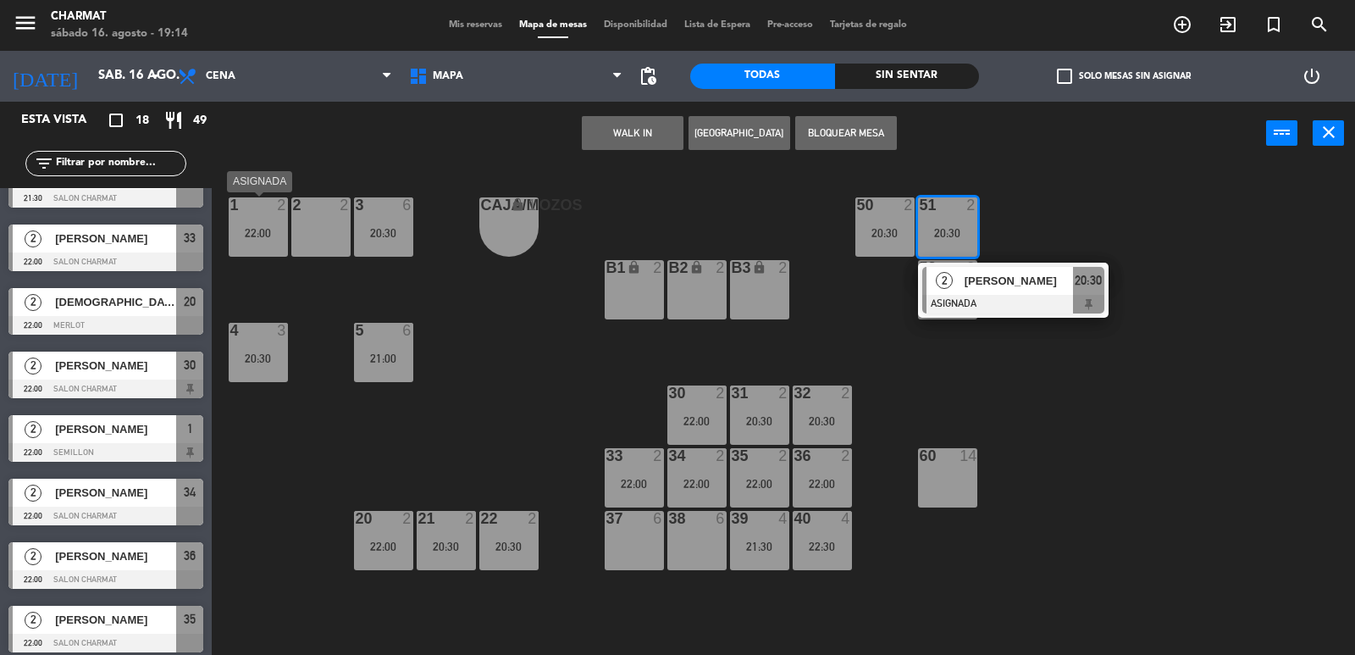
click at [268, 229] on div "22:00" at bounding box center [258, 233] width 59 height 12
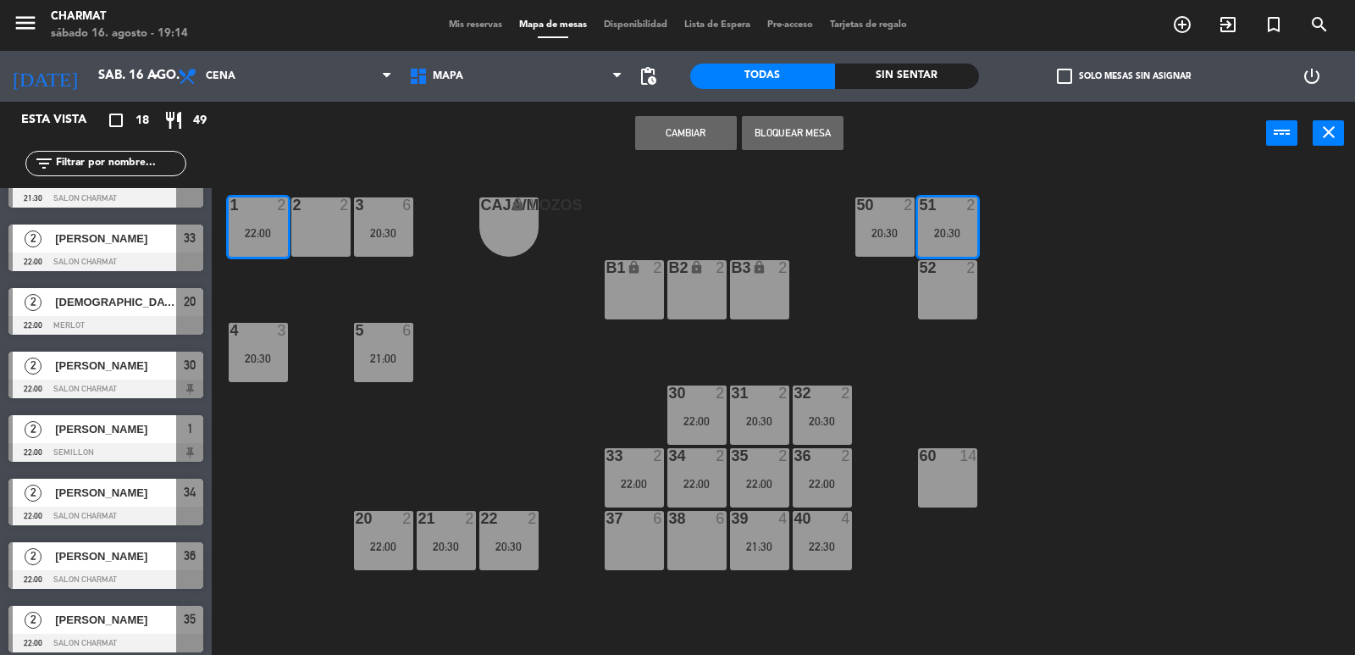
click at [268, 229] on div "22:00" at bounding box center [258, 233] width 59 height 12
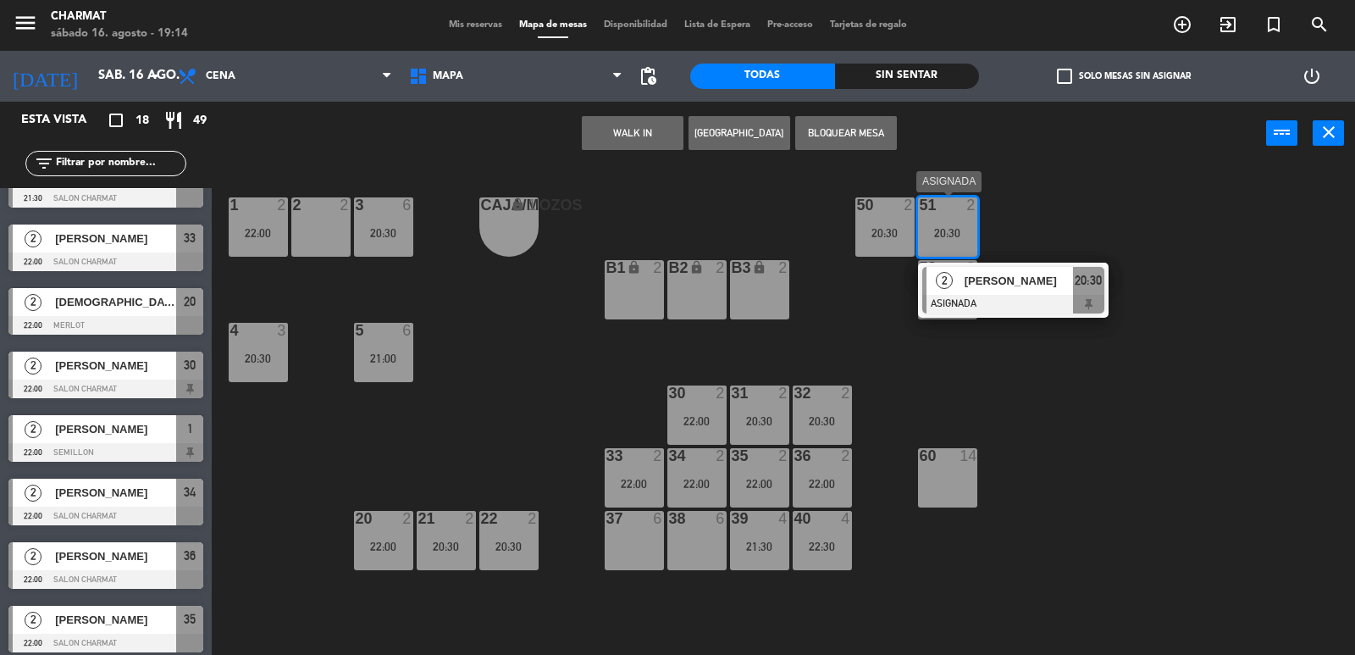
click at [949, 229] on div "20:30" at bounding box center [947, 233] width 59 height 12
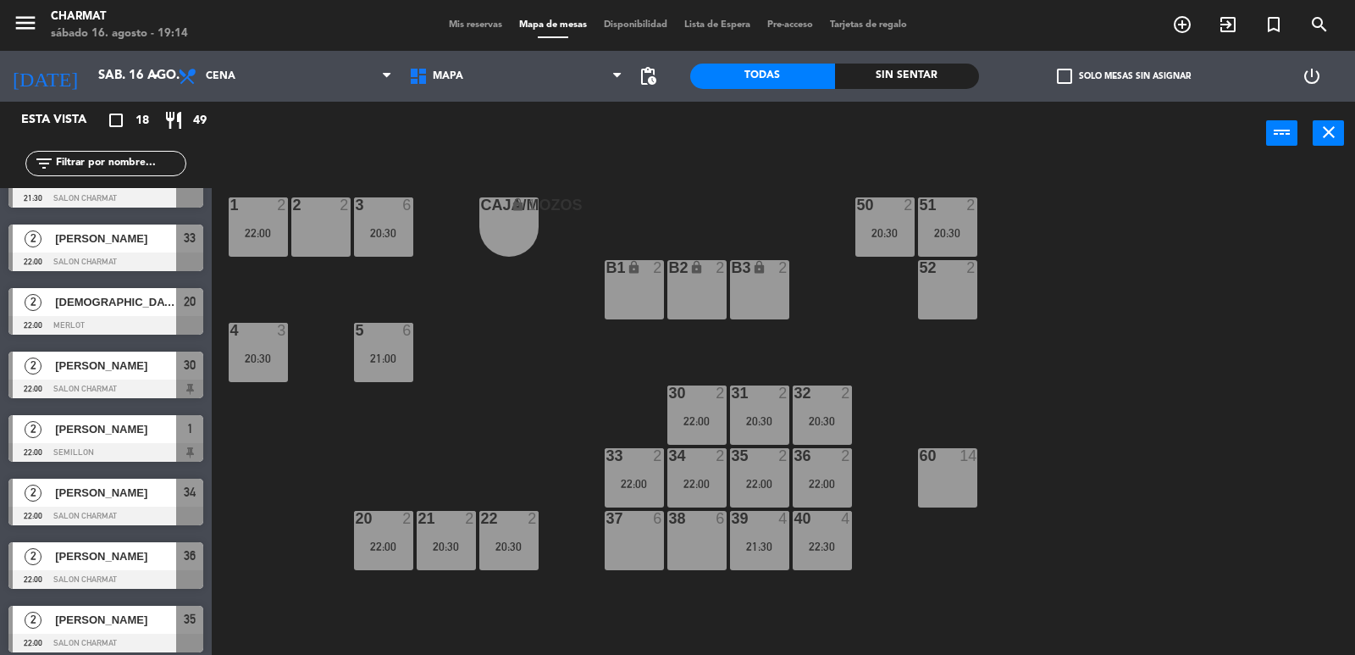
click at [274, 231] on div "22:00" at bounding box center [258, 233] width 59 height 12
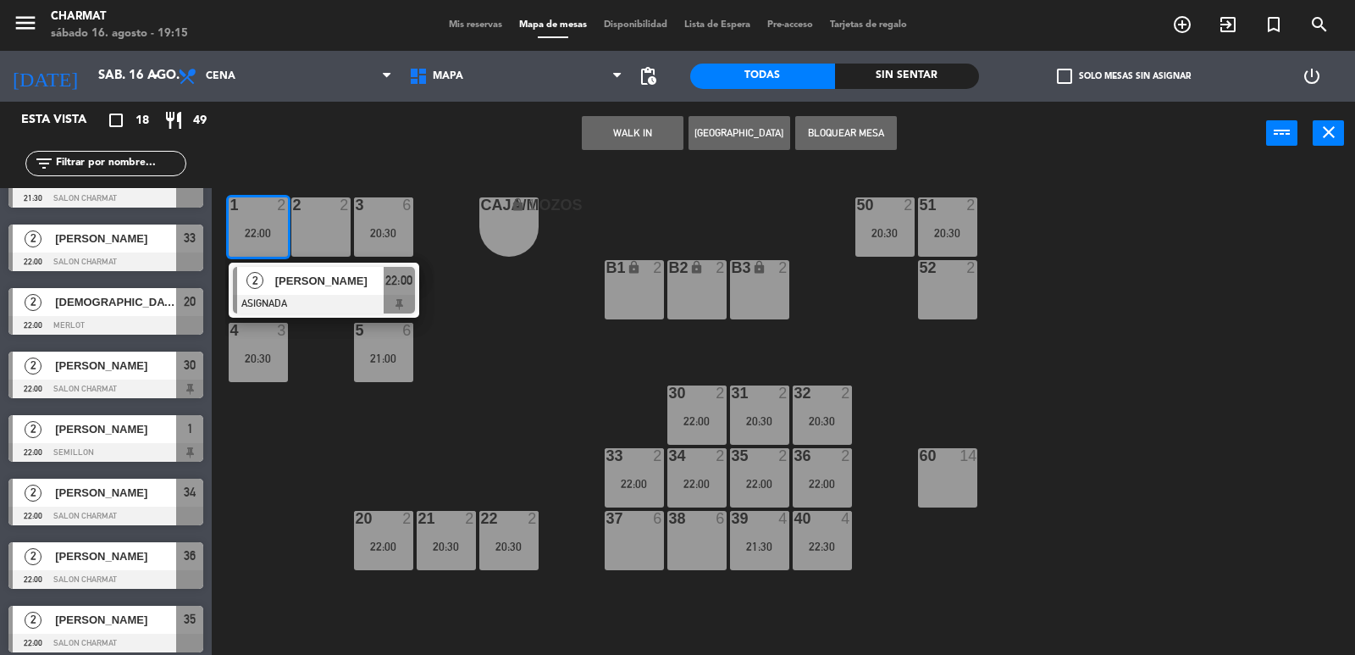
click at [651, 541] on div "37 6" at bounding box center [634, 540] width 59 height 59
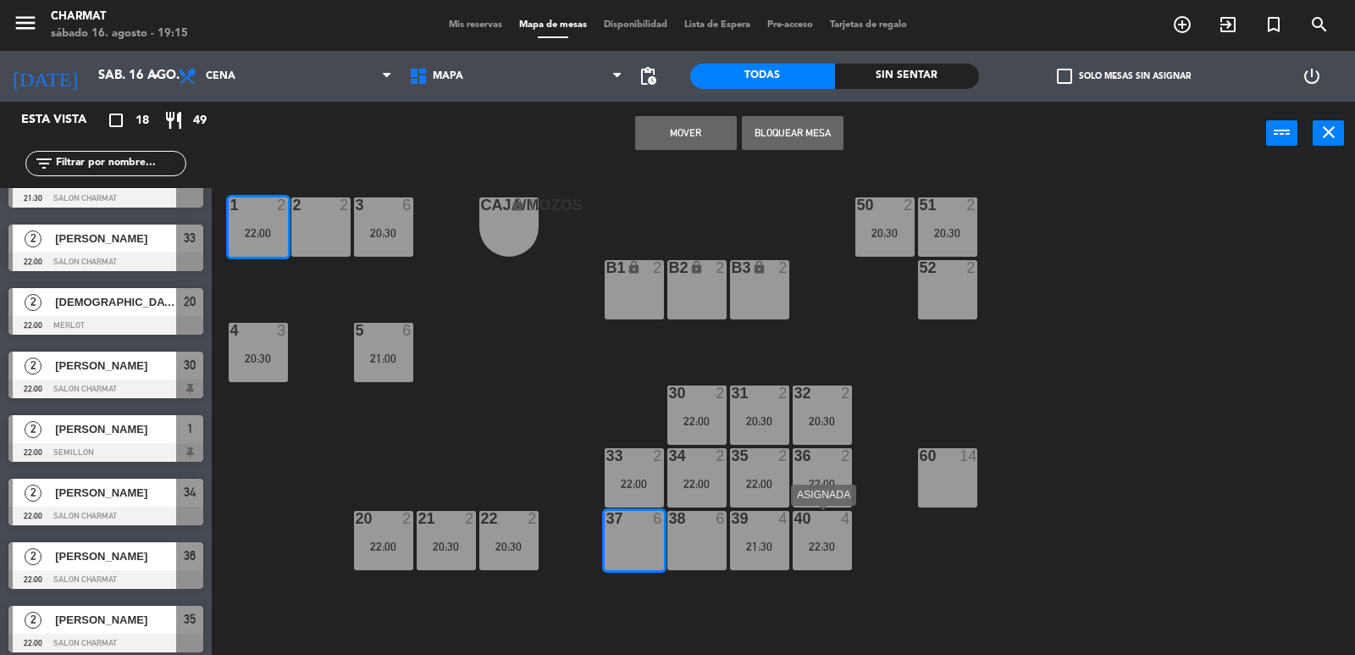
click at [809, 540] on div "22:30" at bounding box center [822, 546] width 59 height 12
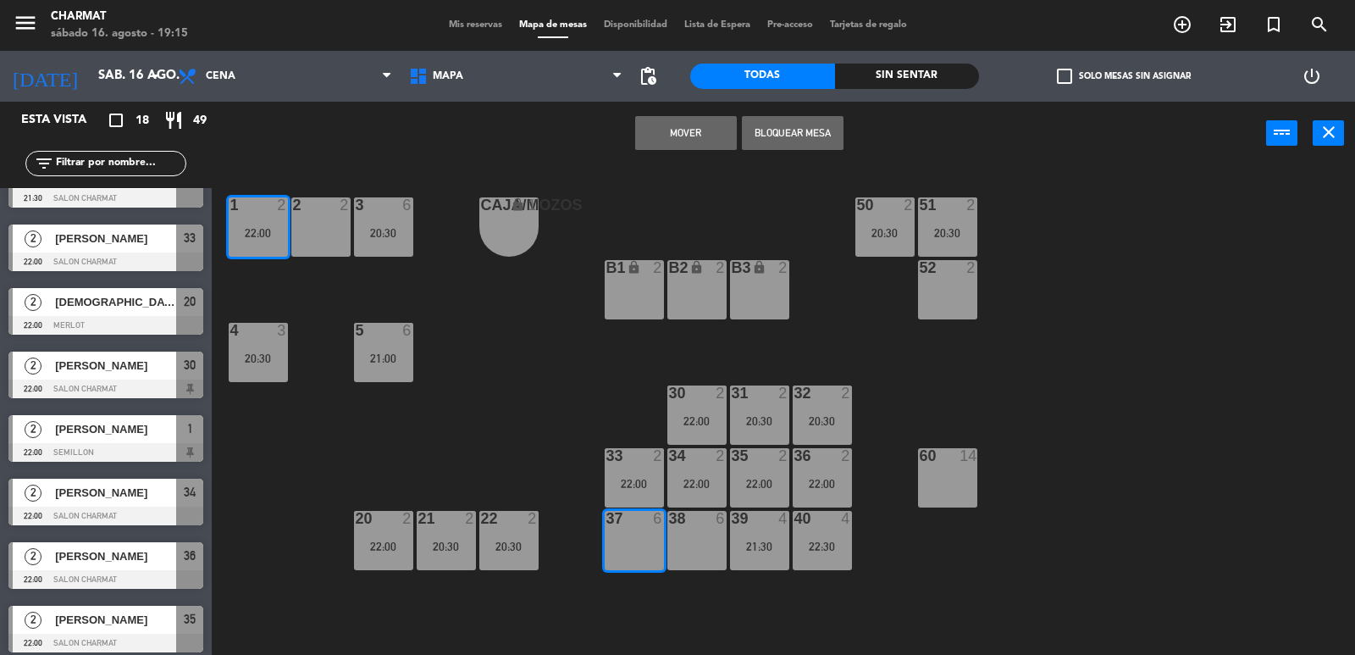
click at [809, 540] on div "22:30" at bounding box center [822, 546] width 59 height 12
click at [647, 567] on div "37 6" at bounding box center [634, 540] width 59 height 59
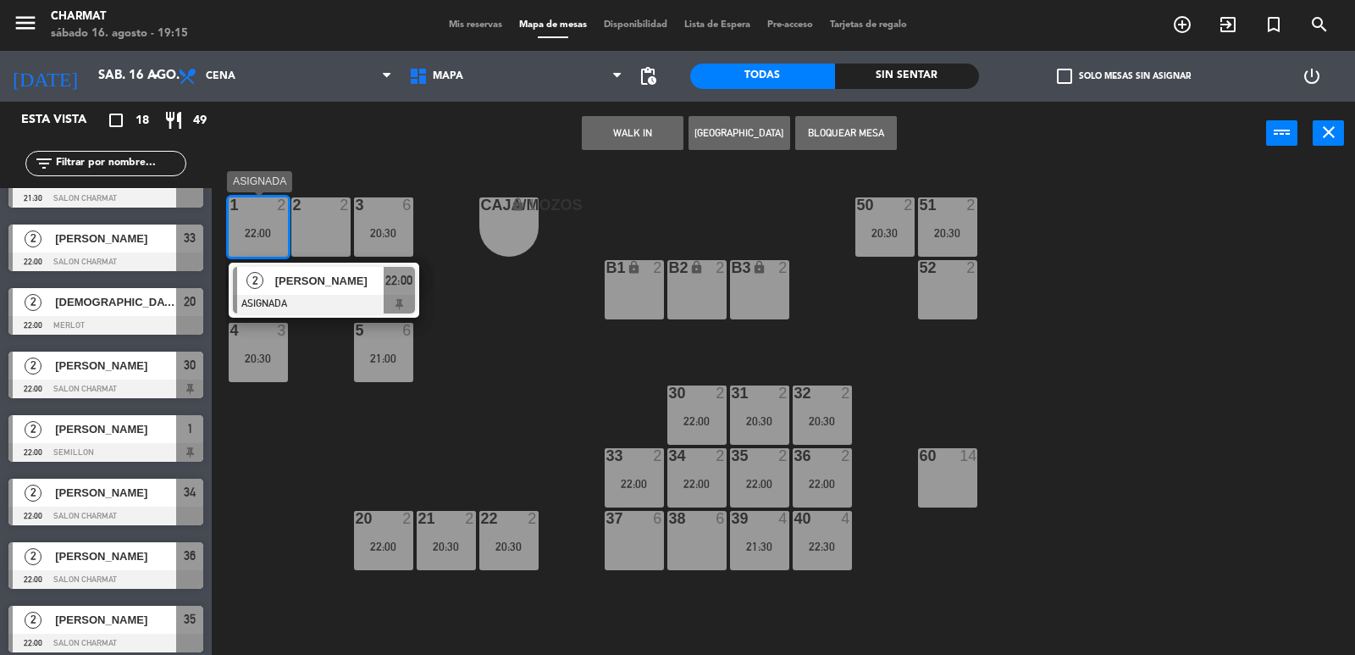
click at [260, 249] on div "1 2 22:00" at bounding box center [258, 226] width 59 height 59
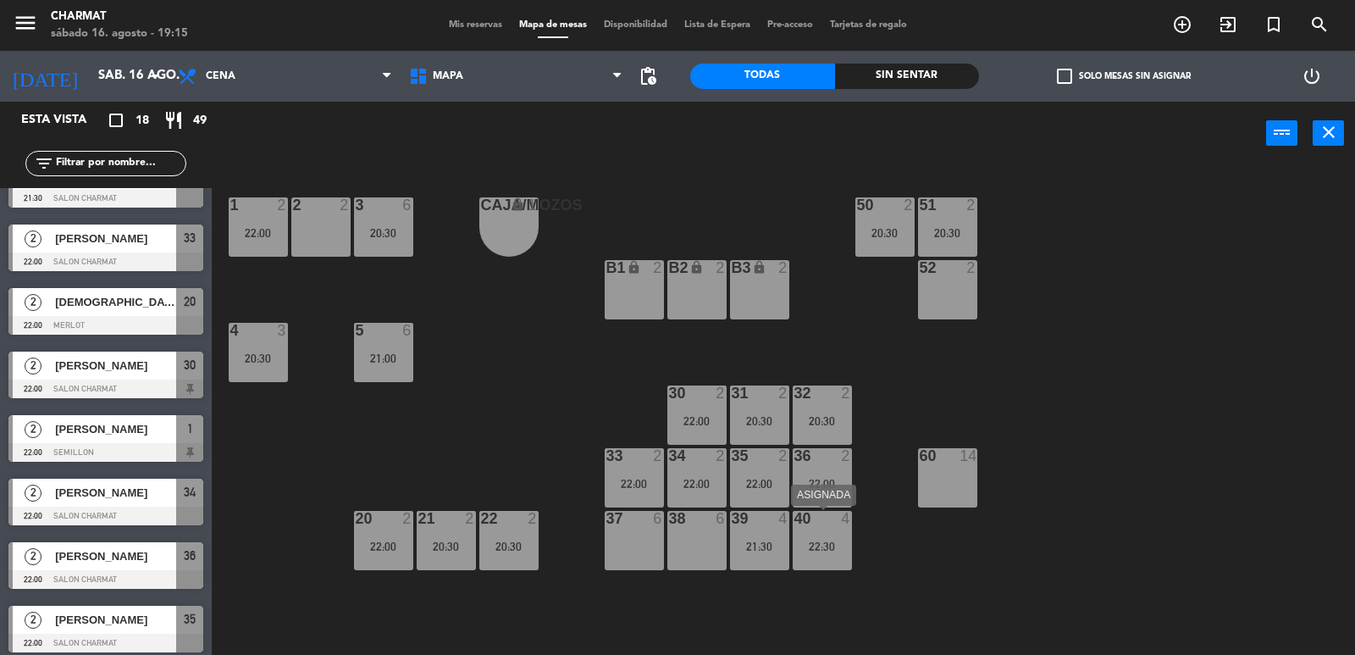
click at [844, 536] on div "40 4 22:30" at bounding box center [822, 540] width 59 height 59
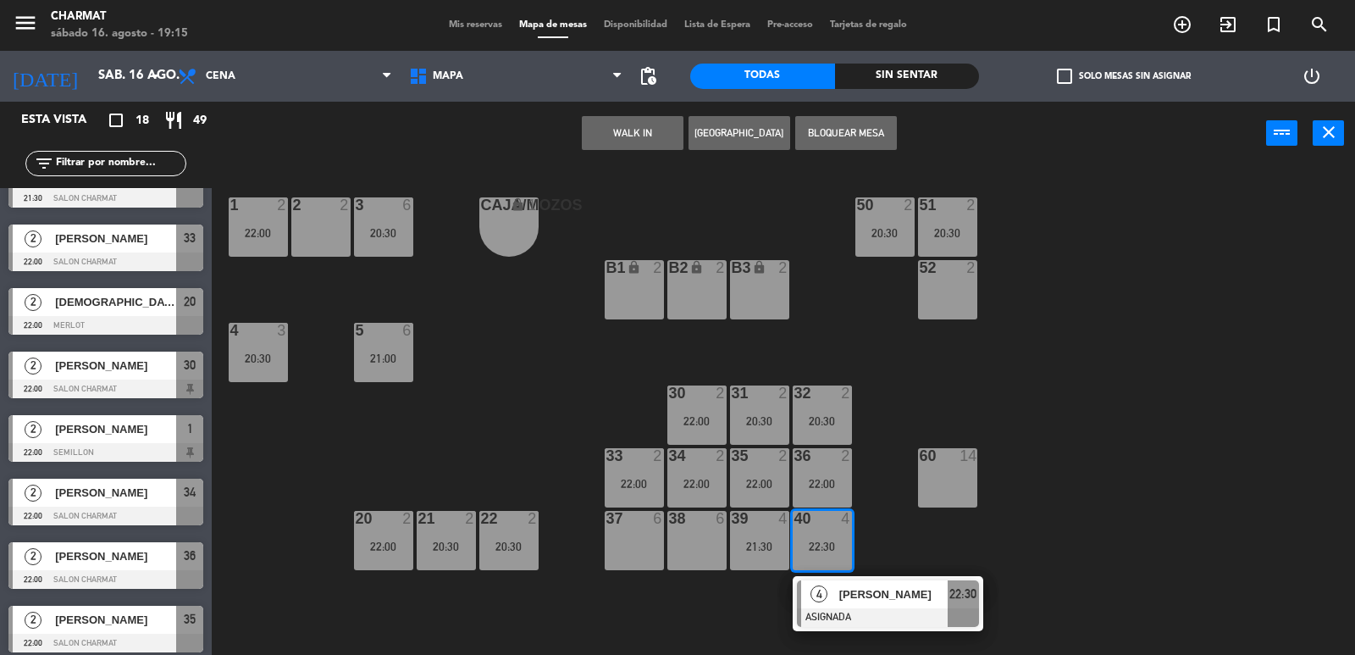
click at [624, 528] on div "37 6" at bounding box center [634, 540] width 59 height 59
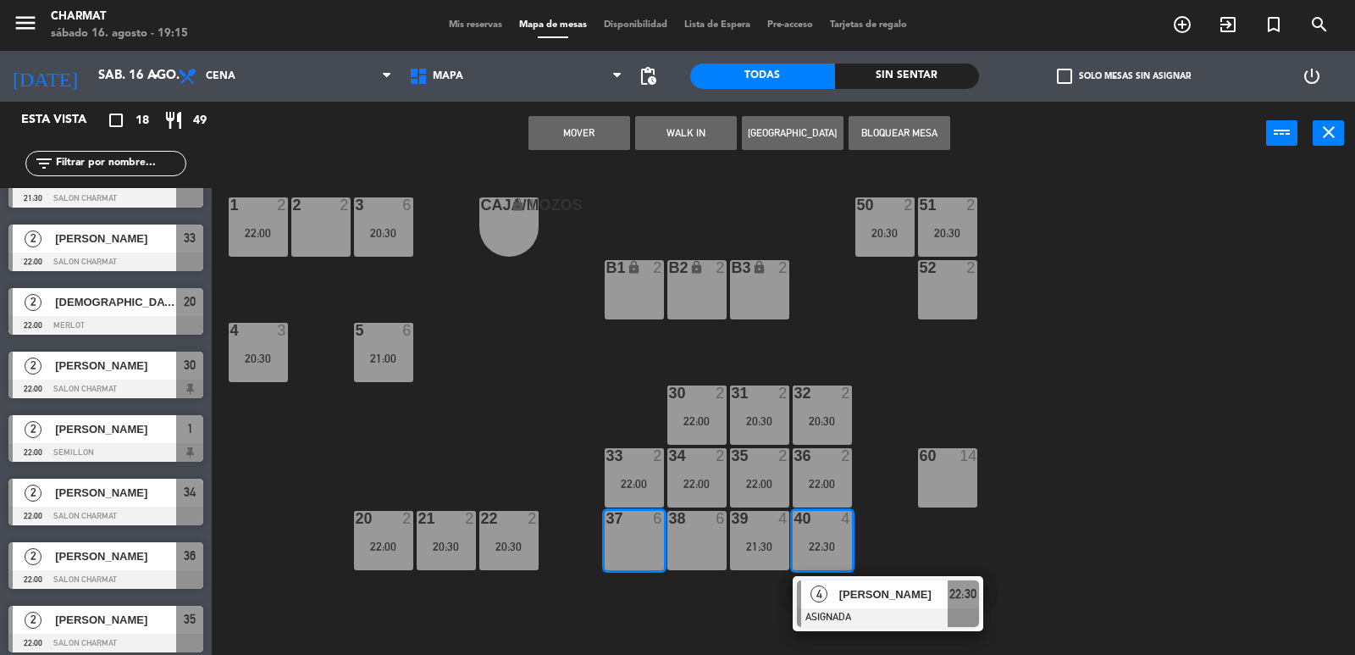
click at [606, 135] on button "Mover" at bounding box center [579, 133] width 102 height 34
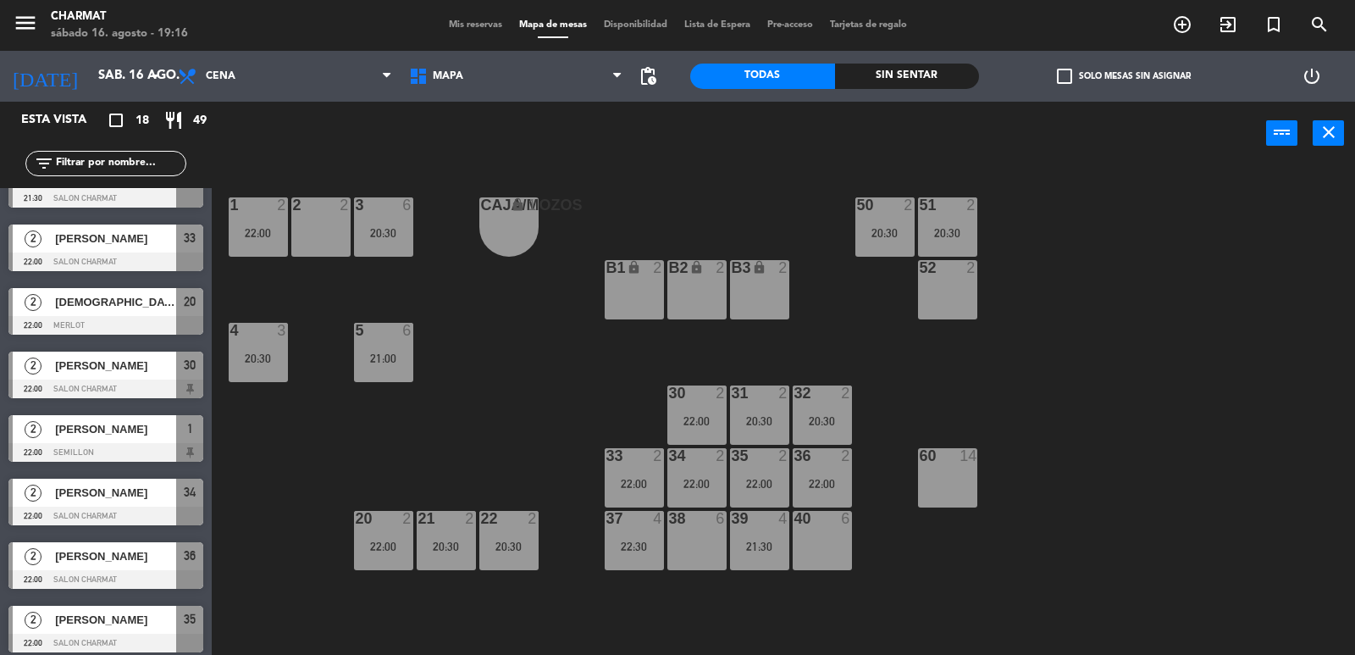
click at [473, 24] on span "Mis reservas" at bounding box center [475, 24] width 70 height 9
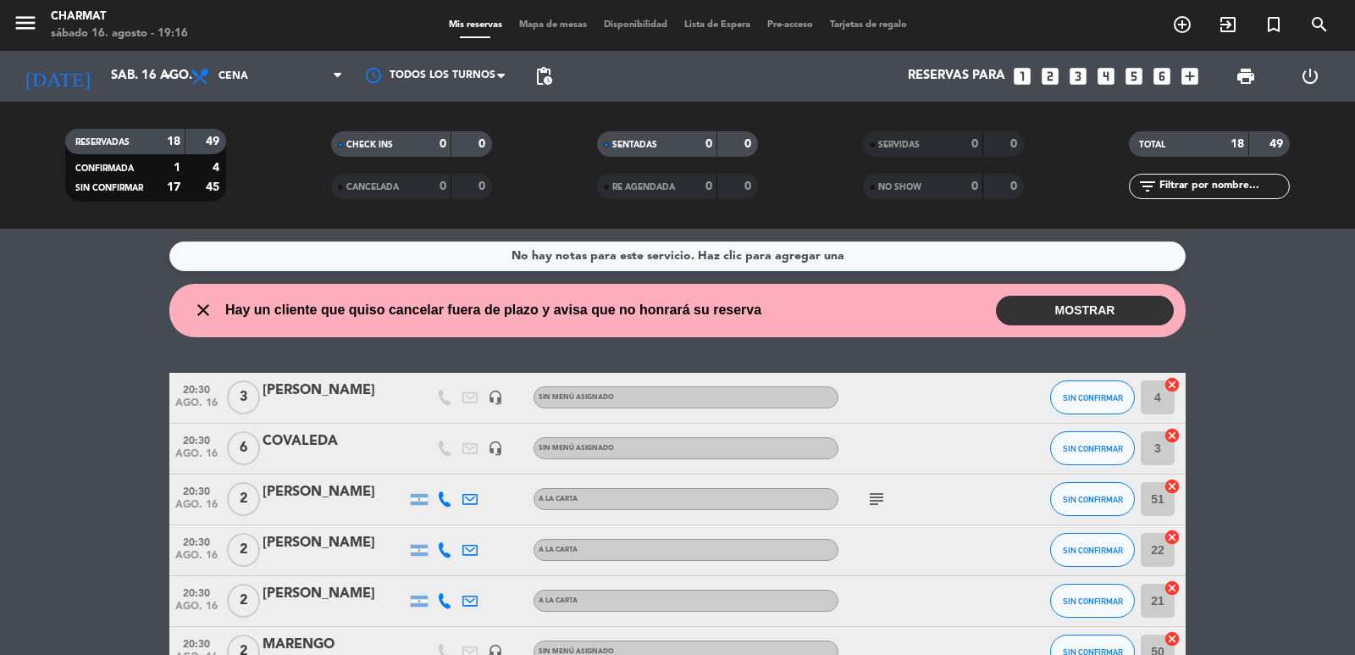
click at [1084, 303] on button "MOSTRAR" at bounding box center [1085, 311] width 178 height 30
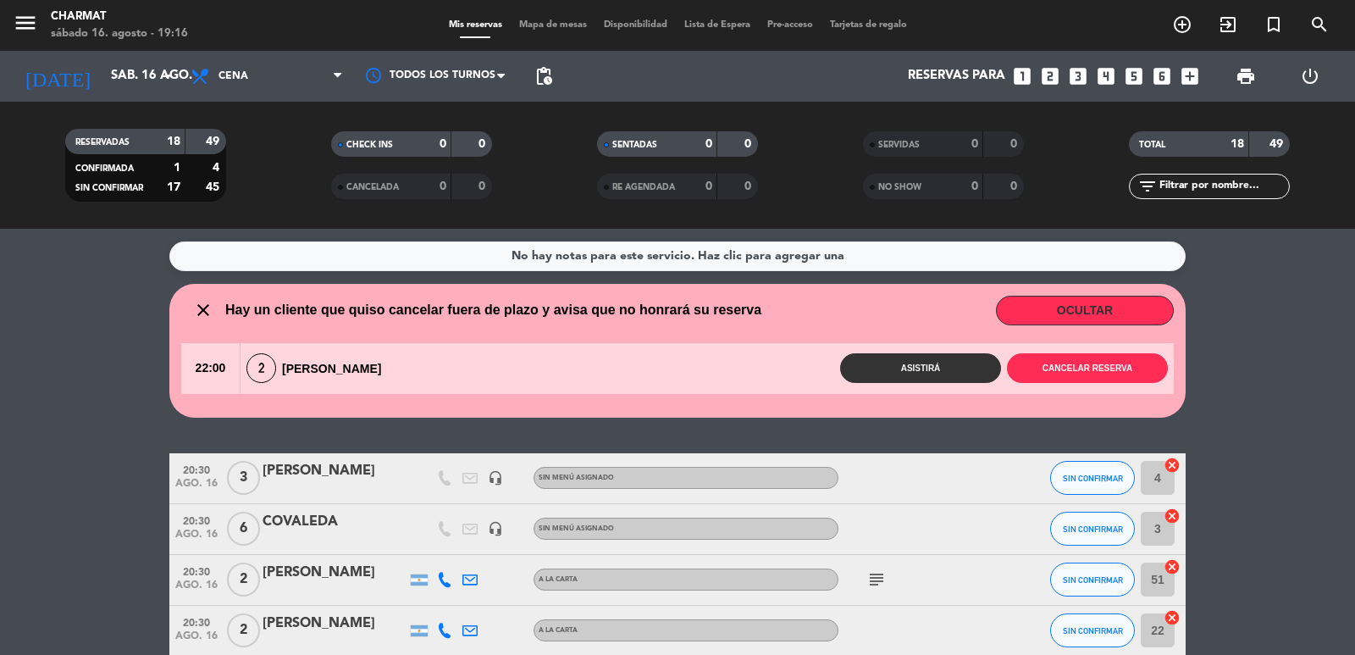
click at [558, 25] on span "Mapa de mesas" at bounding box center [553, 24] width 85 height 9
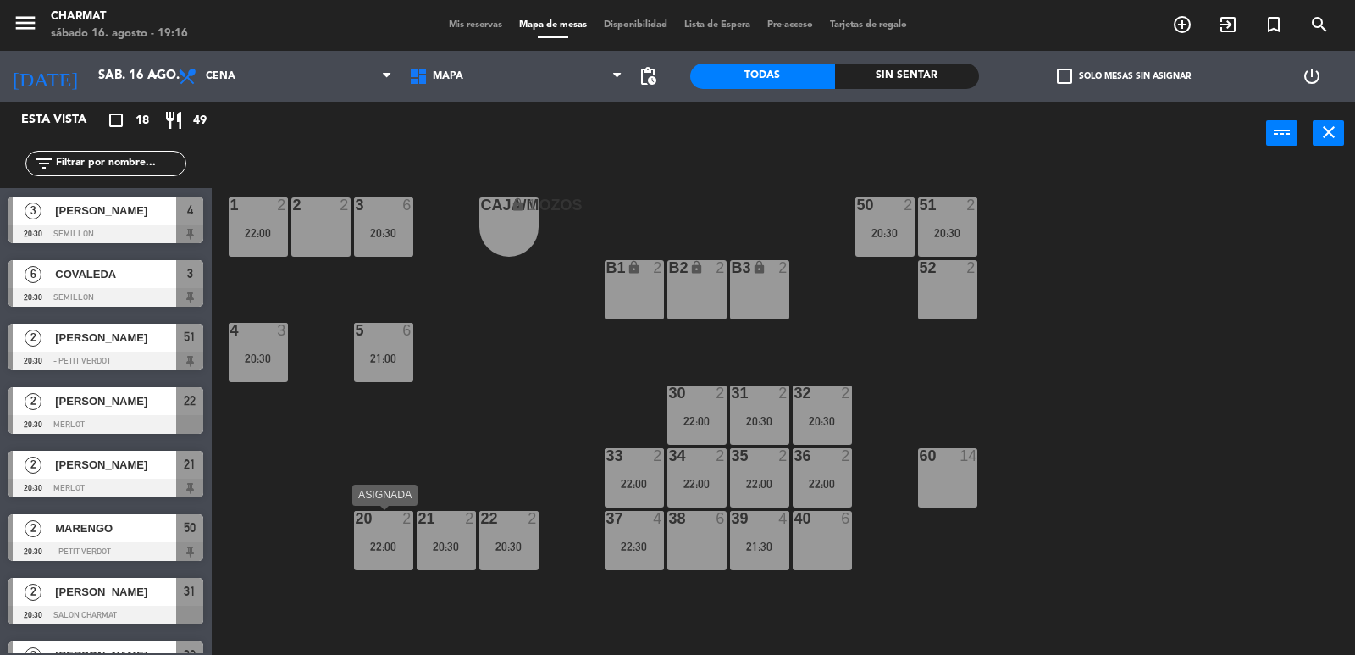
click at [389, 537] on div "20 2 22:00" at bounding box center [383, 540] width 59 height 59
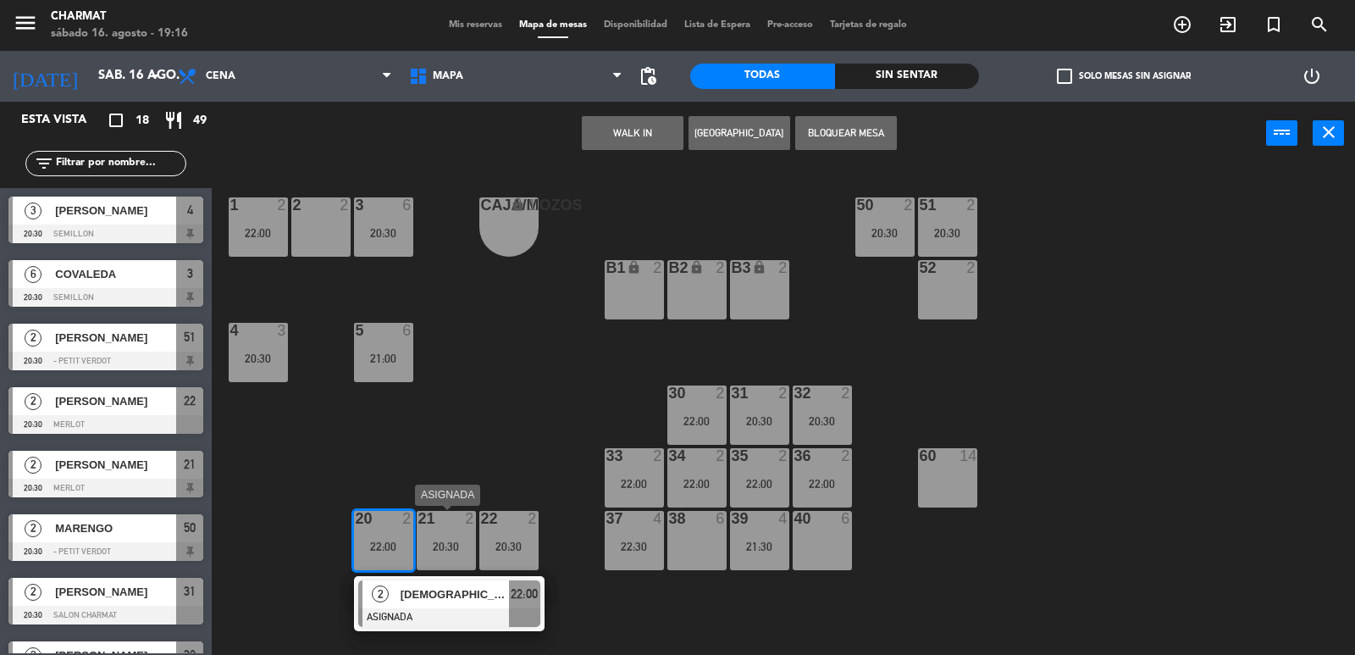
click at [471, 537] on div "21 2 20:30" at bounding box center [446, 540] width 59 height 59
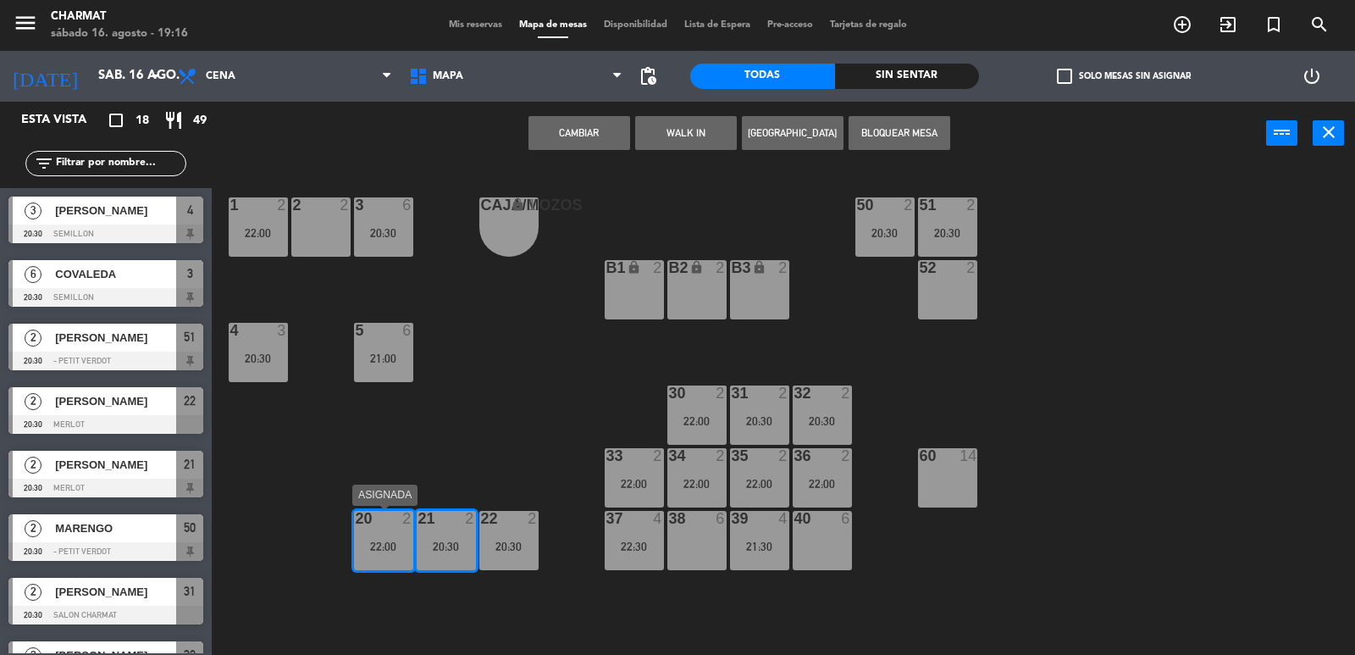
click at [388, 547] on div "22:00" at bounding box center [383, 546] width 59 height 12
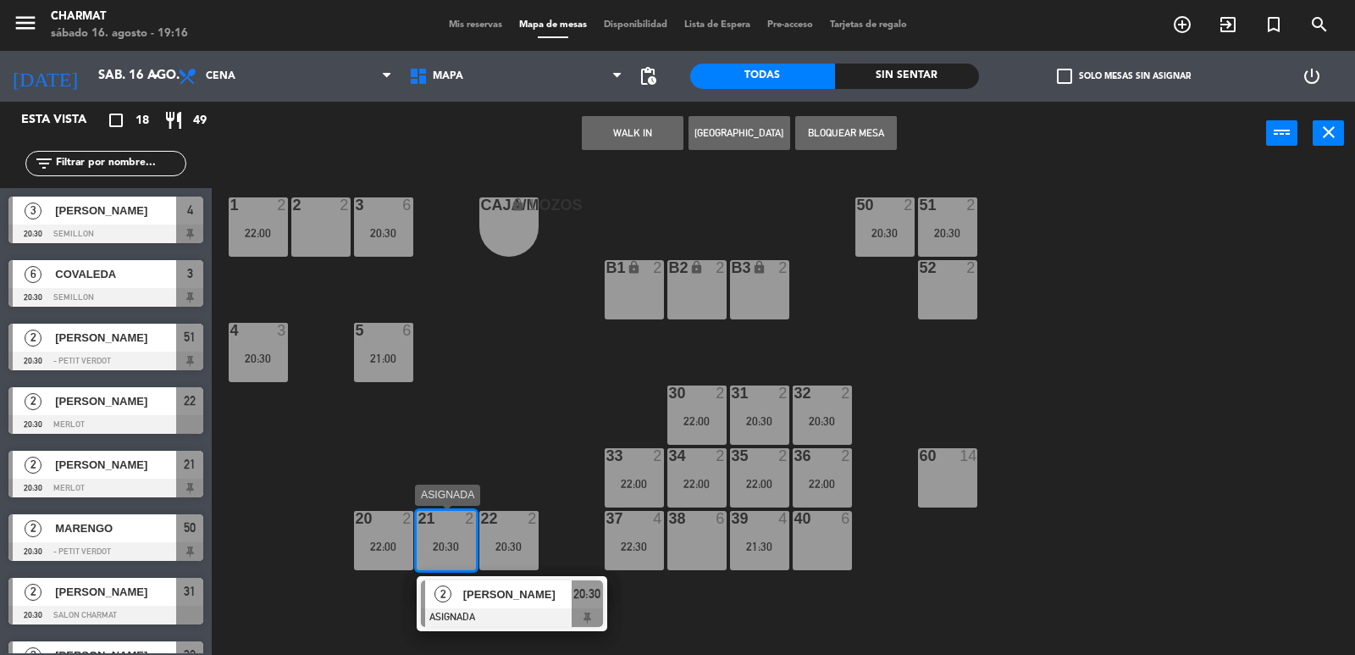
click at [451, 542] on div "20:30" at bounding box center [446, 546] width 59 height 12
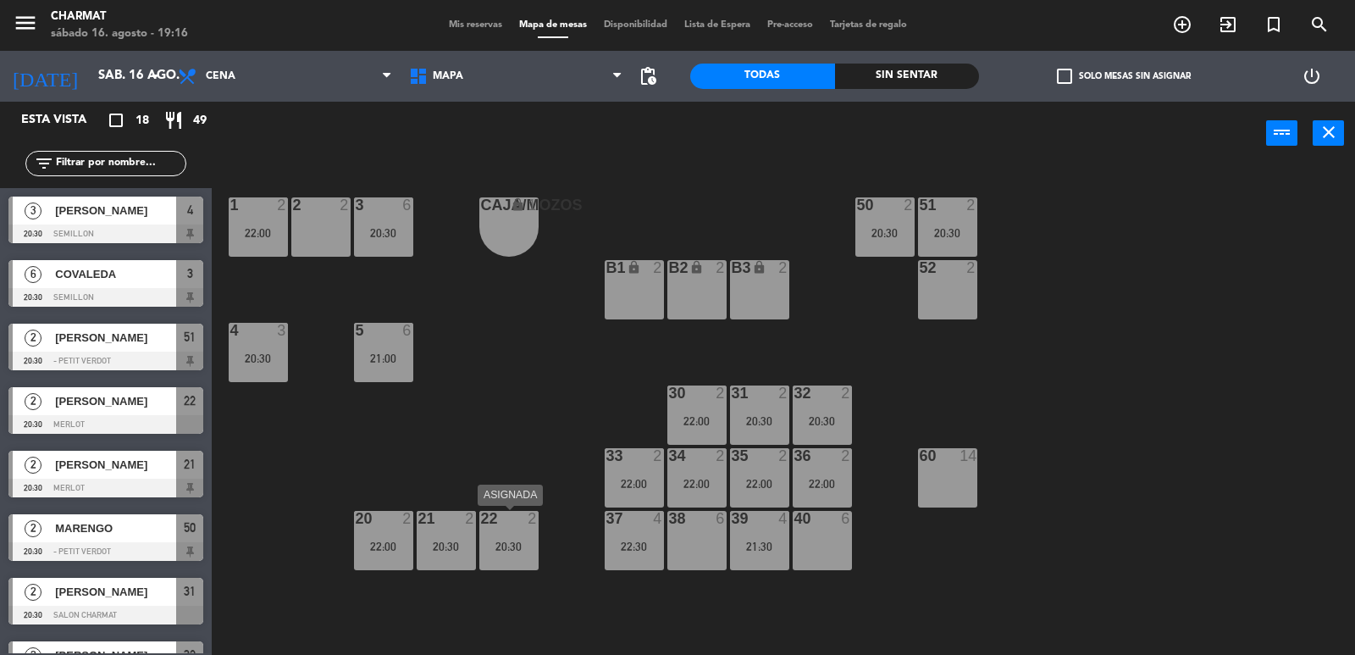
click at [496, 544] on div "20:30" at bounding box center [508, 546] width 59 height 12
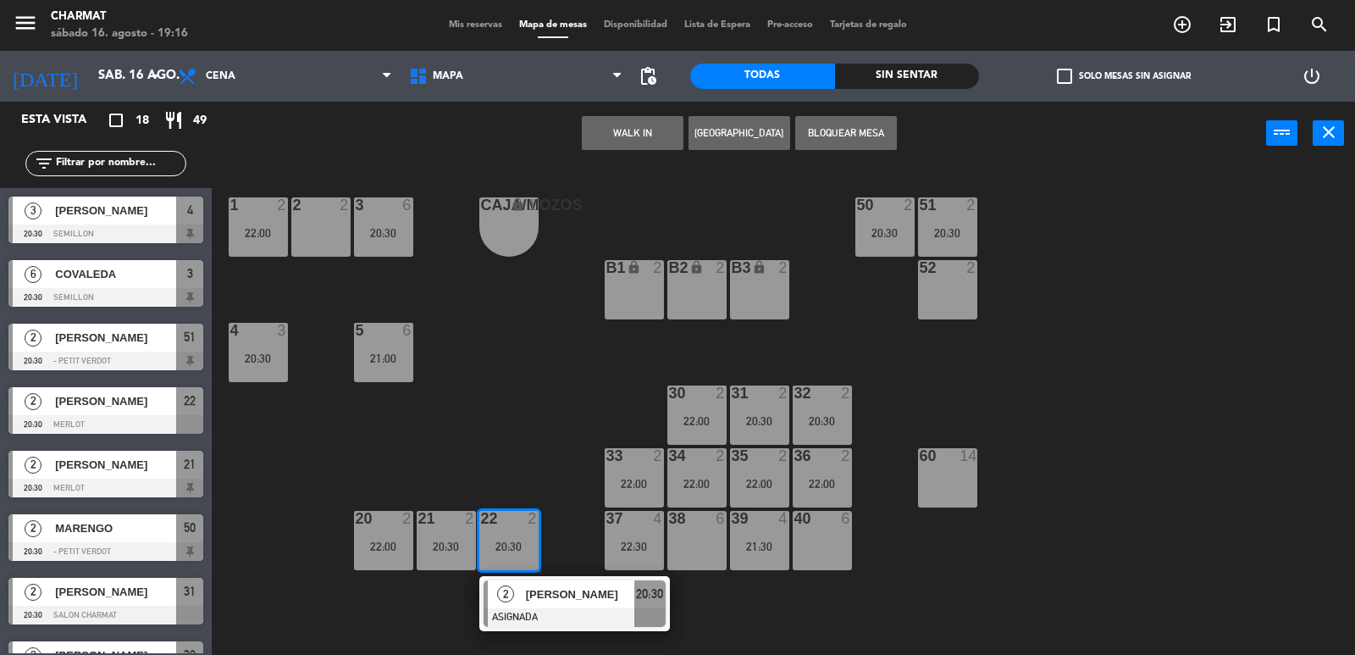
click at [496, 544] on div "20:30" at bounding box center [508, 546] width 59 height 12
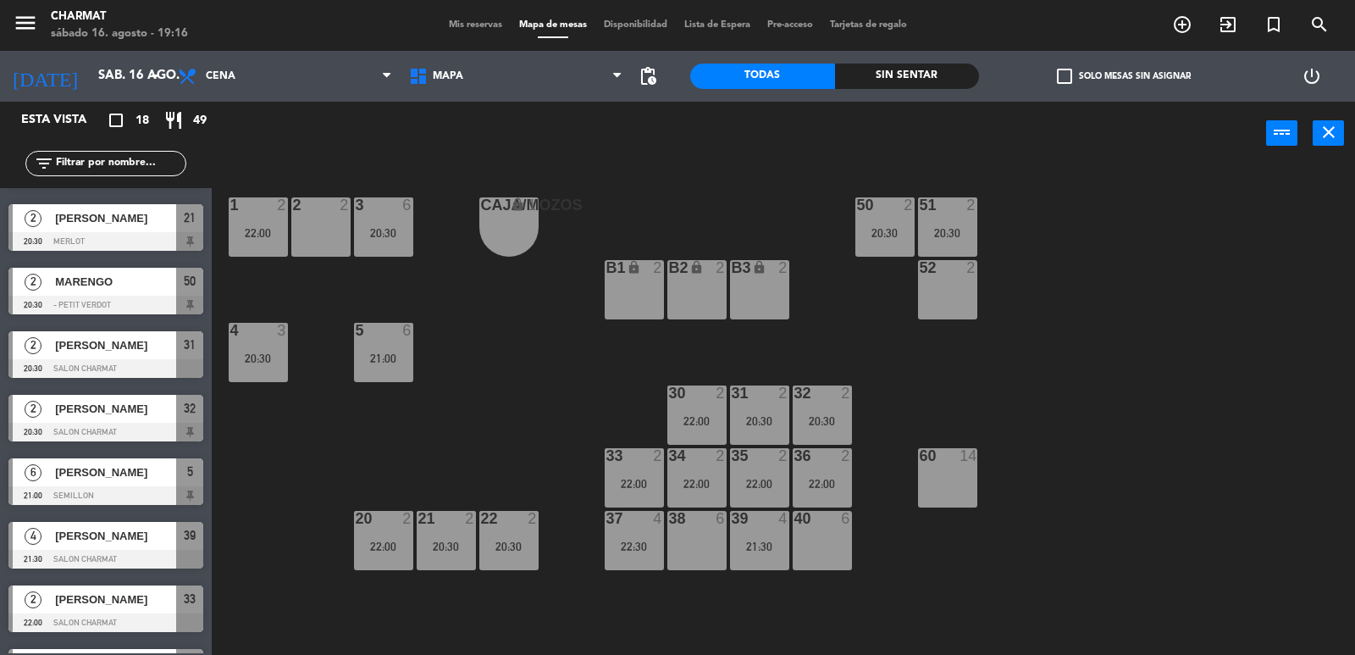
scroll to position [227, 0]
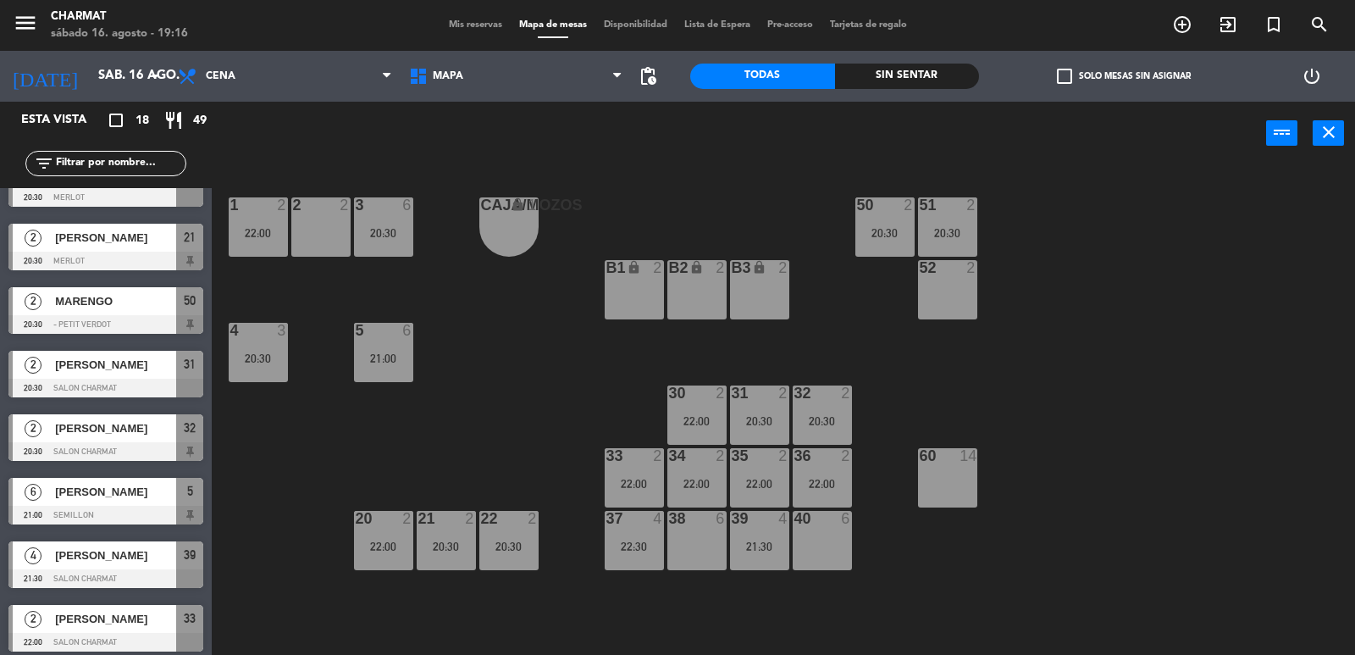
click at [95, 503] on div "[PERSON_NAME]" at bounding box center [114, 492] width 123 height 28
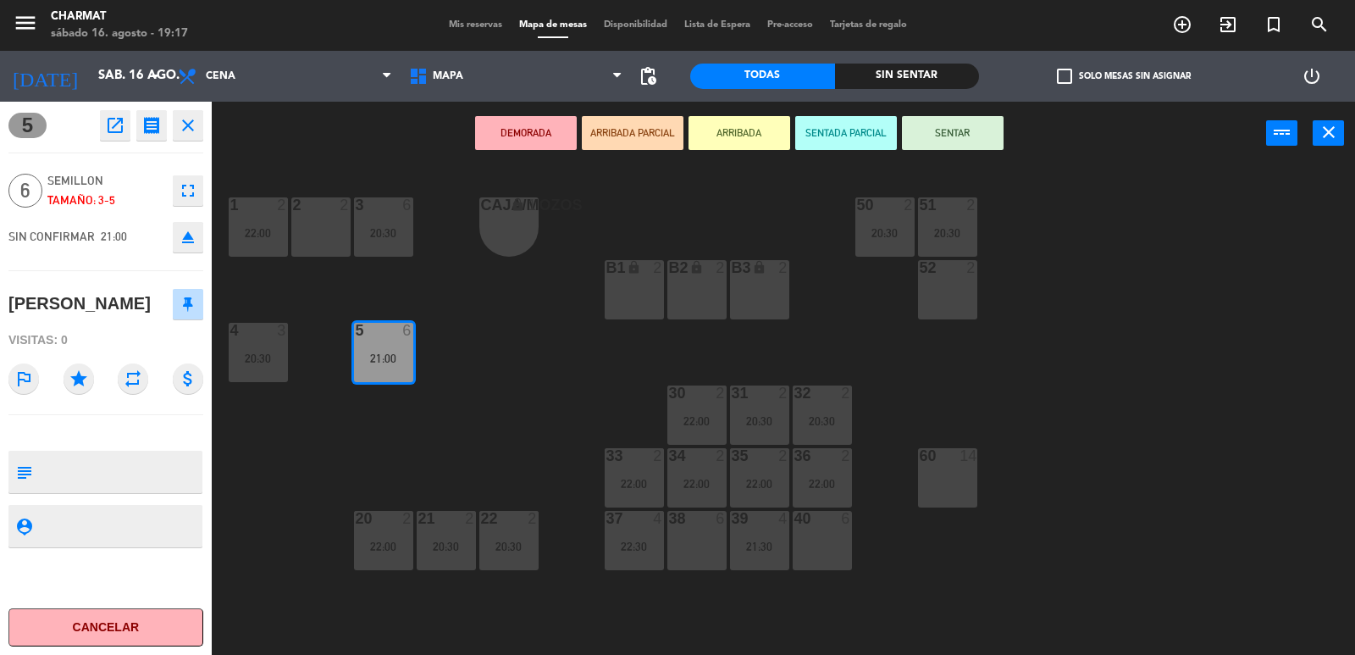
click at [191, 122] on icon "close" at bounding box center [188, 125] width 20 height 20
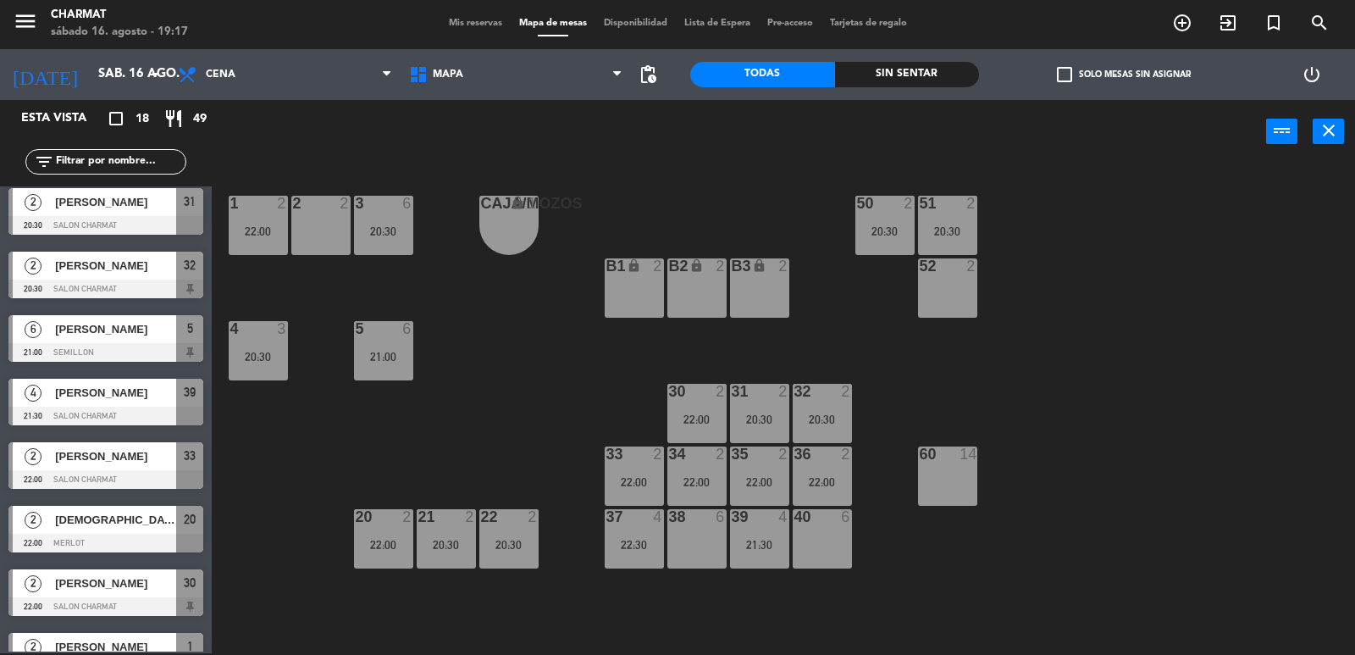
scroll to position [423, 0]
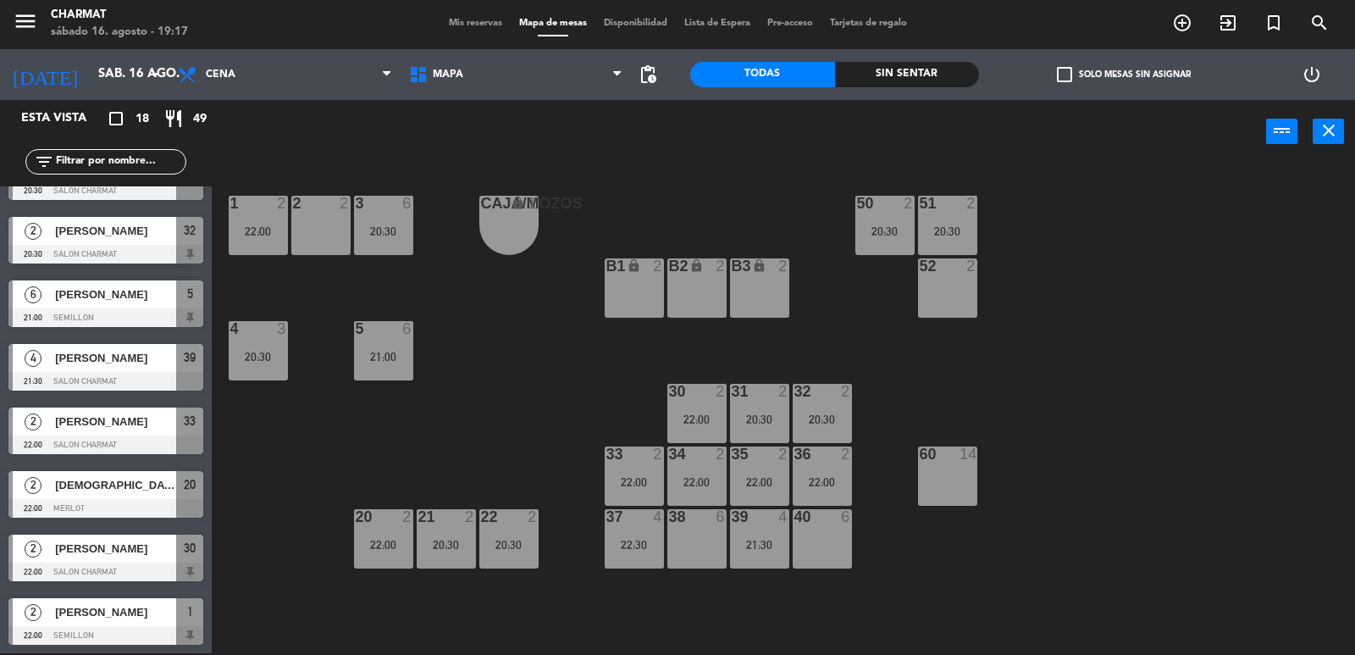
click at [125, 305] on div "[PERSON_NAME]" at bounding box center [114, 294] width 123 height 28
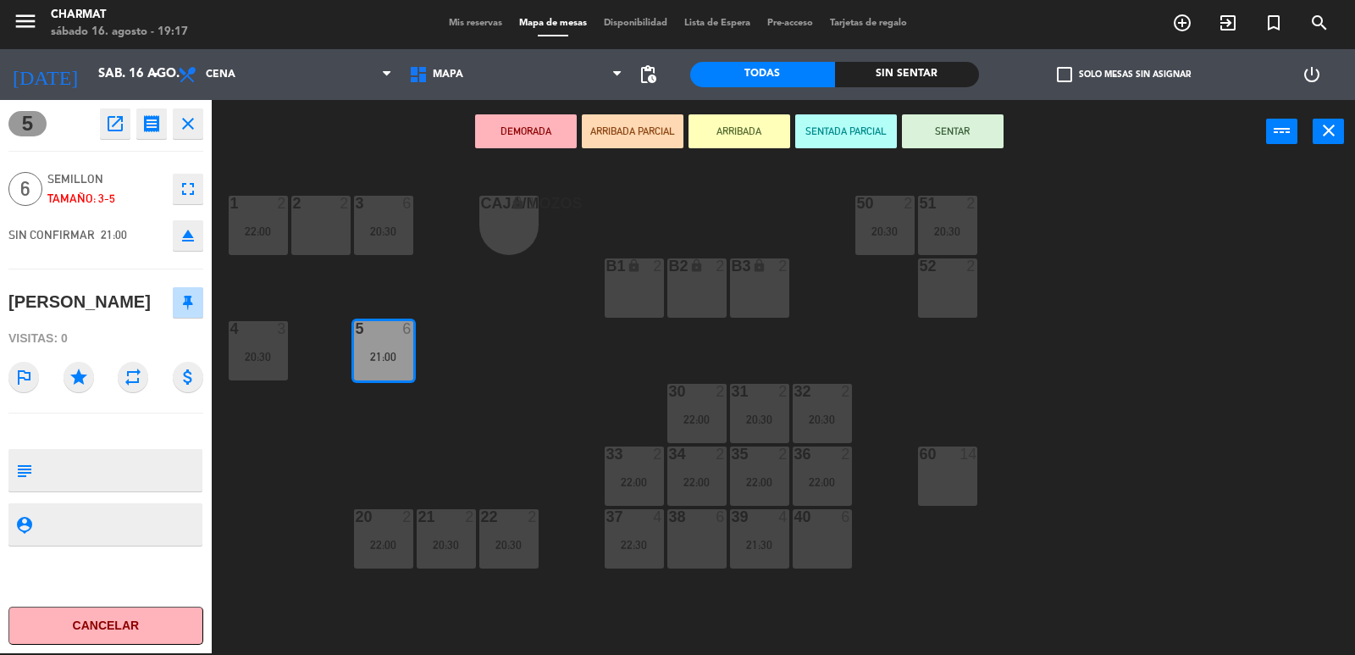
click at [103, 514] on textarea at bounding box center [120, 523] width 162 height 21
click at [190, 119] on icon "close" at bounding box center [188, 123] width 20 height 20
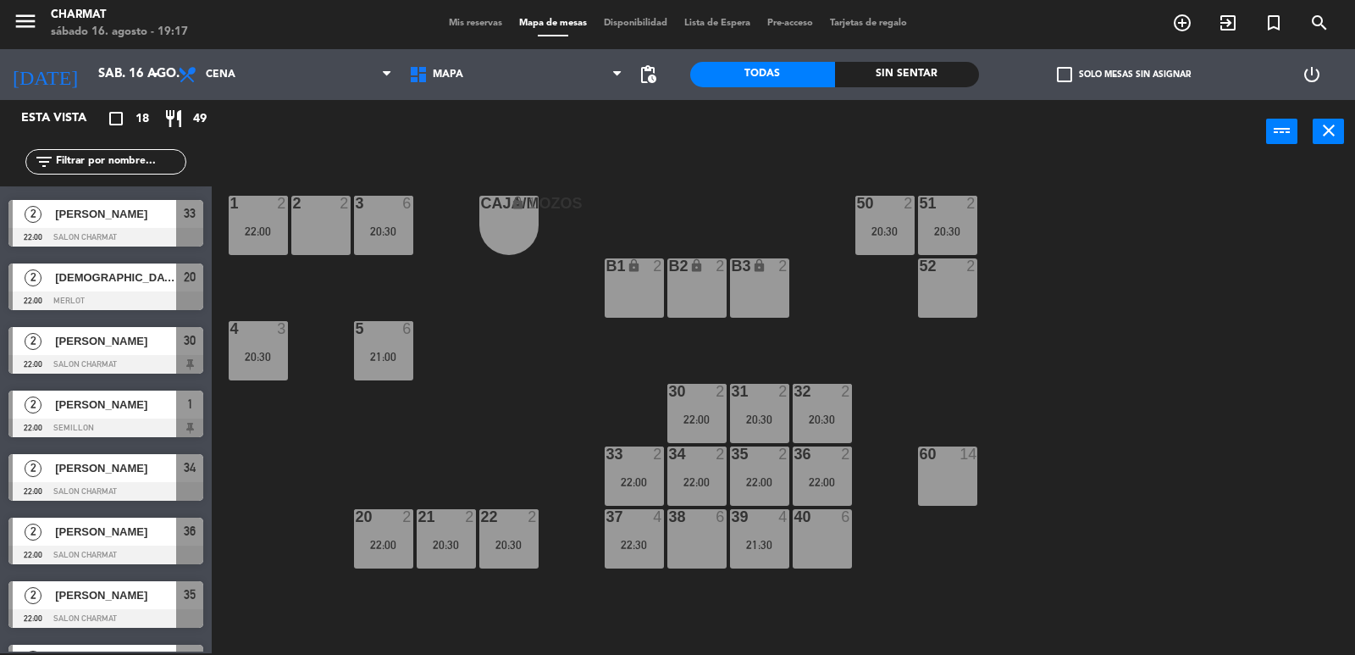
scroll to position [678, 0]
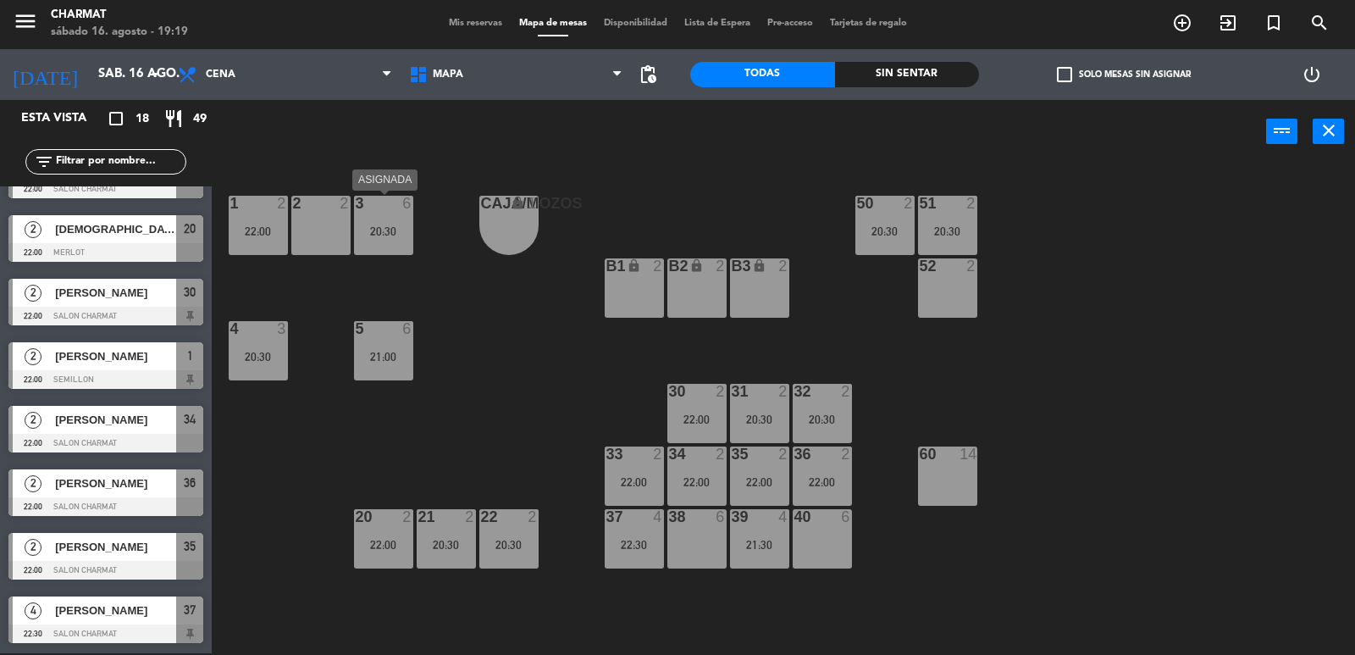
click at [392, 230] on div "20:30" at bounding box center [383, 231] width 59 height 12
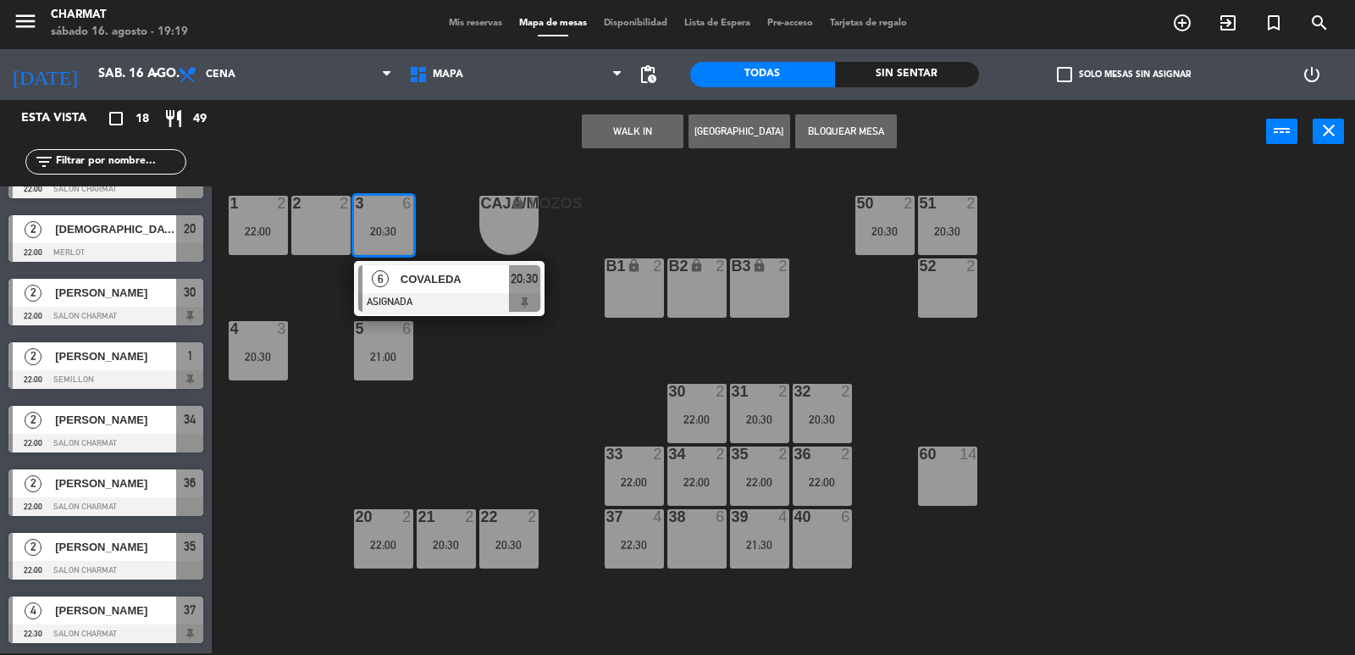
click at [392, 230] on div "20:30" at bounding box center [383, 231] width 59 height 12
